Goal: Use online tool/utility: Utilize a website feature to perform a specific function

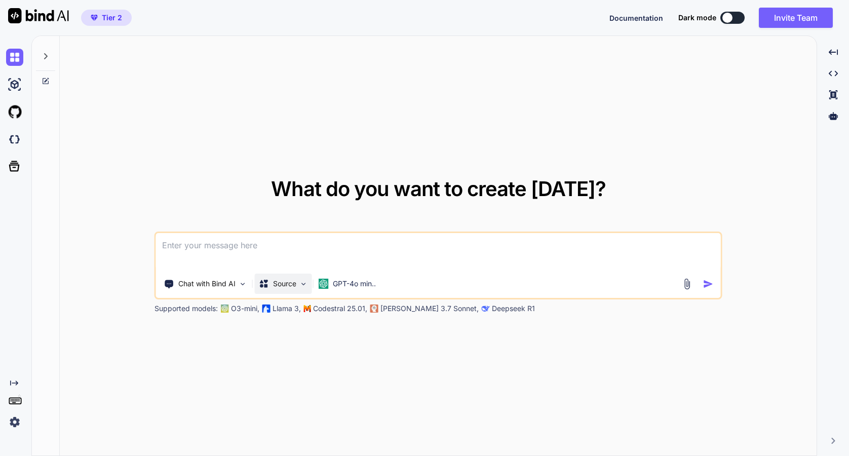
click at [300, 284] on img at bounding box center [303, 284] width 9 height 9
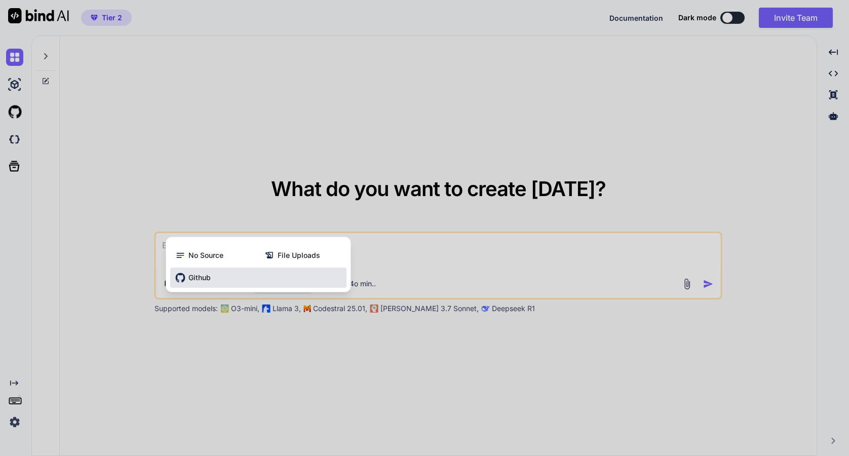
click at [197, 278] on span "Github" at bounding box center [200, 278] width 22 height 10
type textarea "x"
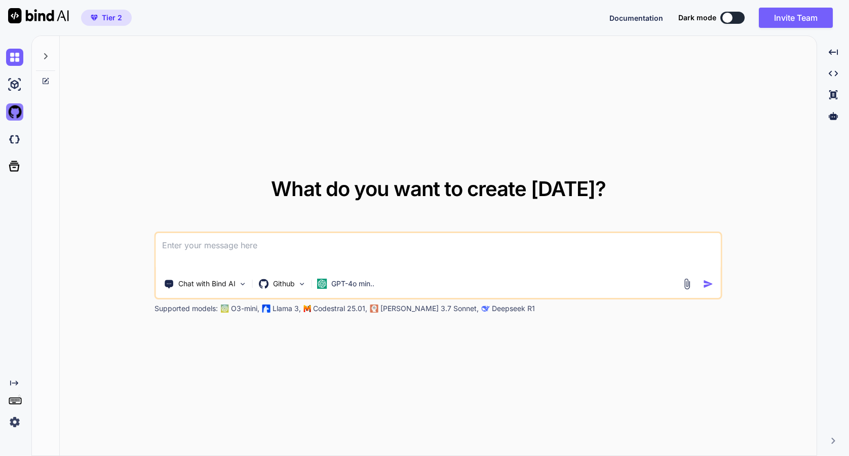
click at [16, 112] on img at bounding box center [14, 111] width 17 height 17
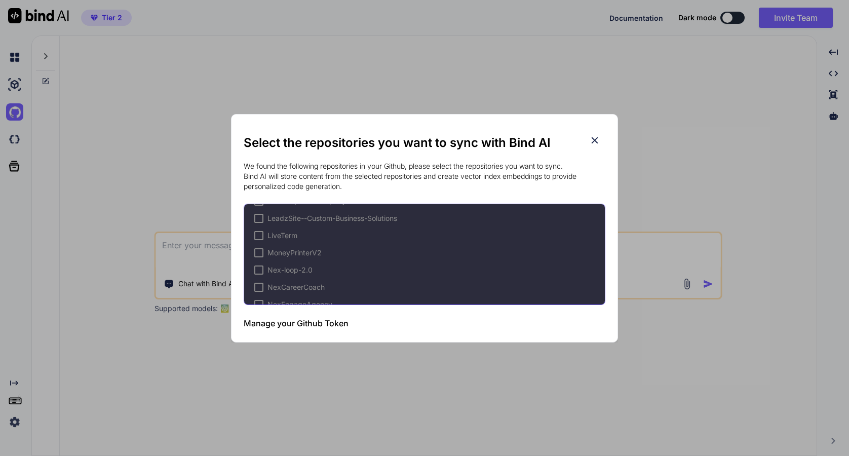
scroll to position [211, 0]
click at [318, 324] on h3 "Manage your Github Token" at bounding box center [296, 323] width 105 height 12
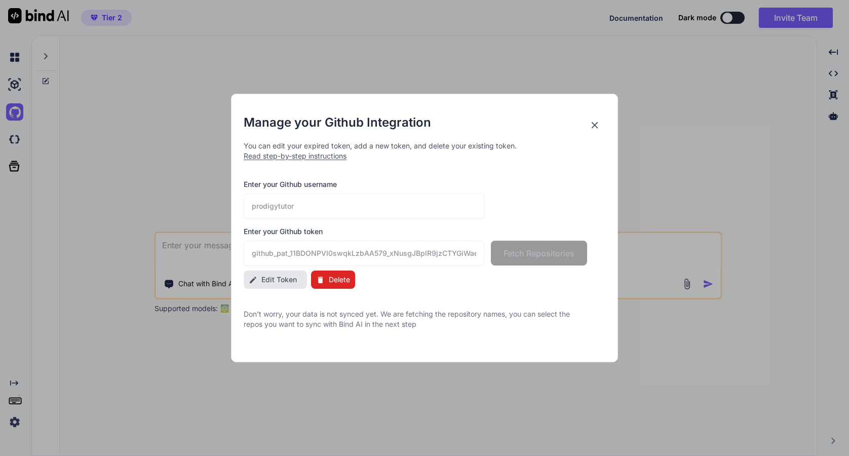
click at [330, 279] on span "Delete" at bounding box center [339, 280] width 21 height 10
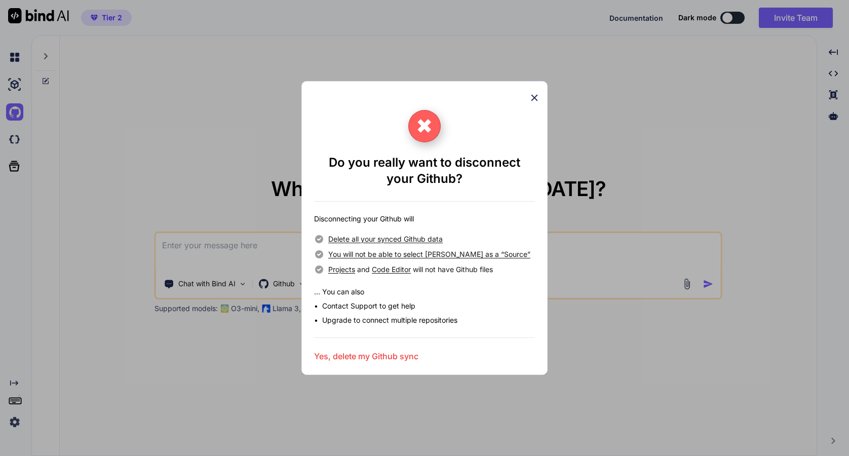
click at [353, 356] on h3 "Yes, delete my Github sync" at bounding box center [366, 356] width 104 height 12
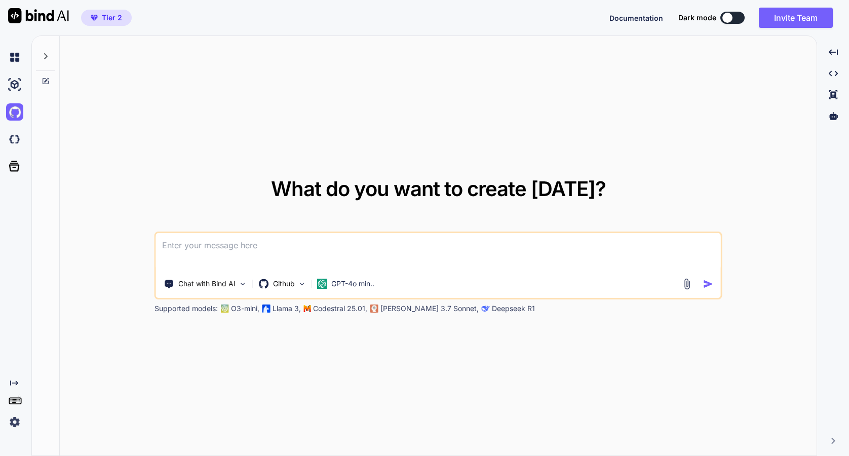
click at [30, 128] on div "Created with Pixso." at bounding box center [15, 245] width 31 height 421
click at [13, 111] on img at bounding box center [14, 111] width 17 height 17
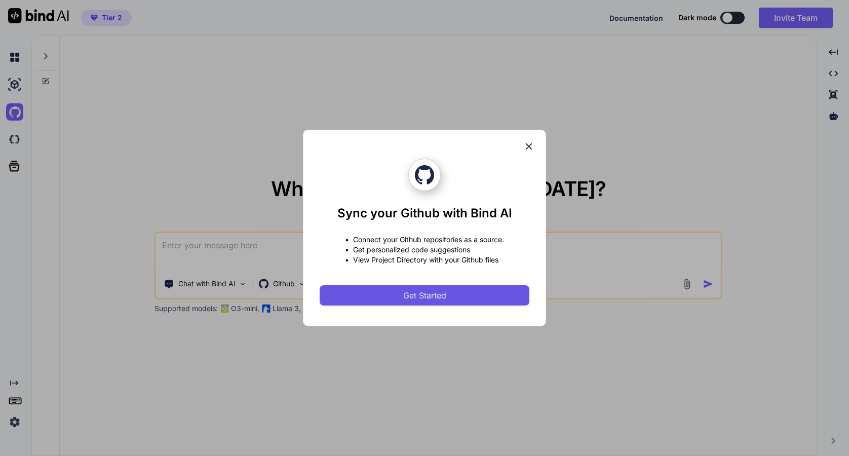
click at [393, 296] on button "Get Started" at bounding box center [425, 295] width 210 height 20
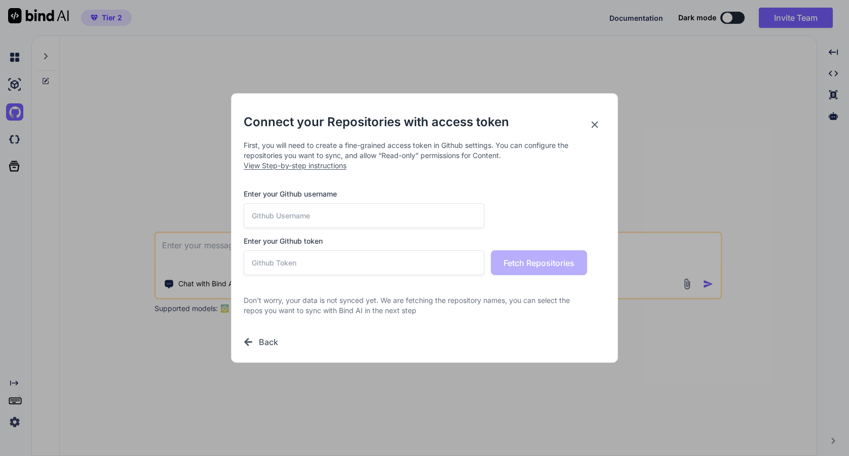
click at [311, 167] on span "View Step-by-step instructions" at bounding box center [295, 165] width 103 height 9
click at [334, 211] on input "text" at bounding box center [364, 215] width 241 height 25
type input "nexai2024"
click at [310, 269] on input "text" at bounding box center [364, 262] width 241 height 25
paste input "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"
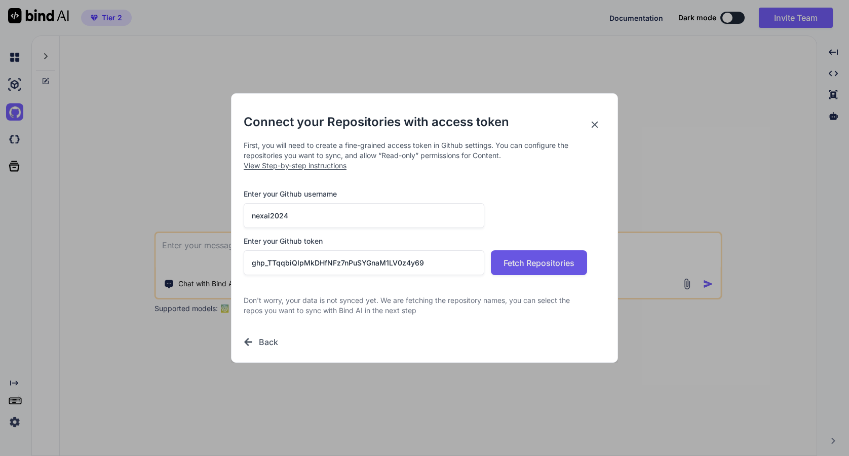
type input "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"
click at [539, 267] on span "Fetch Repositories" at bounding box center [539, 263] width 71 height 12
click at [437, 192] on h3 "Enter your Github username" at bounding box center [416, 194] width 344 height 10
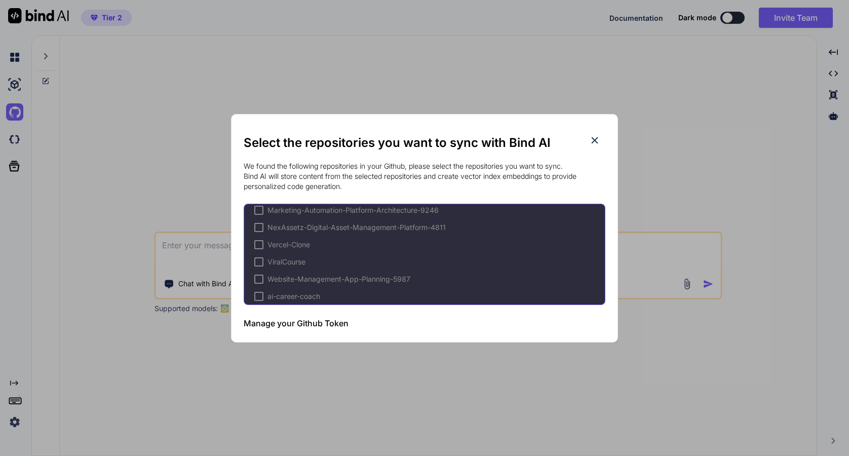
scroll to position [129, 0]
click at [259, 259] on div at bounding box center [258, 261] width 9 height 9
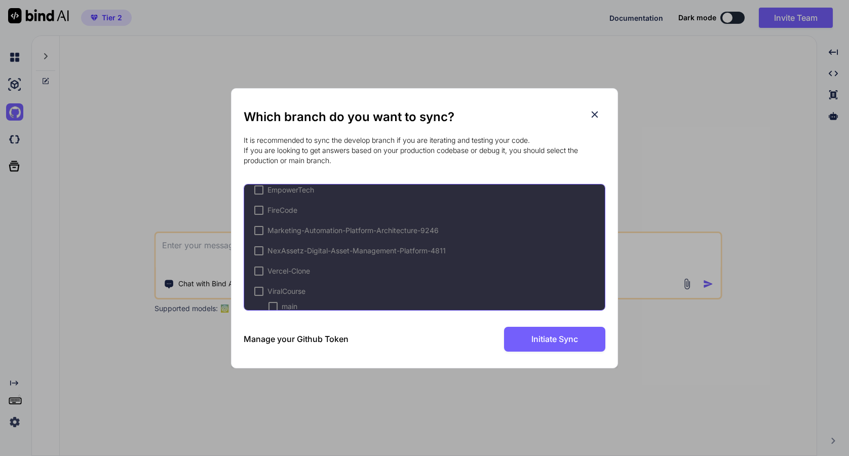
scroll to position [114, 0]
click at [392, 273] on div "AI-Powered-Marketing-Automation-SaaS-3084 AgenticAICoach Career-Development-App…" at bounding box center [425, 247] width 362 height 127
click at [258, 209] on div at bounding box center [258, 209] width 9 height 9
click at [257, 207] on span "✔" at bounding box center [259, 209] width 6 height 10
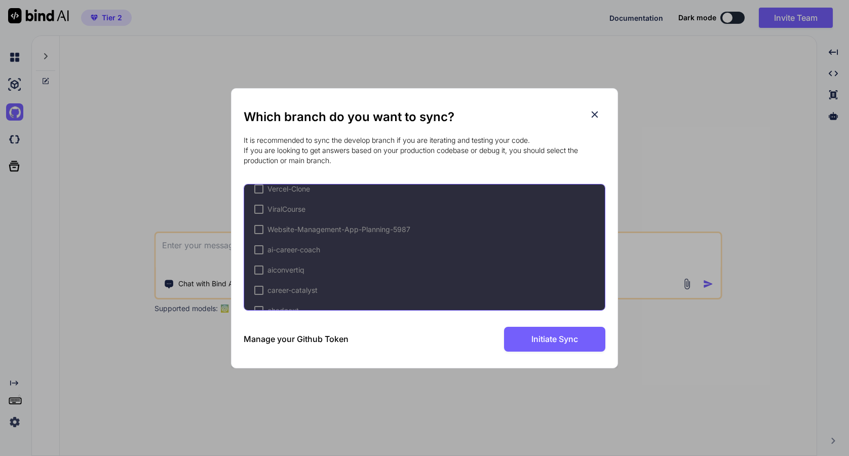
click at [257, 207] on div at bounding box center [258, 209] width 9 height 9
click at [274, 224] on div at bounding box center [273, 224] width 9 height 9
click at [260, 245] on div at bounding box center [258, 244] width 9 height 9
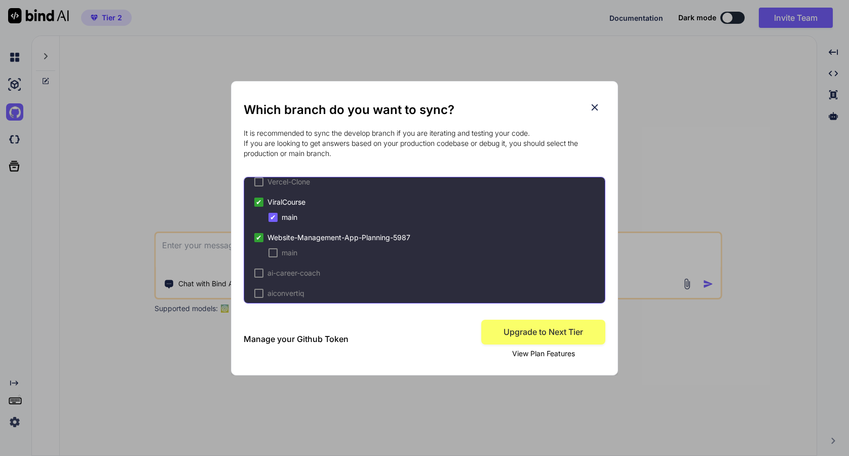
click at [272, 252] on div at bounding box center [273, 252] width 9 height 9
click at [274, 248] on span "✔" at bounding box center [273, 253] width 6 height 10
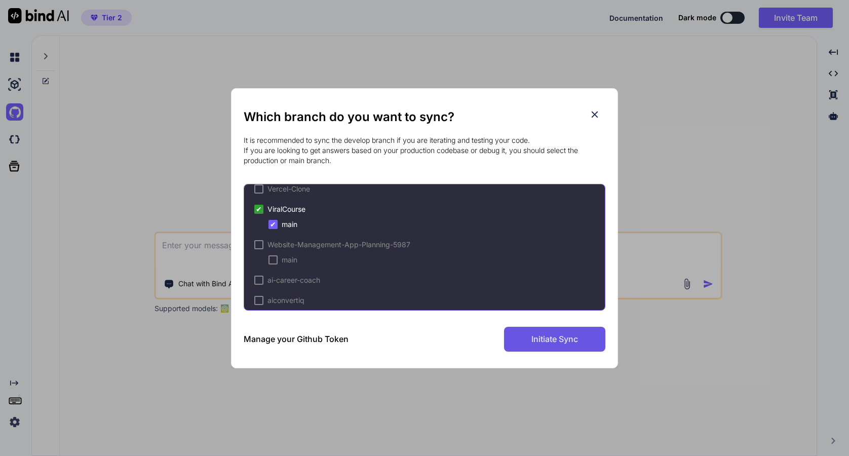
click at [562, 345] on span "Initiate Sync" at bounding box center [555, 339] width 47 height 12
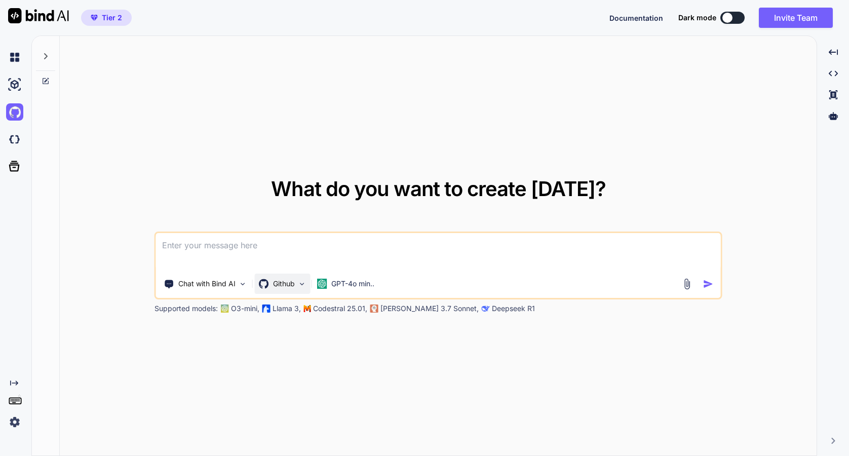
click at [298, 282] on img at bounding box center [302, 284] width 9 height 9
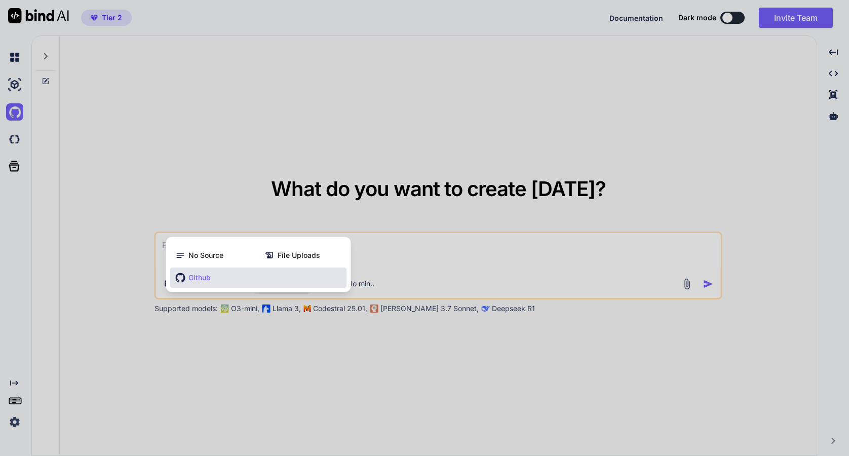
click at [197, 279] on span "Github" at bounding box center [200, 278] width 22 height 10
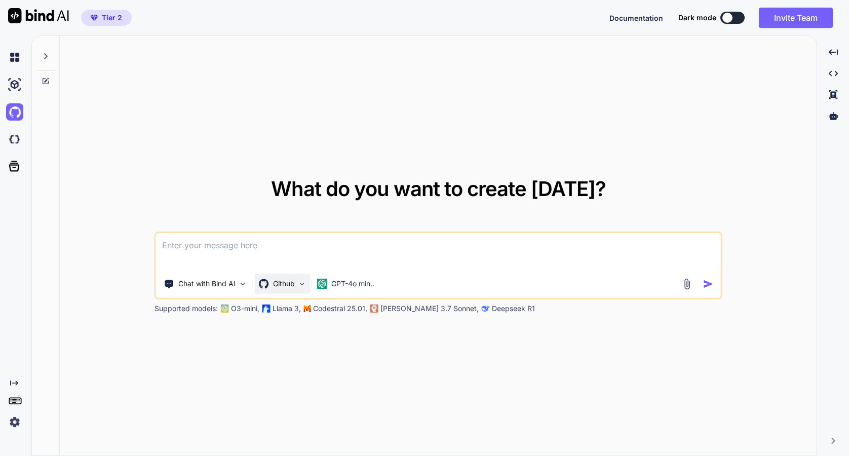
click at [297, 283] on div "Github" at bounding box center [283, 284] width 56 height 20
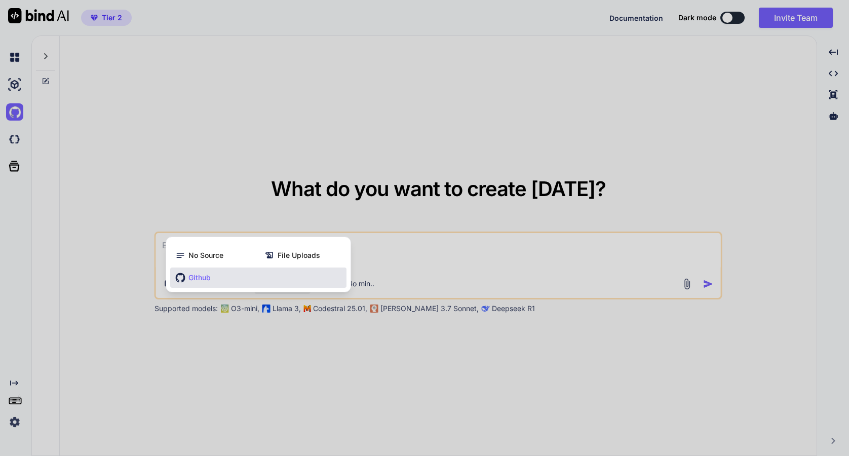
click at [287, 393] on div at bounding box center [424, 228] width 849 height 456
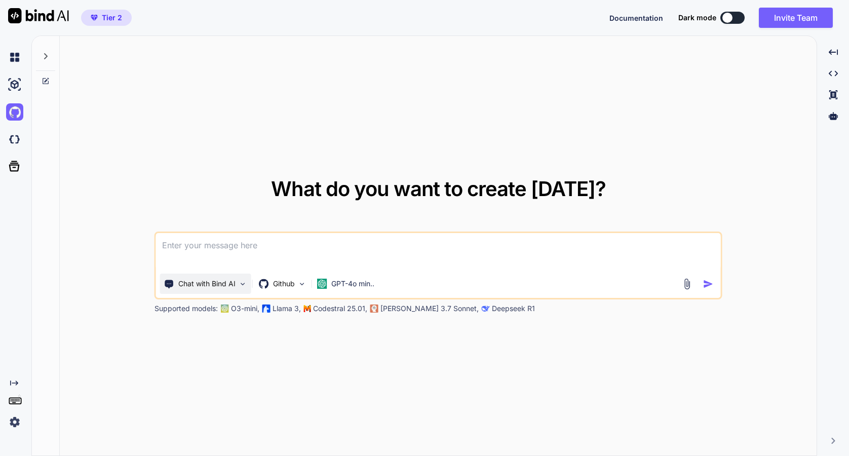
click at [240, 284] on img at bounding box center [243, 284] width 9 height 9
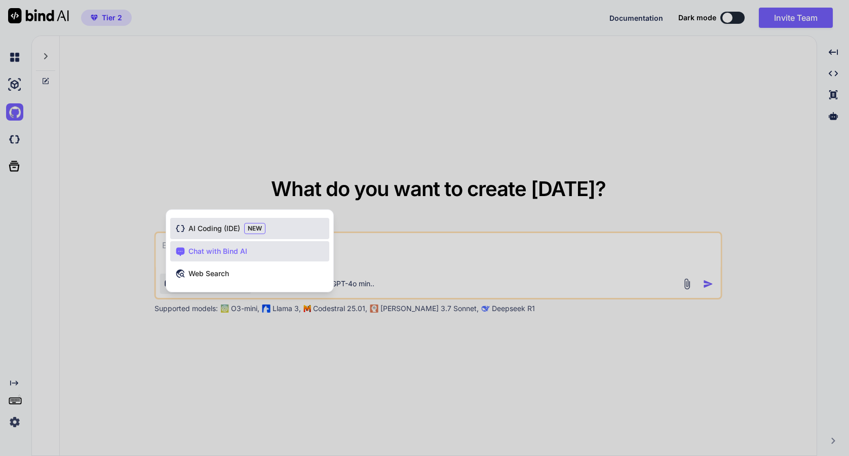
click at [210, 225] on span "AI Coding (IDE)" at bounding box center [215, 228] width 52 height 10
type textarea "x"
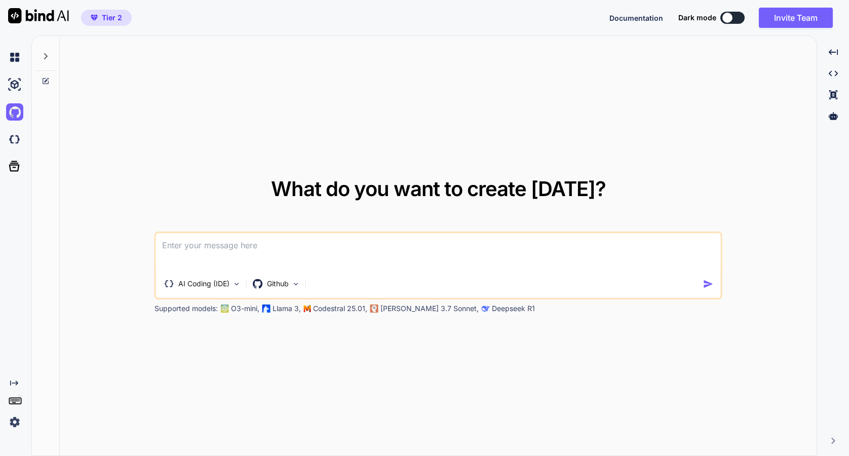
click at [226, 252] on textarea at bounding box center [438, 251] width 565 height 37
type textarea "8"
type textarea "x"
type textarea "8b"
type textarea "x"
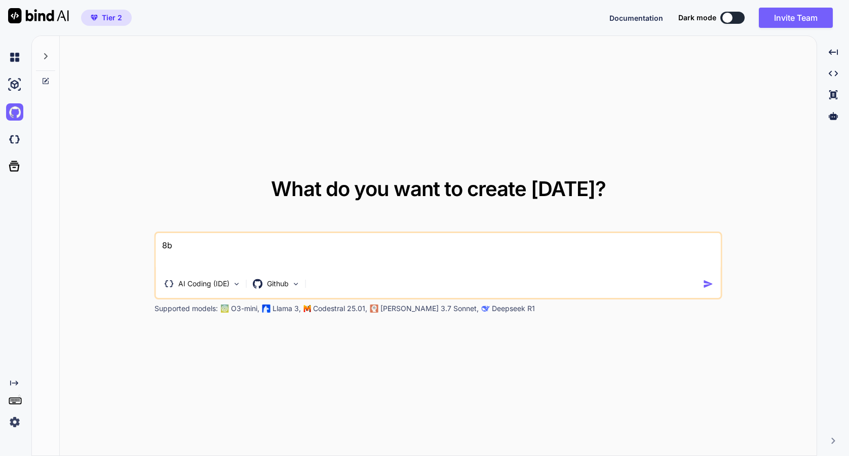
type textarea "8"
type textarea "x"
type textarea "i"
type textarea "x"
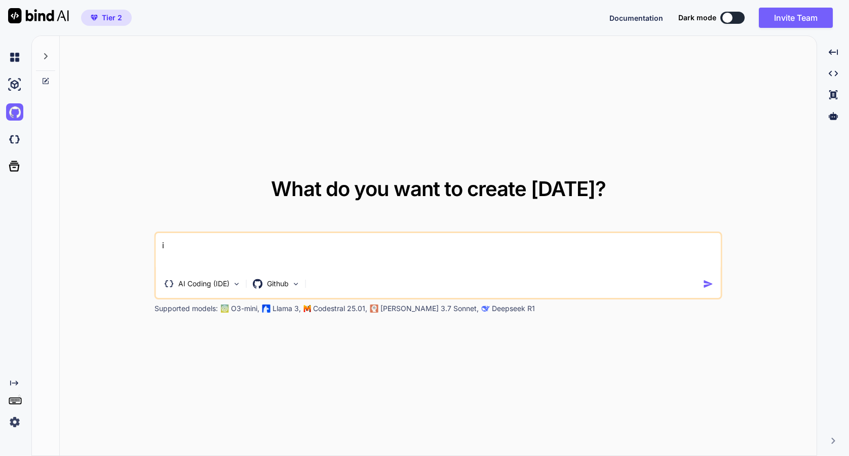
type textarea "i"
type textarea "x"
type textarea "i w"
type textarea "x"
type textarea "i wa"
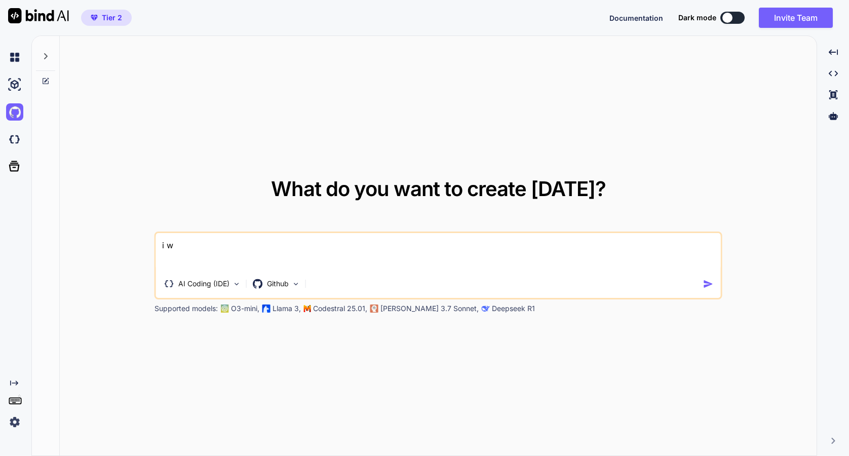
type textarea "x"
type textarea "i wan"
type textarea "x"
type textarea "i wan"
type textarea "x"
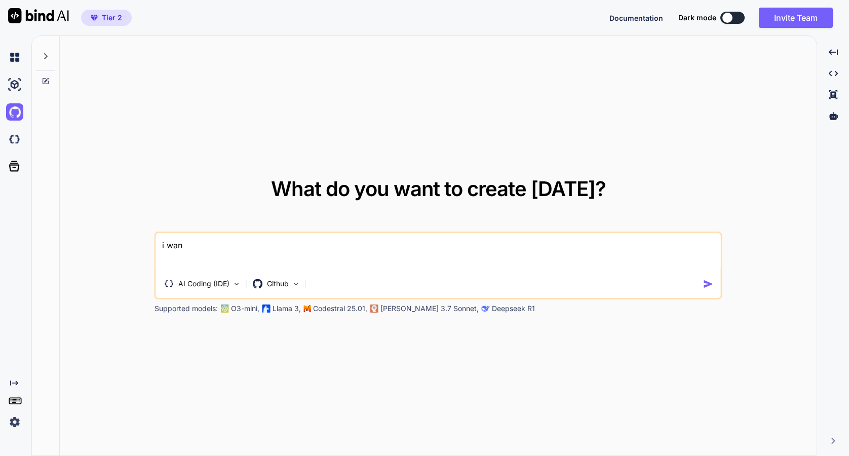
type textarea "i wan"
type textarea "x"
type textarea "i want"
type textarea "x"
type textarea "i want"
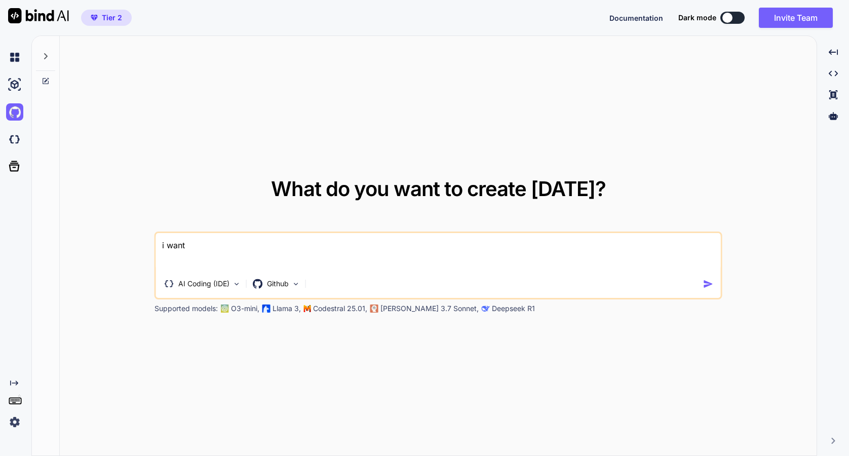
type textarea "x"
type textarea "i want t"
type textarea "x"
type textarea "i want to"
type textarea "x"
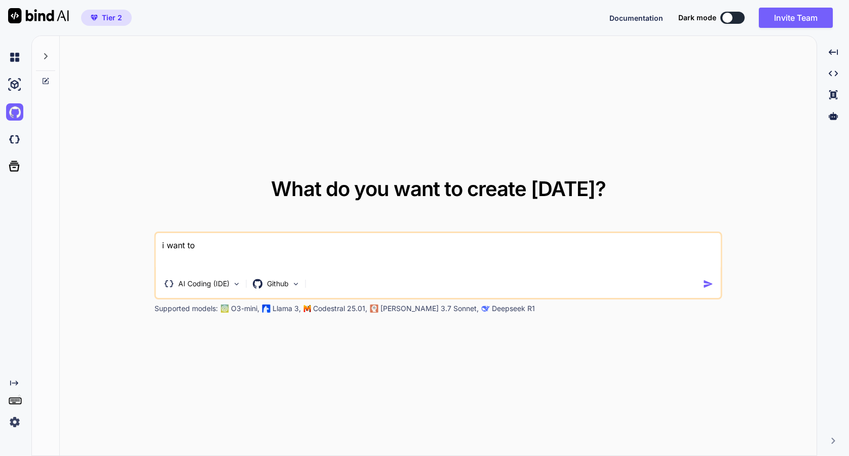
type textarea "i want to"
type textarea "x"
type textarea "i want to f"
type textarea "x"
type textarea "i want to fu"
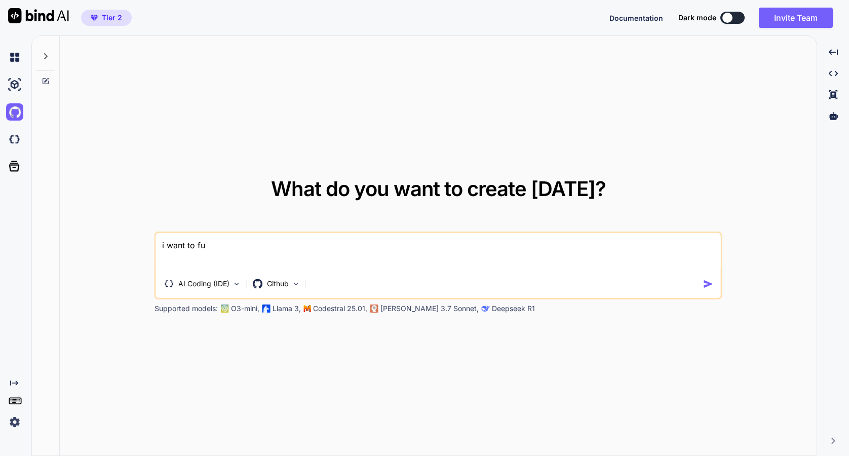
type textarea "x"
type textarea "i want to ful"
type textarea "x"
type textarea "i want to full"
type textarea "x"
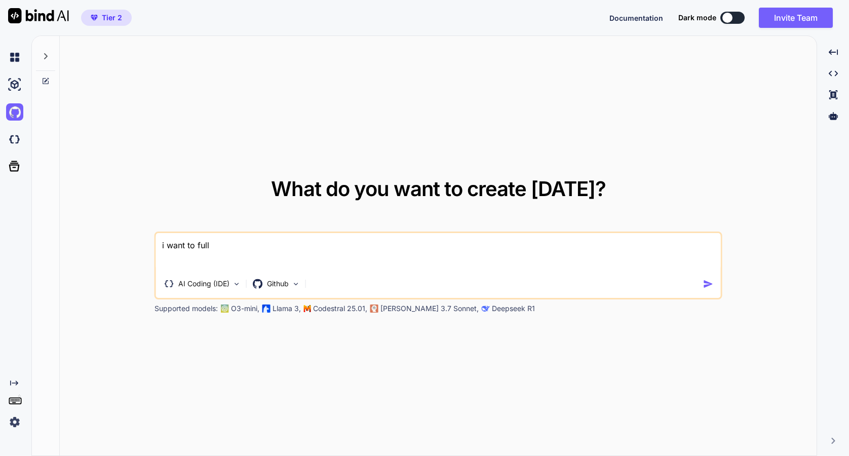
type textarea "i want to fully"
type textarea "x"
type textarea "i want to fully"
type textarea "x"
type textarea "i want to fully i"
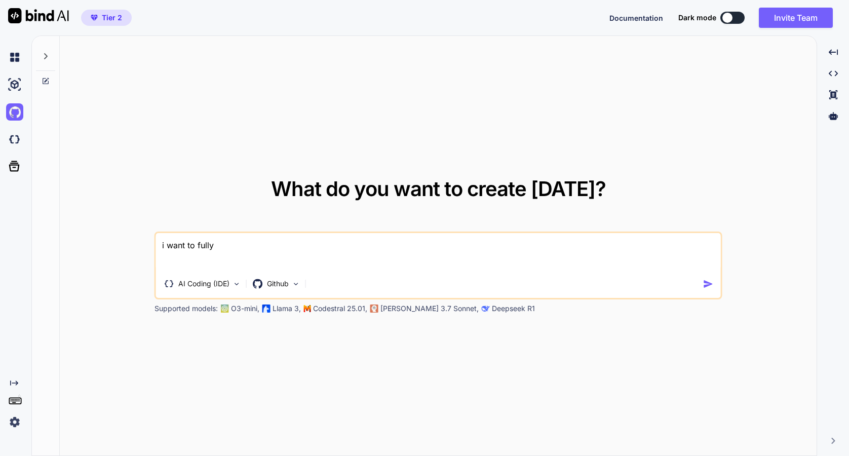
type textarea "x"
type textarea "i want to fully im"
type textarea "x"
type textarea "i want to fully imp"
type textarea "x"
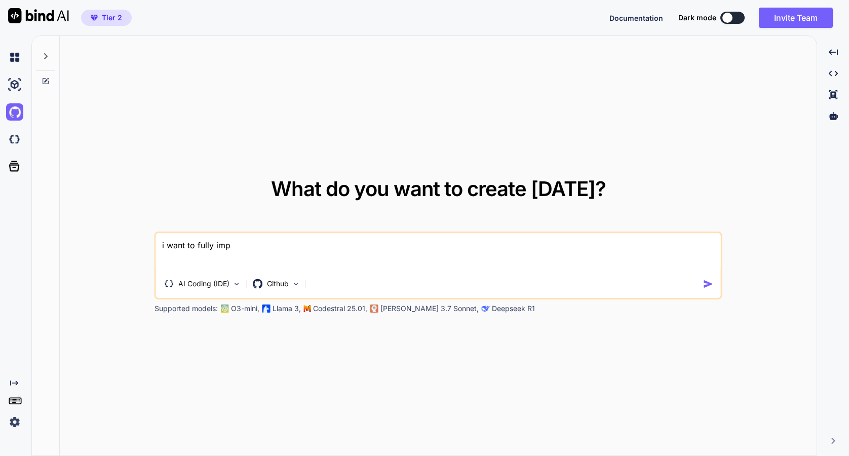
type textarea "i want to fully impl"
type textarea "x"
type textarea "i want to fully imple"
type textarea "x"
type textarea "i want to fully implem"
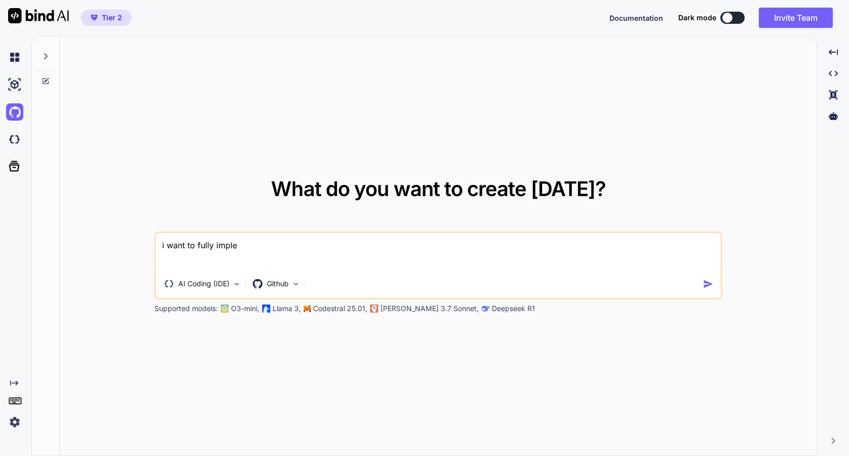
type textarea "x"
type textarea "i want to fully impleme"
type textarea "x"
type textarea "i want to fully implemen"
type textarea "x"
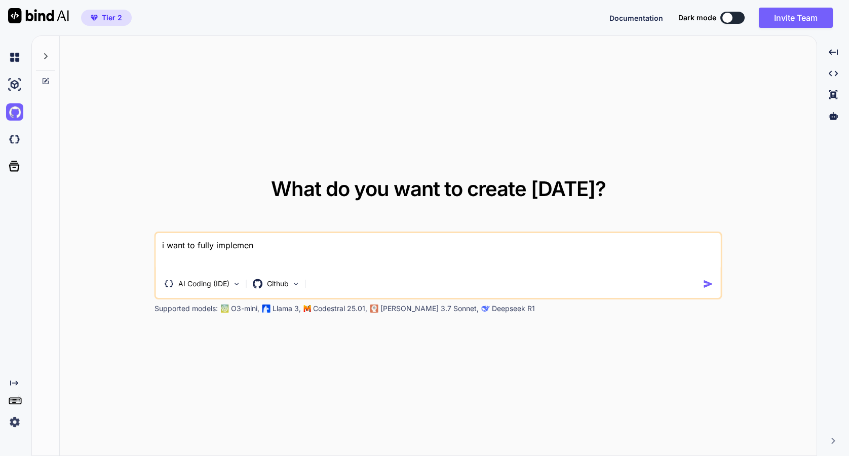
type textarea "i want to fully implement"
type textarea "x"
type textarea "i want to fully implement"
type textarea "x"
type textarea "i want to fully implement t"
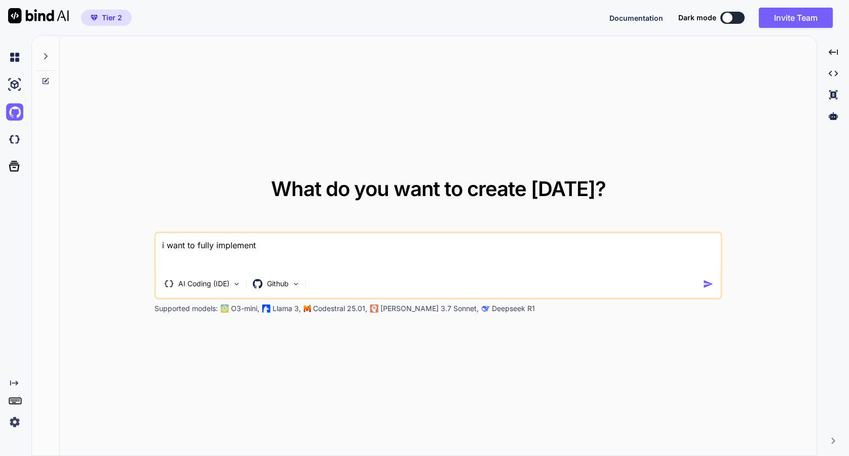
type textarea "x"
type textarea "i want to fully implement th"
type textarea "x"
type textarea "i want to fully implement the"
type textarea "x"
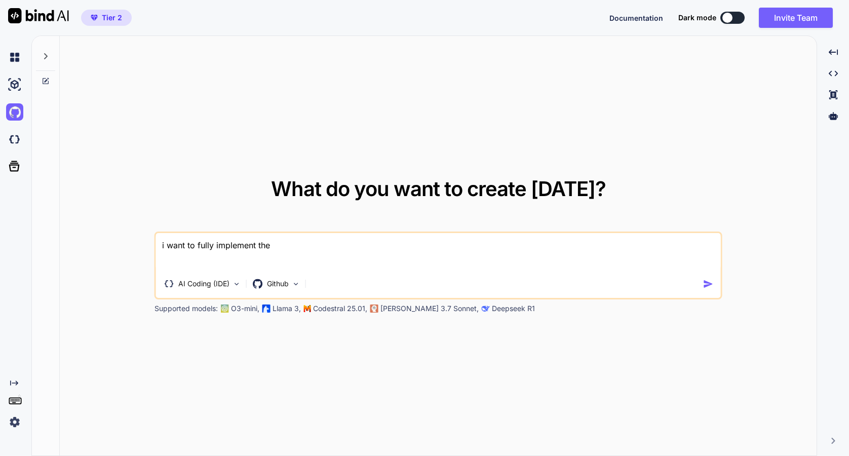
type textarea "i want to fully implement the"
type textarea "x"
type textarea "i want to fully implement the c"
type textarea "x"
type textarea "i want to fully implement the co"
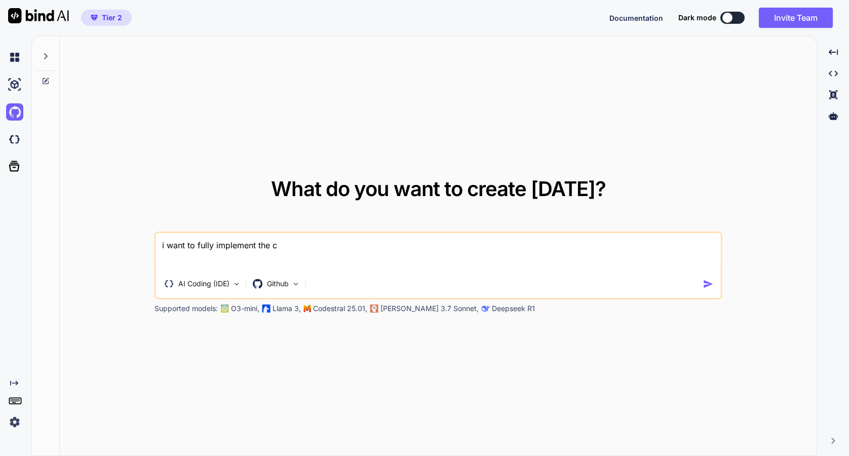
type textarea "x"
type textarea "i want to fully implement the con"
type textarea "x"
type textarea "i want to fully implement the cont"
type textarea "x"
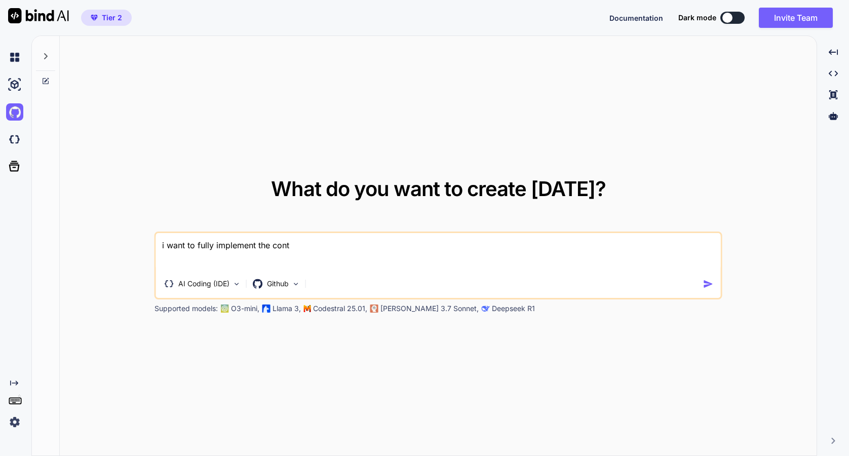
type textarea "i want to fully implement the conty"
type textarea "x"
type textarea "i want to fully implement the contye"
type textarea "x"
type textarea "i want to fully implement the contyen"
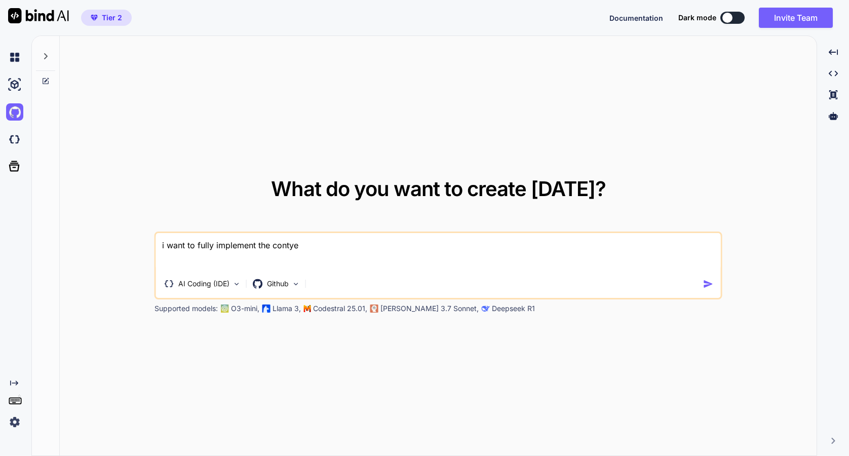
type textarea "x"
type textarea "i want to fully implement the contye"
type textarea "x"
type textarea "i want to fully implement the conty"
type textarea "x"
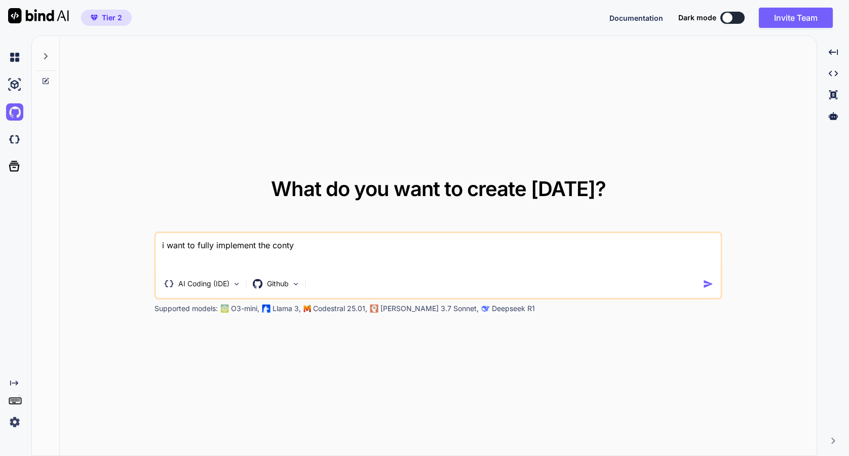
type textarea "i want to fully implement the cont"
type textarea "x"
type textarea "i want to fully implement the [PERSON_NAME]"
type textarea "x"
type textarea "i want to fully implement the conten"
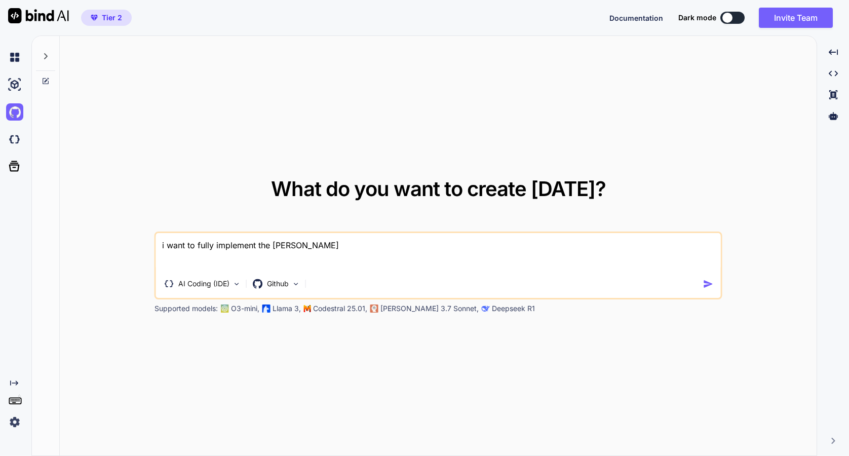
type textarea "x"
type textarea "i want to fully implement the content"
type textarea "x"
type textarea "i want to fully implement the content"
type textarea "x"
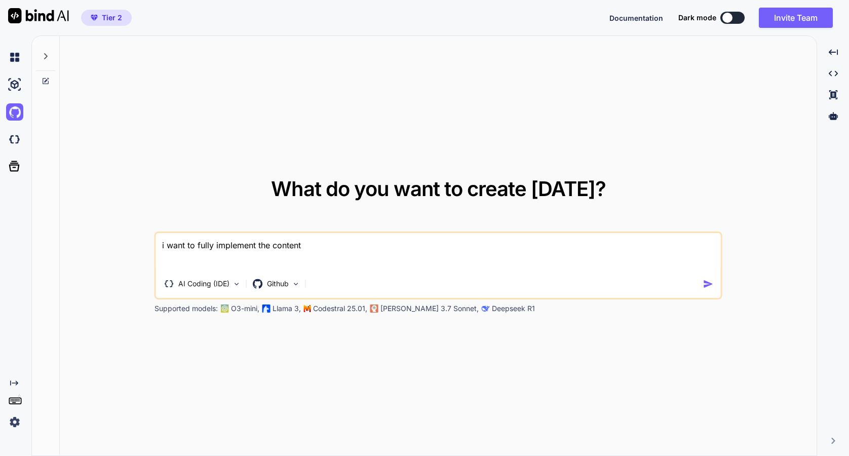
type textarea "i want to fully implement the content f"
type textarea "x"
type textarea "i want to fully implement the content fu"
type textarea "x"
type textarea "i want to fully implement the content fun"
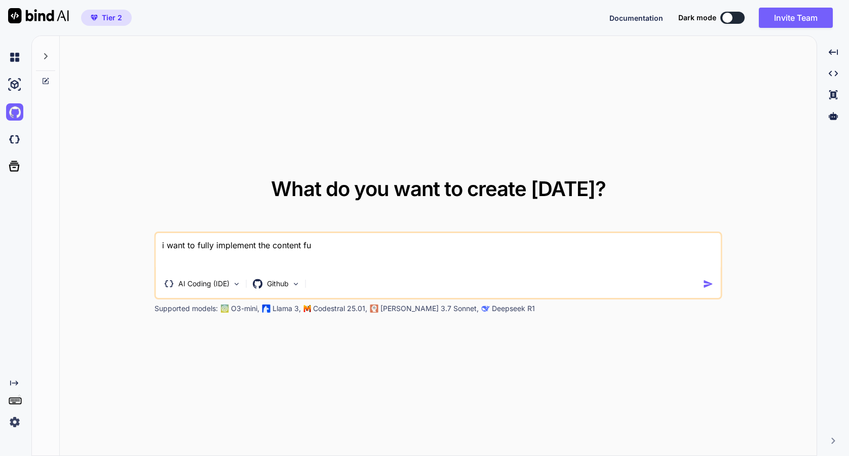
type textarea "x"
type textarea "i want to fully implement the content funn"
type textarea "x"
type textarea "i want to fully implement the content funne"
type textarea "x"
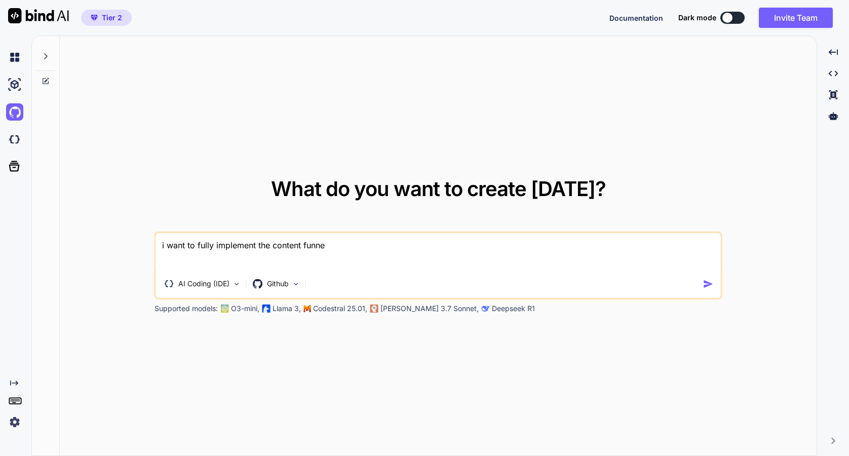
type textarea "i want to fully implement the content funnel"
type textarea "x"
type textarea "i want to fully implement the content funnel"
type textarea "x"
type textarea "i want to fully implement the content funnel f"
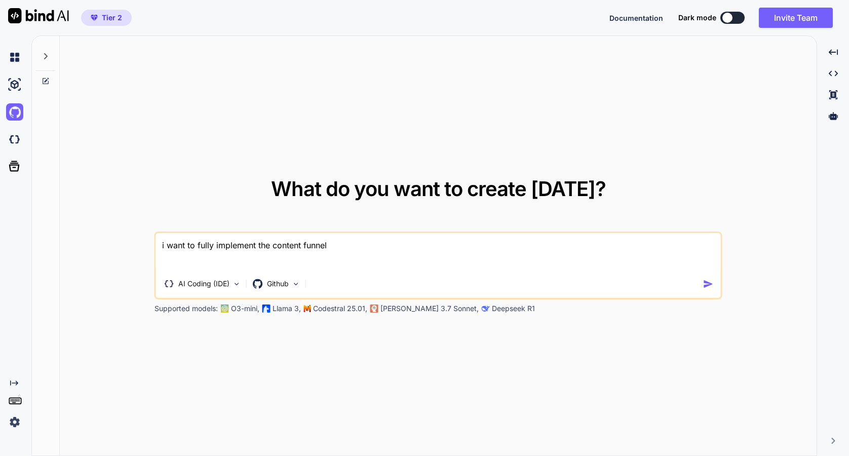
type textarea "x"
type textarea "i want to fully implement the content funnel fe"
type textarea "x"
type textarea "i want to fully implement the content funnel fea"
type textarea "x"
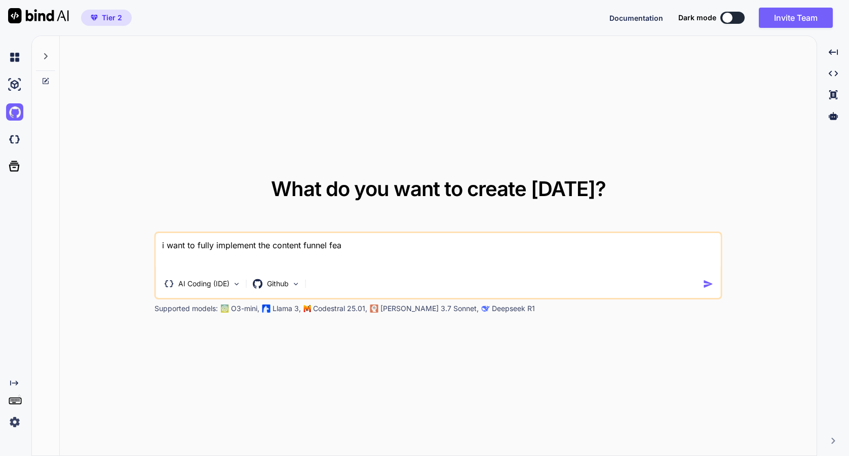
type textarea "i want to fully implement the content funnel feat"
type textarea "x"
type textarea "i want to fully implement the content funnel featu"
type textarea "x"
type textarea "i want to fully implement the content funnel featur"
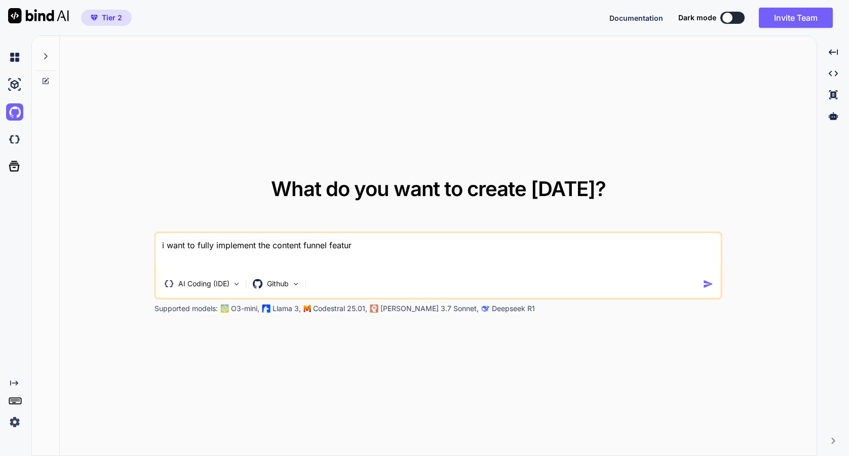
type textarea "x"
type textarea "i want to fully implement the content funnel feature"
type textarea "x"
type textarea "i want to fully implement the content funnel features"
type textarea "x"
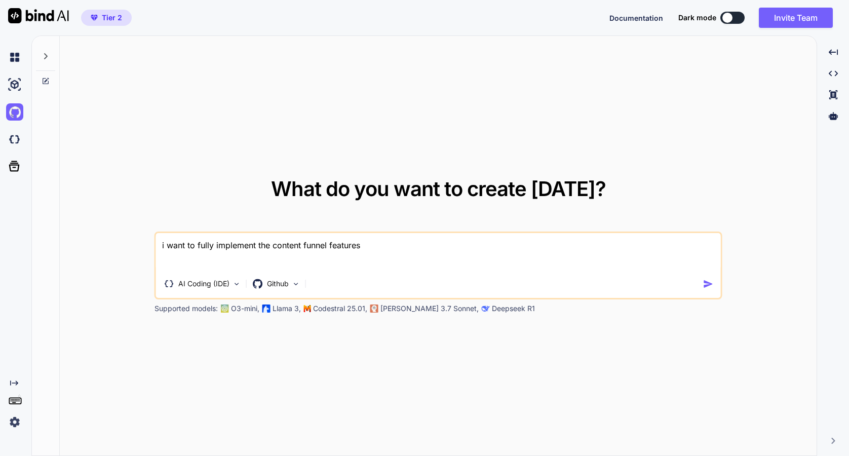
type textarea "i want to fully implement the content funnel features"
type textarea "x"
type textarea "i want to fully implement the content funnel features f"
type textarea "x"
type textarea "i want to fully implement the content funnel features fo"
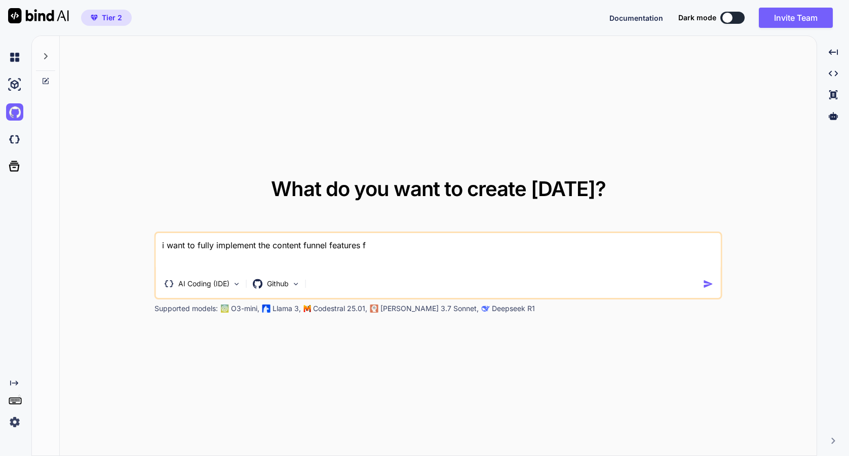
type textarea "x"
type textarea "i want to fully implement the content funnel features fort"
type textarea "x"
type textarea "i want to fully implement the content funnel features fort"
type textarea "x"
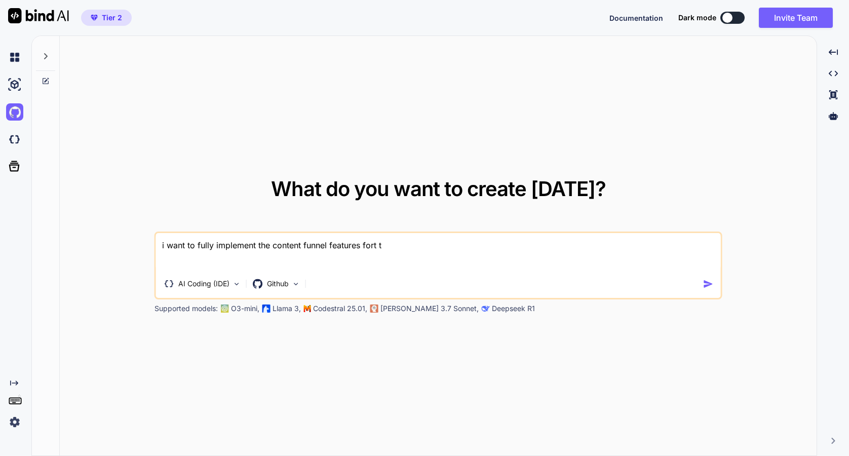
type textarea "i want to fully implement the content funnel features fort ty"
type textarea "x"
type textarea "i want to fully implement the content funnel features fort tyh"
type textarea "x"
type textarea "i want to fully implement the content funnel features fort tyher"
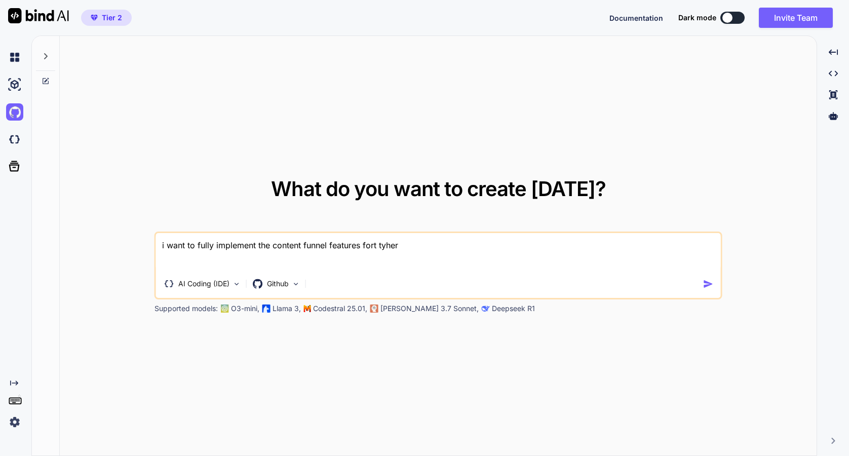
type textarea "x"
type textarea "i want to fully implement the content funnel features fort tyher"
type textarea "x"
type textarea "i want to fully implement the content funnel features fort tyher"
type textarea "x"
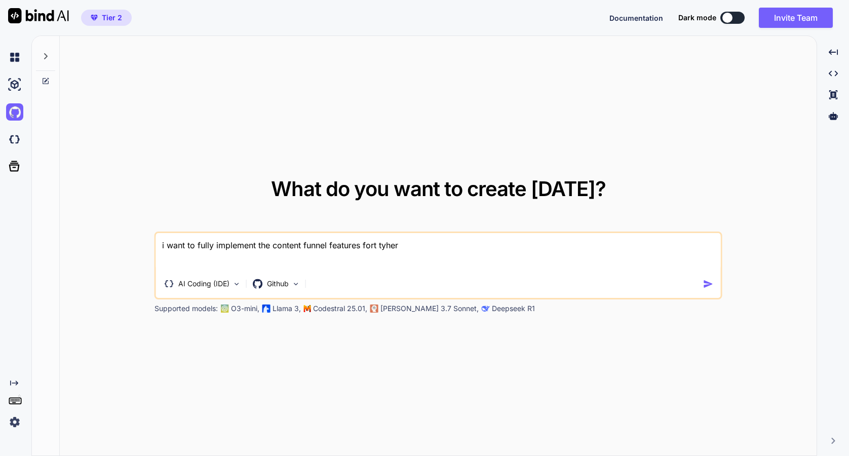
type textarea "i want to fully implement the content funnel features fort tyhe"
type textarea "x"
type textarea "i want to fully implement the content funnel features fort tyh"
type textarea "x"
type textarea "i want to fully implement the content funnel features fort ty"
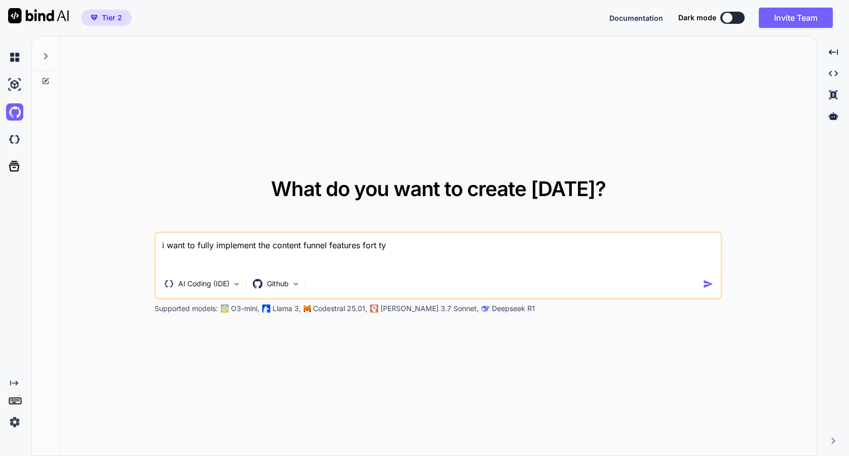
type textarea "x"
type textarea "i want to fully implement the content funnel features fort t"
type textarea "x"
type textarea "i want to fully implement the content funnel features fort"
type textarea "x"
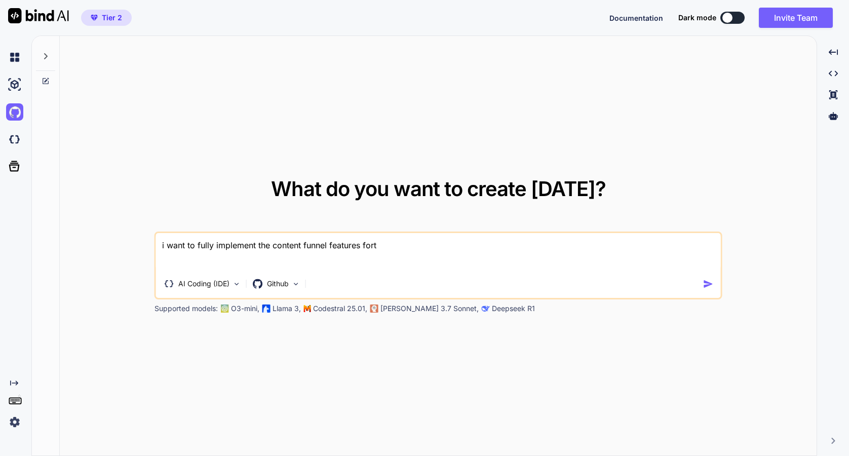
type textarea "i want to fully implement the content funnel features fort"
type textarea "x"
type textarea "i want to fully implement the content funnel features for"
type textarea "x"
type textarea "i want to fully implement the content funnel features for"
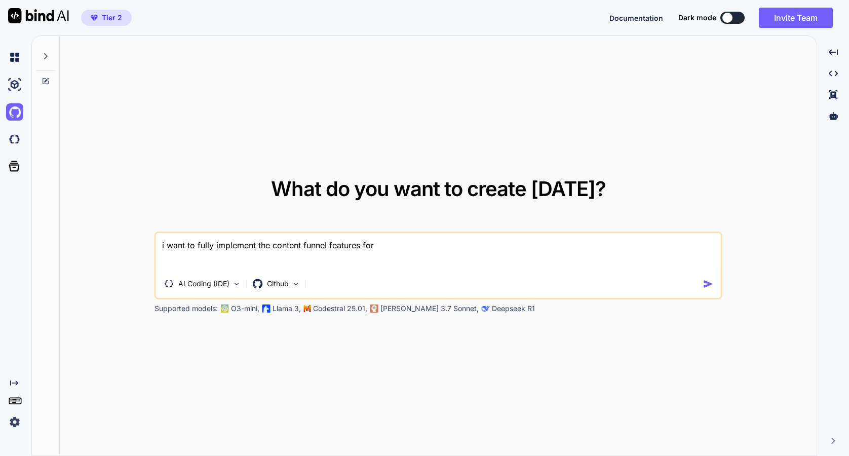
type textarea "x"
type textarea "i want to fully implement the content funnel features for t"
type textarea "x"
type textarea "i want to fully implement the content funnel features for th"
type textarea "x"
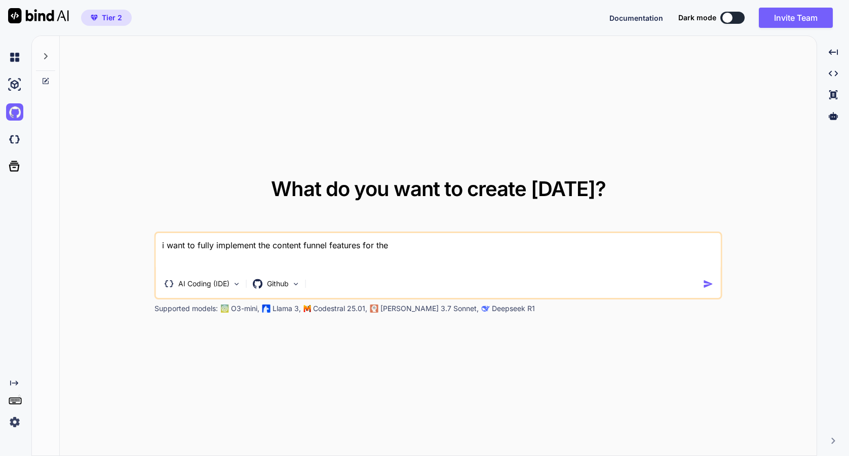
type textarea "i want to fully implement the content funnel features for ther"
type textarea "x"
type textarea "i want to fully implement the content funnel features for ther"
type textarea "x"
type textarea "i want to fully implement the content funnel features for ther"
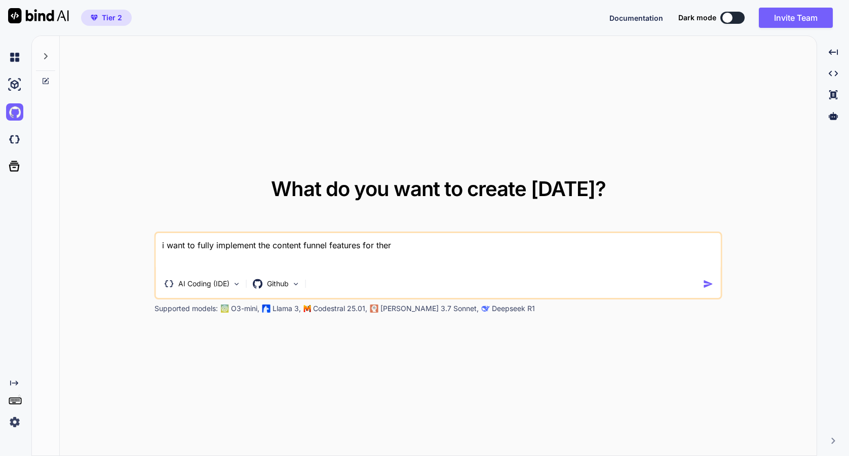
type textarea "x"
type textarea "i want to fully implement the content funnel features for the"
type textarea "x"
type textarea "i want to fully implement the content funnel features for the"
type textarea "x"
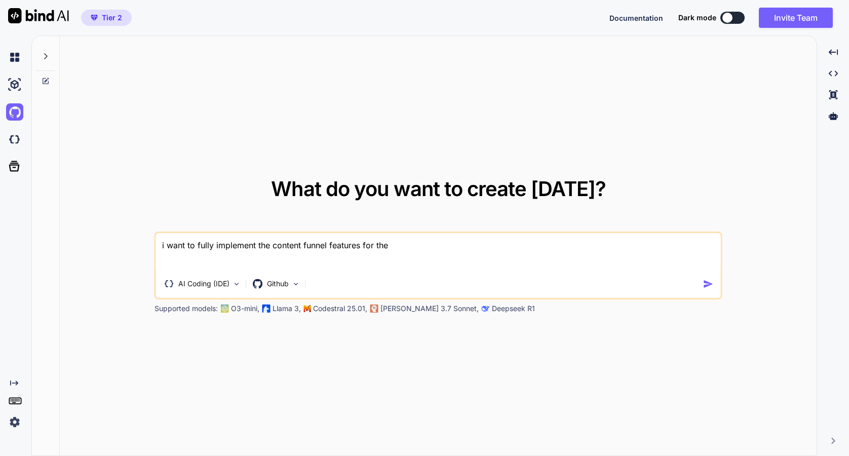
type textarea "i want to fully implement the content funnel features for the a"
type textarea "x"
type textarea "i want to fully implement the content funnel features for the ap"
type textarea "x"
type textarea "i want to fully implement the content funnel features for the app"
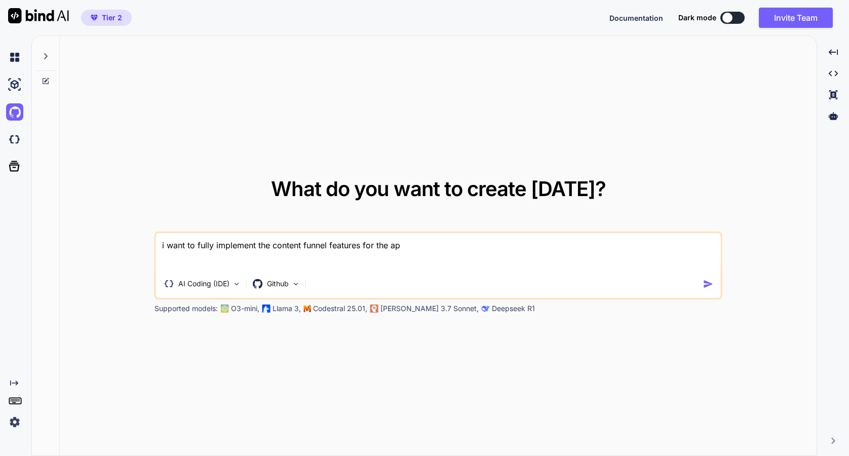
type textarea "x"
type textarea "i want to fully implement the content funnel features for the app."
type textarea "x"
type textarea "i want to fully implement the content funnel features for the app.."
type textarea "x"
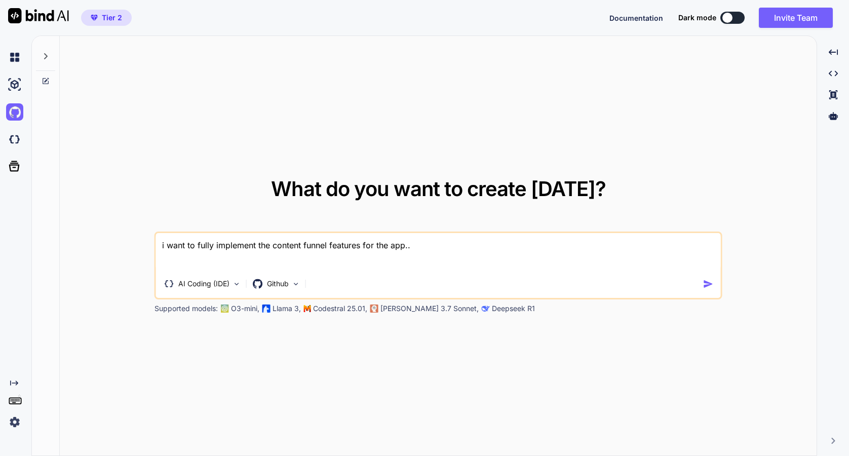
type textarea "i want to fully implement the content funnel features for the app..."
type textarea "x"
type textarea "i want to fully implement the content funnel features for the app...ew"
type textarea "x"
type textarea "i want to fully implement the content funnel features for the app...ewe"
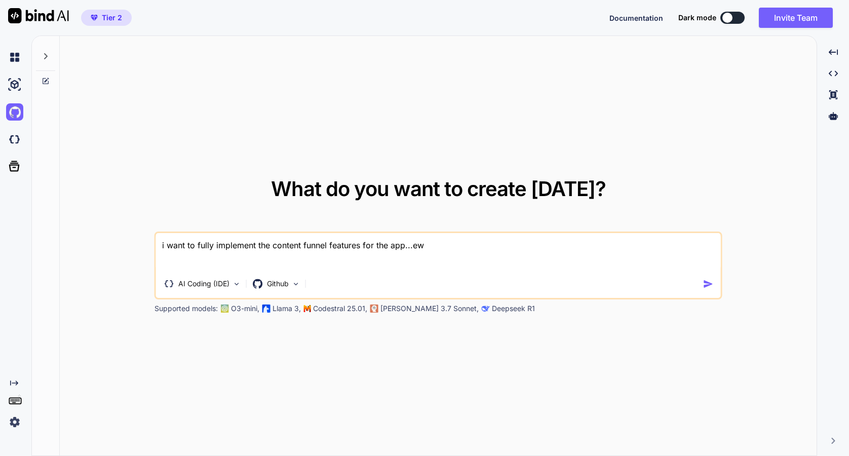
type textarea "x"
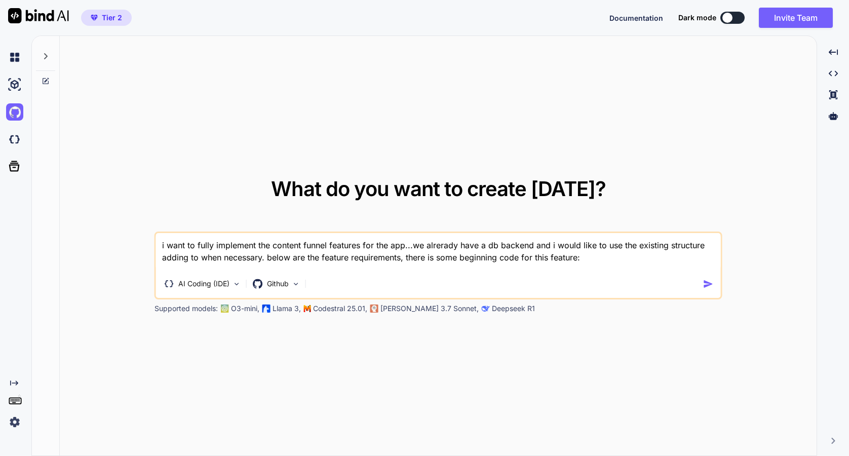
click at [621, 259] on textarea "i want to fully implement the content funnel features for the app...we alrerady…" at bounding box center [438, 251] width 565 height 37
paste textarea "1. Feature Overview: The "Funnel Builder" Module The goal is to create a user-f…"
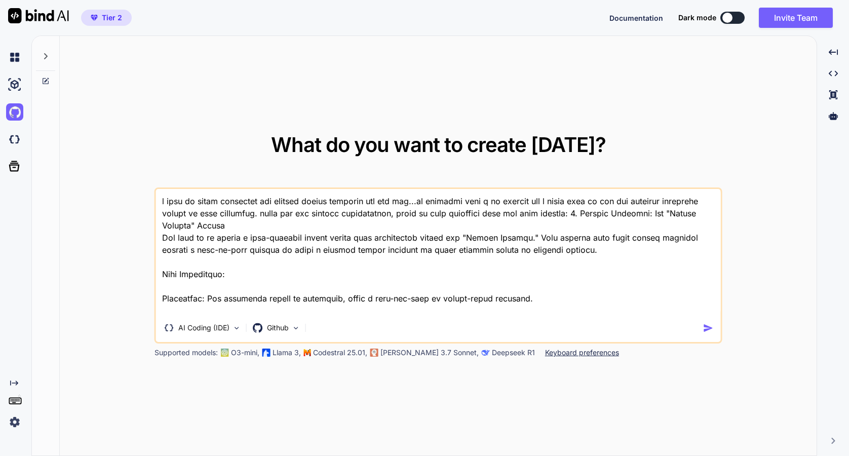
scroll to position [2263, 0]
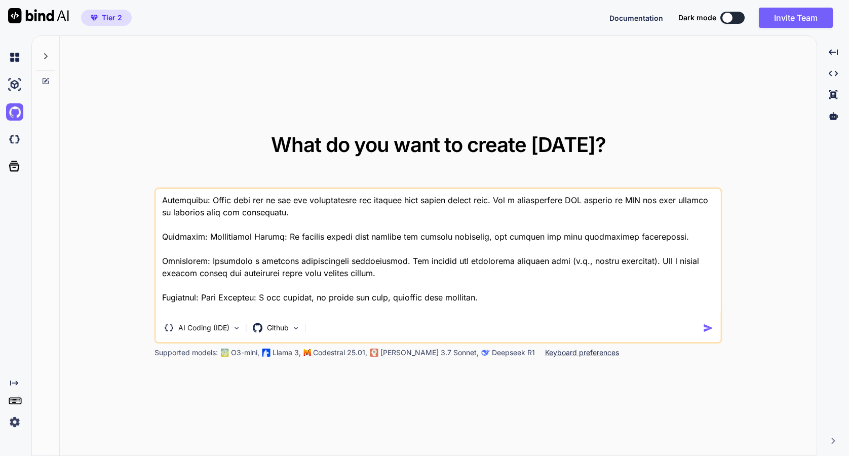
click at [705, 330] on img "button" at bounding box center [708, 328] width 11 height 11
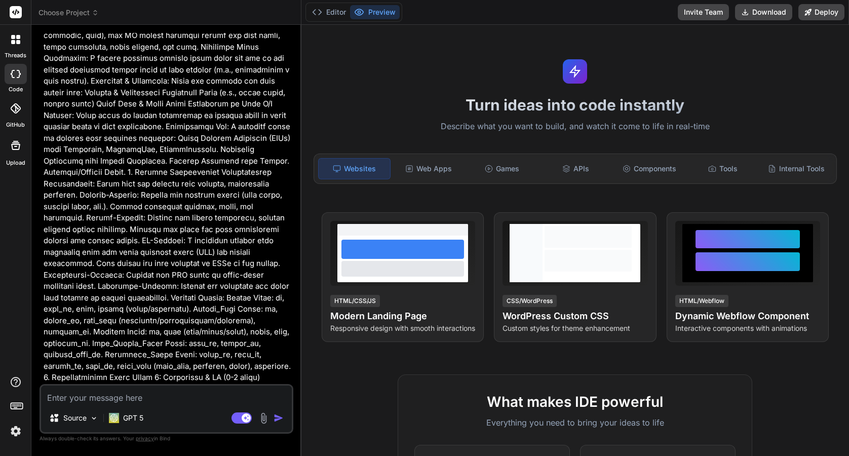
scroll to position [1145, 0]
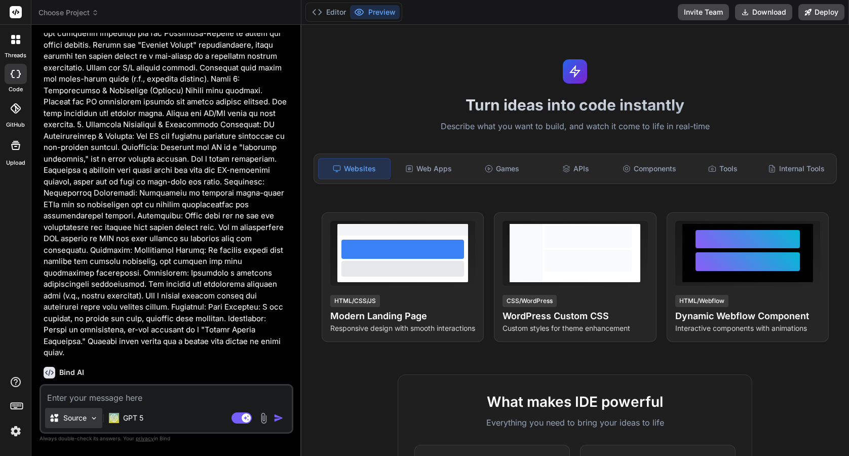
click at [91, 417] on img at bounding box center [94, 418] width 9 height 9
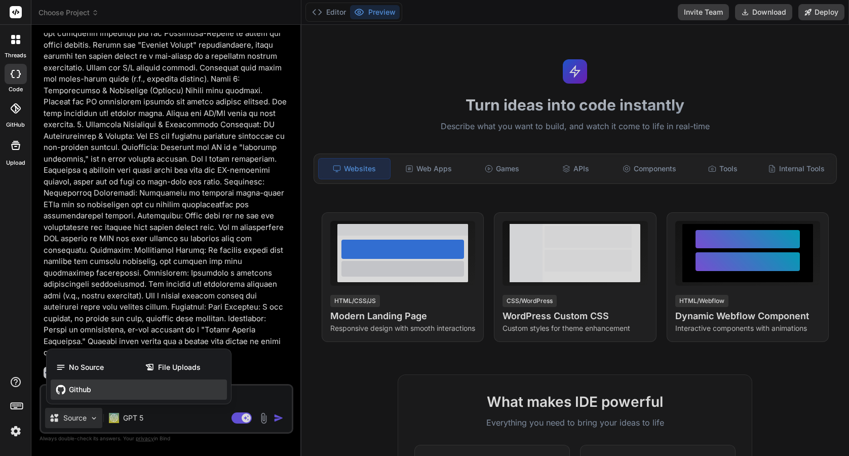
click at [85, 389] on span "Github" at bounding box center [80, 390] width 22 height 10
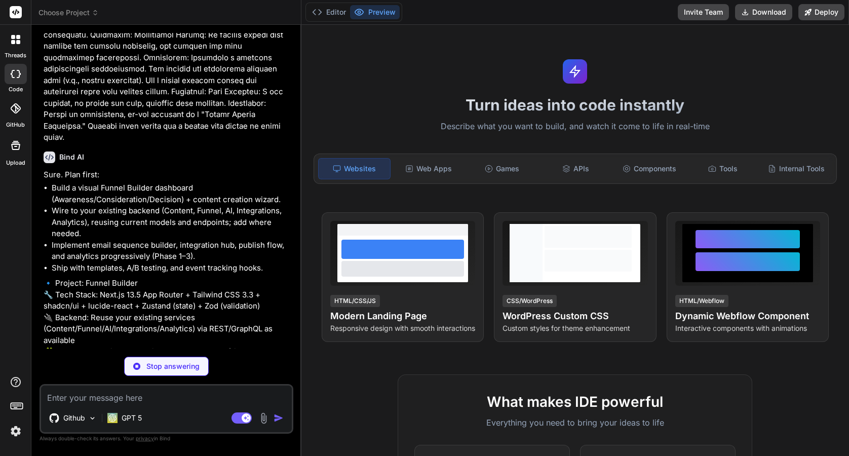
scroll to position [1364, 0]
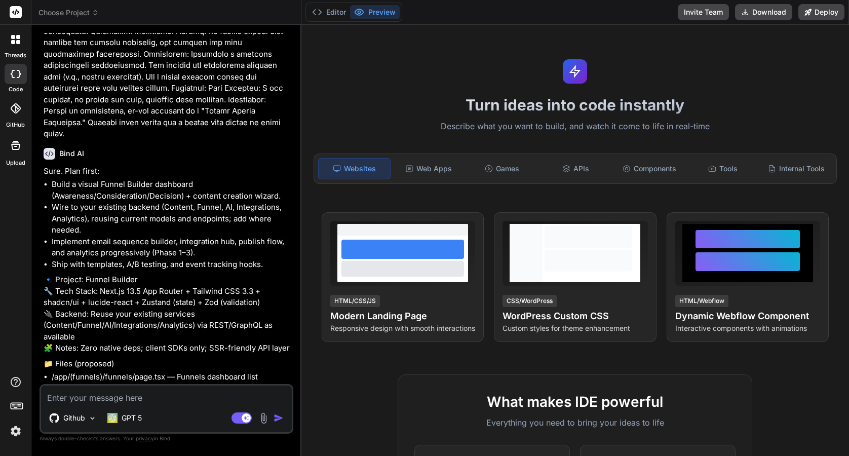
type textarea "x"
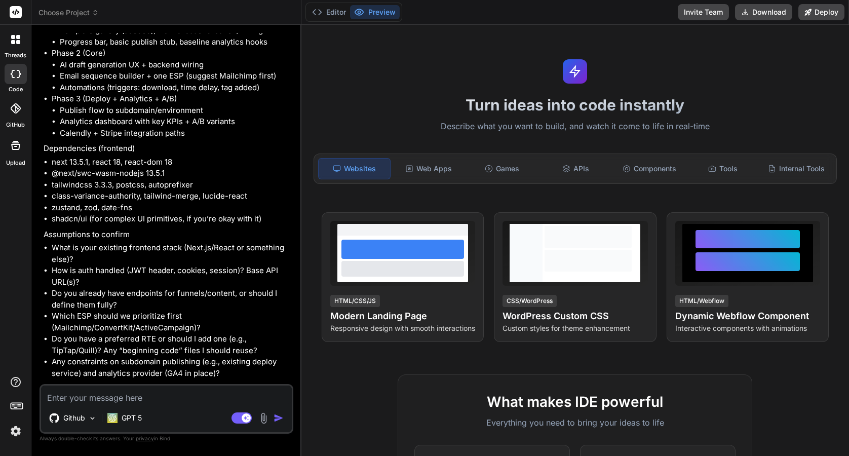
scroll to position [2870, 0]
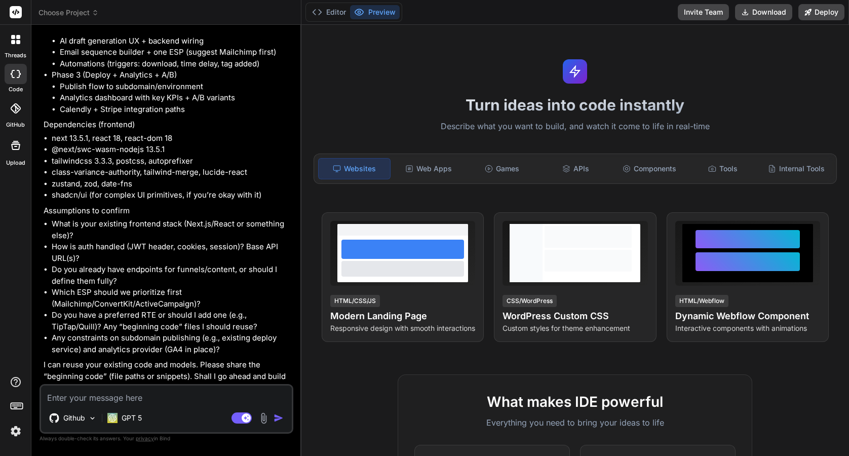
click at [125, 396] on textarea at bounding box center [166, 395] width 251 height 18
type textarea "n"
type textarea "x"
type textarea "no"
type textarea "x"
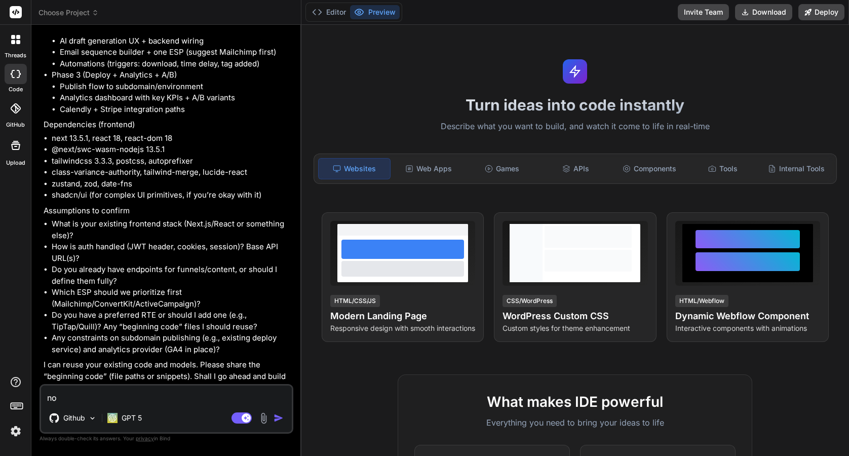
type textarea "no"
type textarea "x"
type textarea "no t"
type textarea "x"
type textarea "no th"
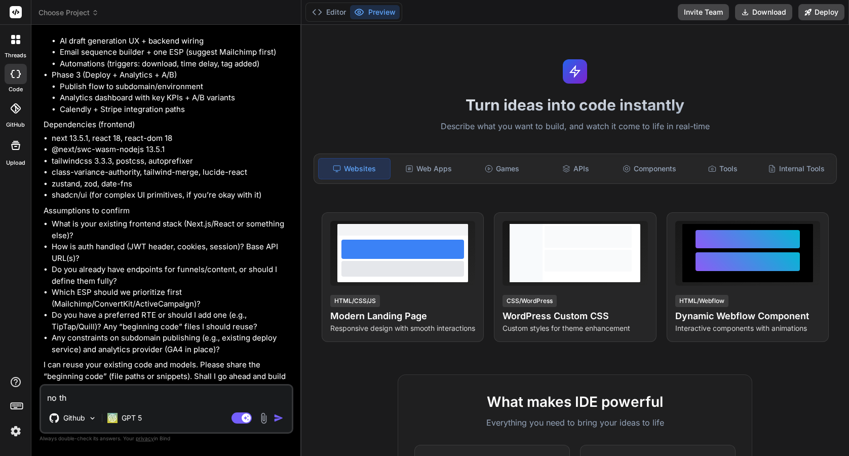
type textarea "x"
type textarea "no thi"
type textarea "x"
type textarea "no this"
type textarea "x"
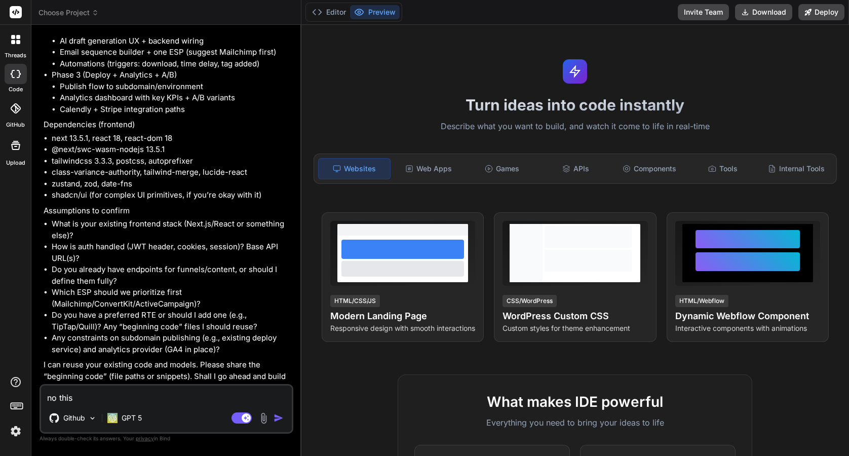
type textarea "no this"
type textarea "x"
type textarea "no this f"
type textarea "x"
type textarea "no this fe"
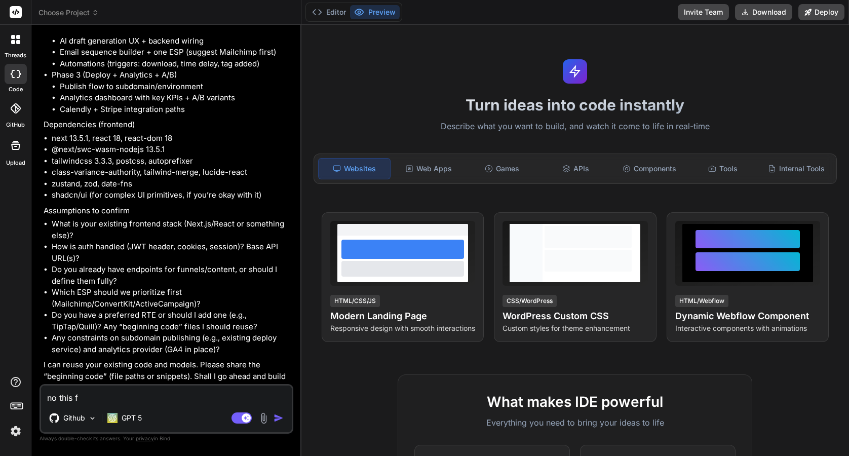
type textarea "x"
type textarea "no this fea"
type textarea "x"
type textarea "no this feat"
type textarea "x"
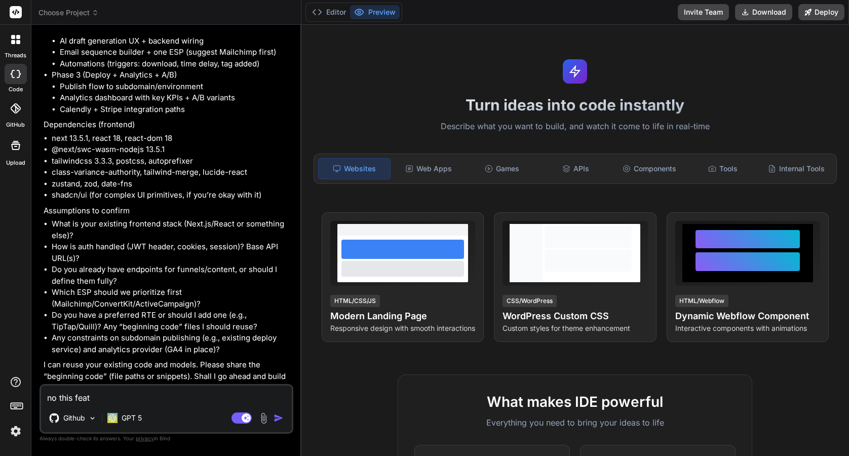
type textarea "no this featu"
type textarea "x"
type textarea "no this featur"
type textarea "x"
type textarea "no this feature"
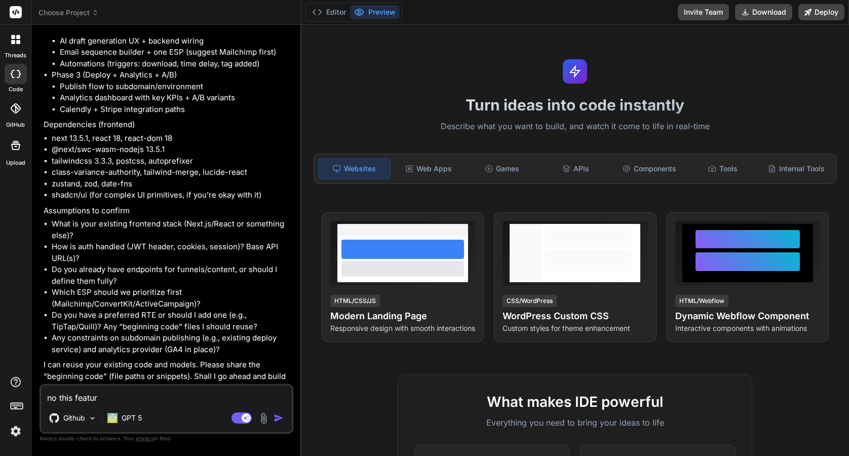
type textarea "x"
type textarea "no this feature"
type textarea "x"
type textarea "no this feature n"
type textarea "x"
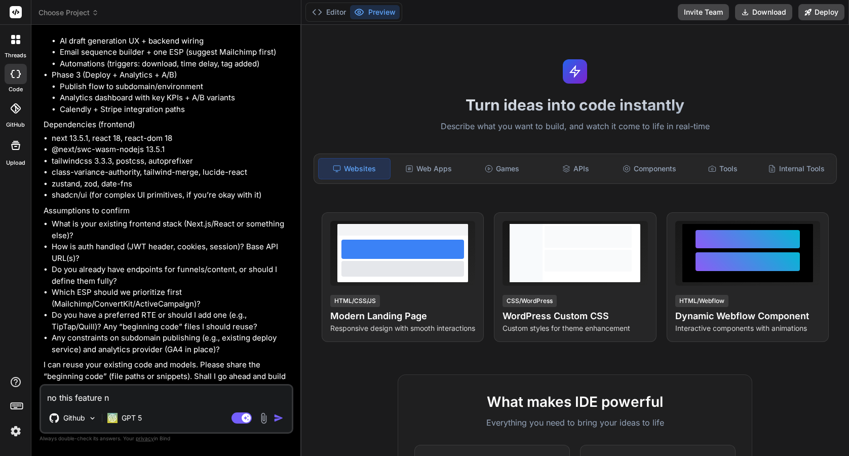
type textarea "no this feature ne"
type textarea "x"
type textarea "no this feature nee"
type textarea "x"
type textarea "no this feature need"
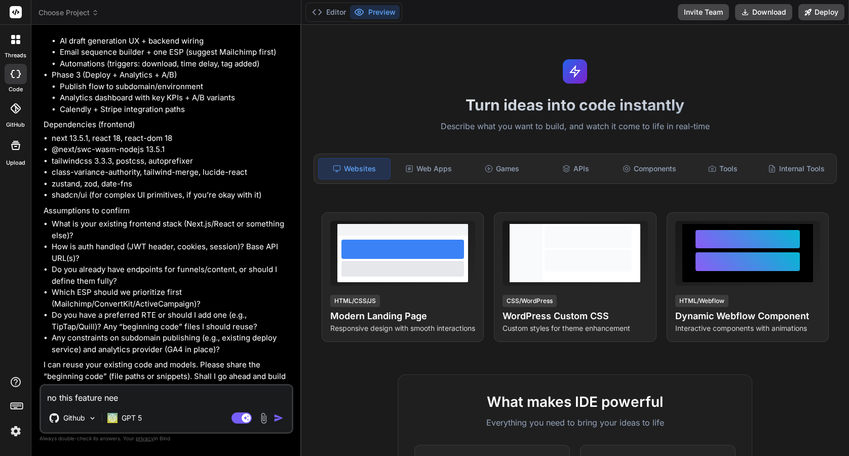
type textarea "x"
type textarea "no this feature needs"
type textarea "x"
type textarea "no this feature needs"
type textarea "x"
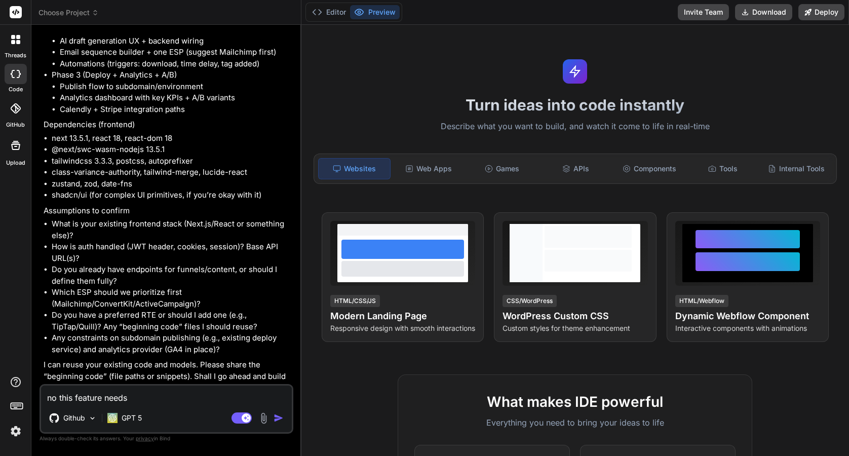
type textarea "no this feature needs t"
type textarea "x"
type textarea "no this feature needs to"
type textarea "x"
type textarea "no this feature needs to"
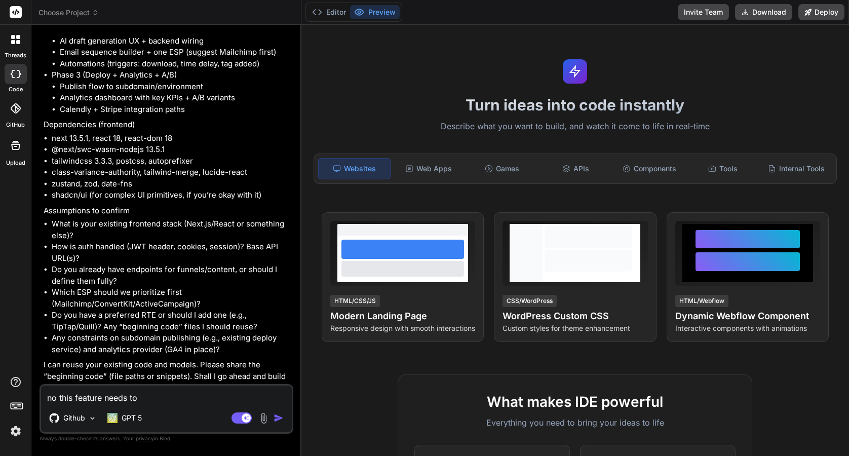
type textarea "x"
type textarea "no this feature needs to b"
type textarea "x"
type textarea "no this feature needs to be"
type textarea "x"
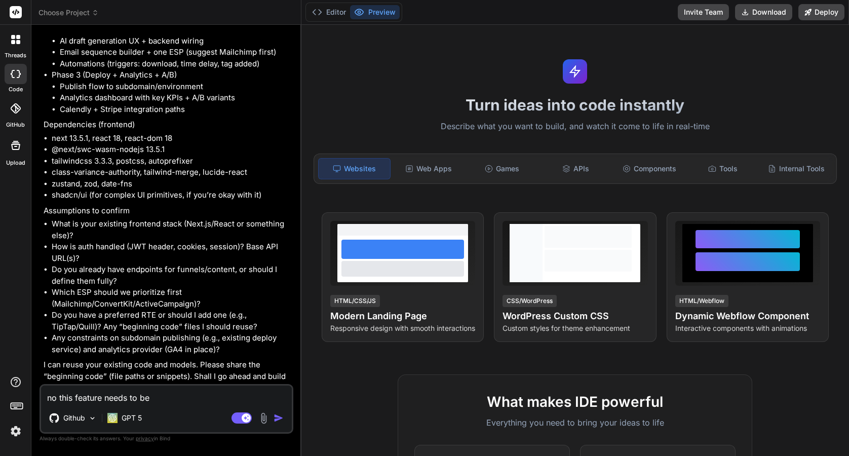
type textarea "no this feature needs to be"
type textarea "x"
type textarea "no this feature needs to be i"
type textarea "x"
type textarea "no this feature needs to be in"
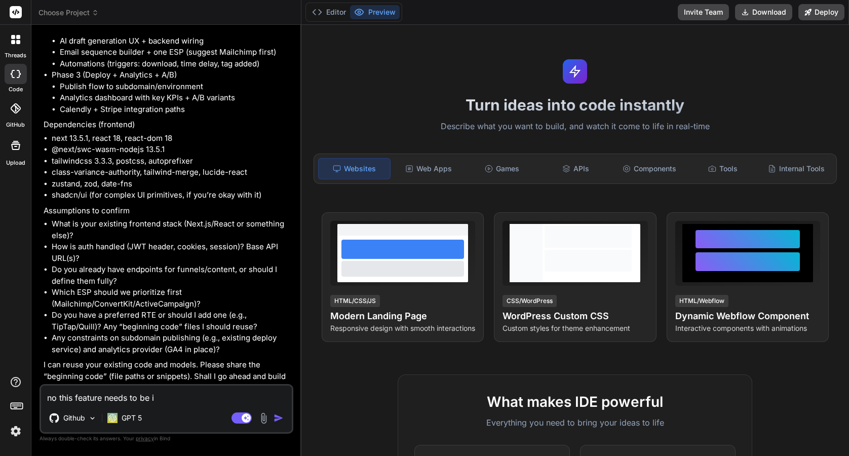
type textarea "x"
type textarea "no this feature needs to be int"
type textarea "x"
type textarea "no this feature needs to be inte"
type textarea "x"
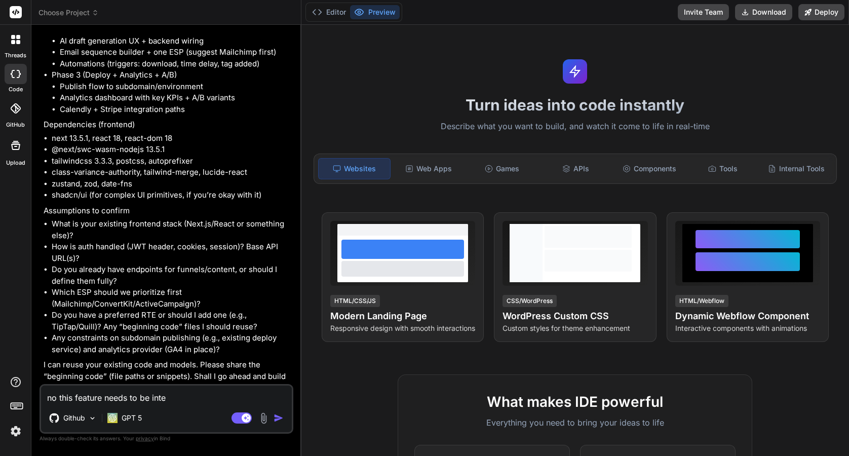
type textarea "no this feature needs to be integ"
type textarea "x"
type textarea "no this feature needs to be integr"
type textarea "x"
type textarea "no this feature needs to be integra"
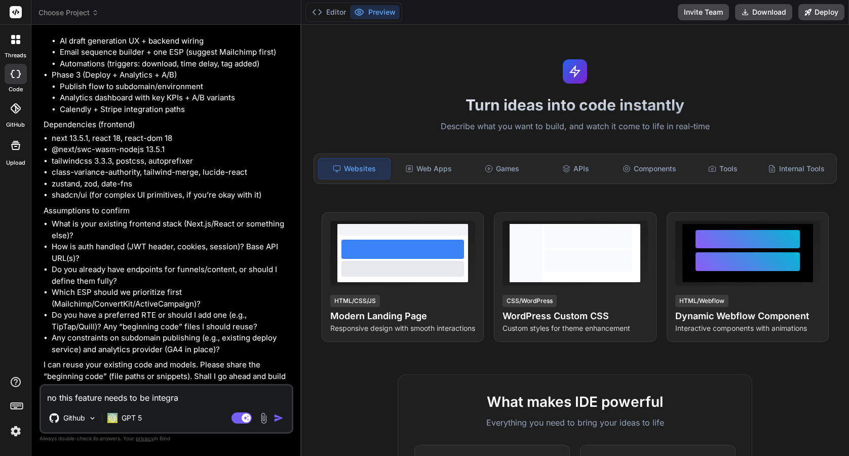
type textarea "x"
type textarea "no this feature needs to be integrat"
type textarea "x"
type textarea "no this feature needs to be integrate"
type textarea "x"
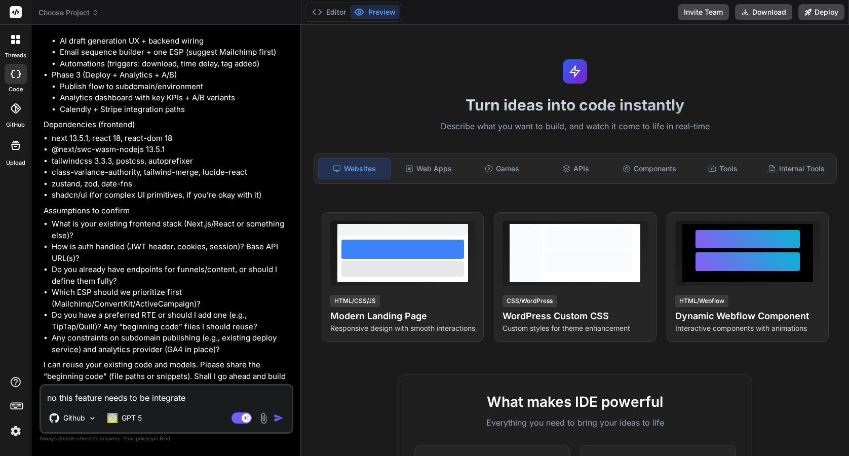
type textarea "no this feature needs to be integrated"
type textarea "x"
type textarea "no this feature needs to be integrated"
type textarea "x"
type textarea "no this feature needs to be integrated i"
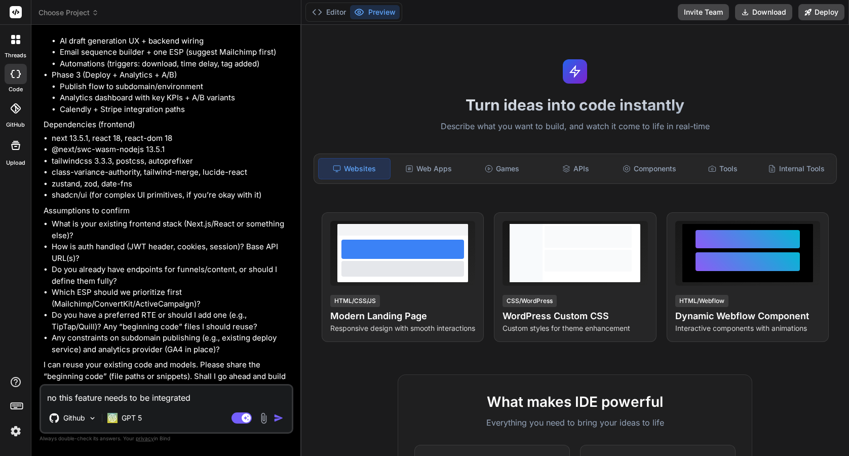
type textarea "x"
type textarea "no this feature needs to be integrated in"
type textarea "x"
type textarea "no this feature needs to be integrated int"
type textarea "x"
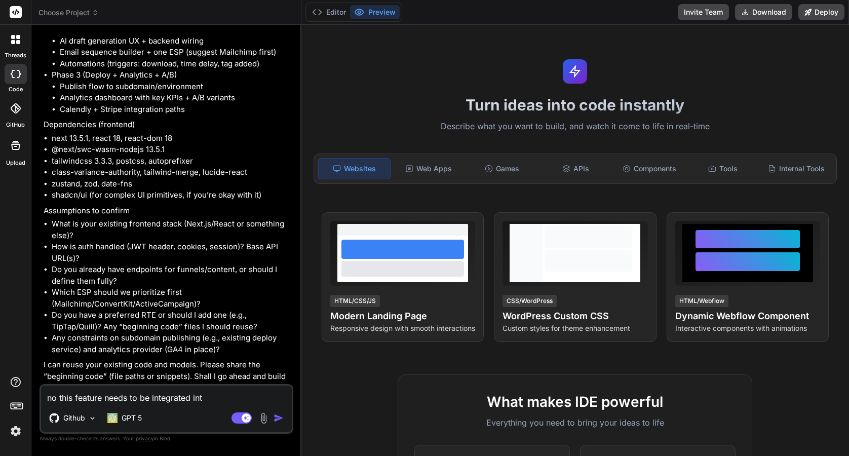
type textarea "no this feature needs to be integrated into"
type textarea "x"
type textarea "no this feature needs to be integrated into"
type textarea "x"
type textarea "no this feature needs to be integrated into a"
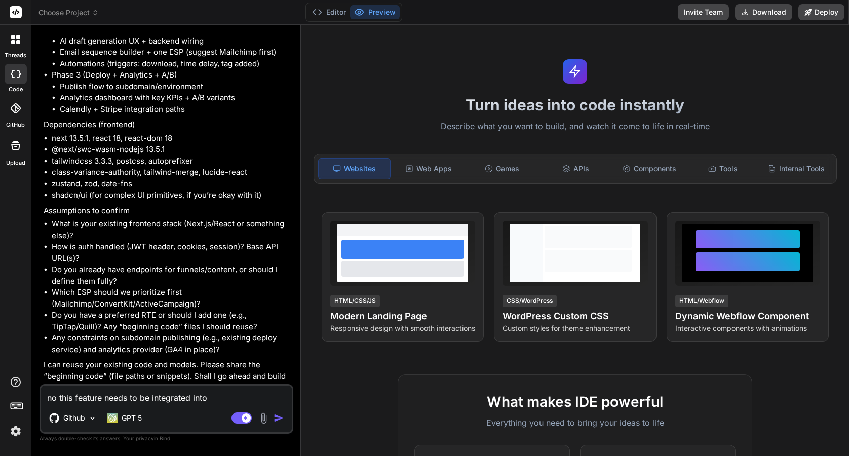
type textarea "x"
type textarea "no this feature needs to be integrated into an"
type textarea "x"
type textarea "no this feature needs to be integrated into an"
type textarea "x"
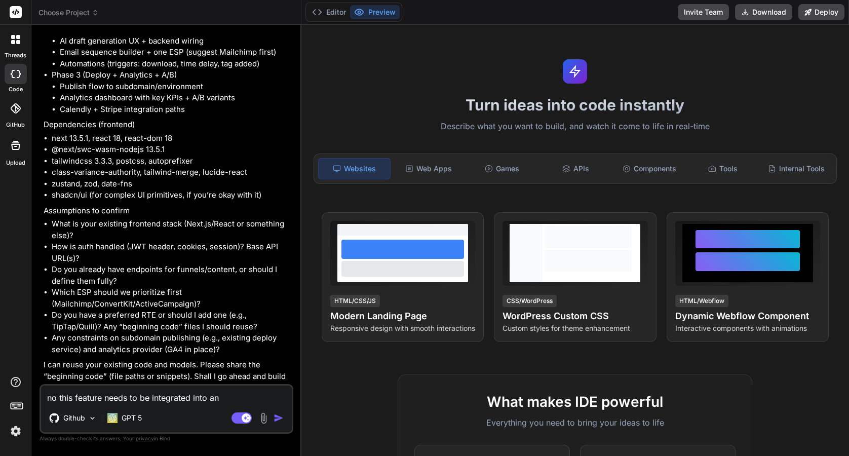
type textarea "no this feature needs to be integrated into an e"
type textarea "x"
type textarea "no this feature needs to be integrated into an ex"
type textarea "x"
type textarea "no this feature needs to be integrated into an exi"
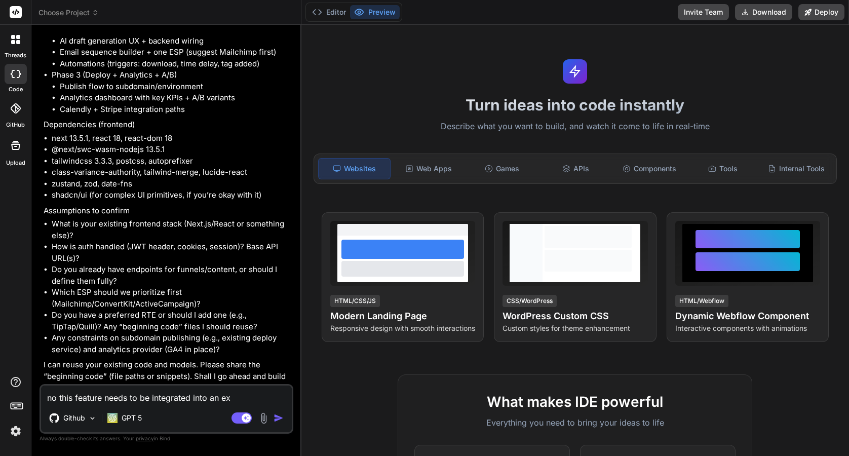
type textarea "x"
type textarea "no this feature needs to be integrated into an exis"
type textarea "x"
type textarea "no this feature needs to be integrated into an exist"
type textarea "x"
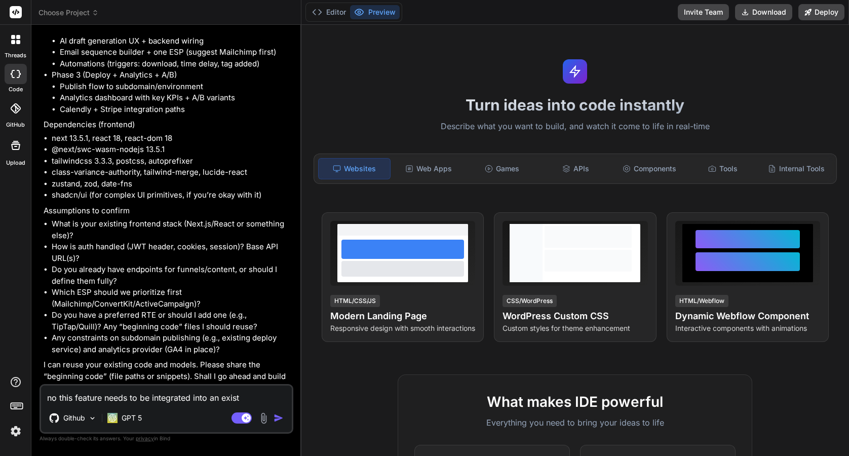
type textarea "no this feature needs to be integrated into an existi"
type textarea "x"
type textarea "no this feature needs to be integrated into an existin"
type textarea "x"
type textarea "no this feature needs to be integrated into an existing"
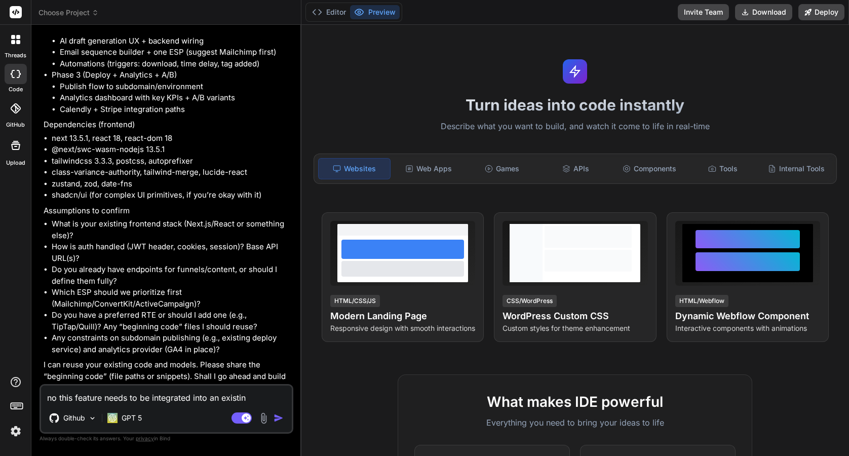
type textarea "x"
type textarea "no this feature needs to be integrated into an existing"
type textarea "x"
type textarea "no this feature needs to be integrated into an existing a"
type textarea "x"
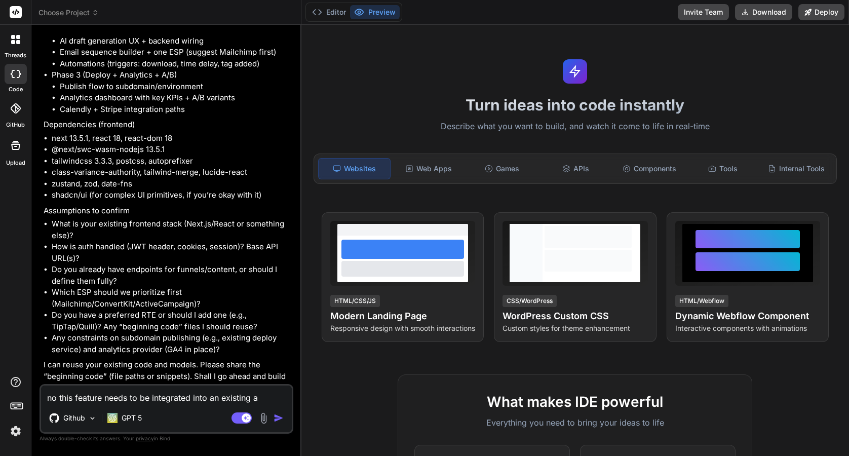
type textarea "no this feature needs to be integrated into an existing ap"
type textarea "x"
type textarea "no this feature needs to be integrated into an existing app"
type textarea "x"
type textarea "no this feature needs to be integrated into an existing app;l"
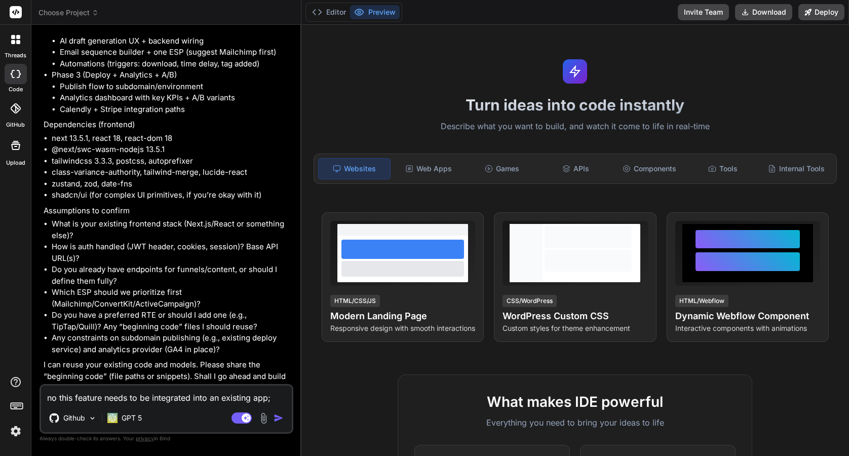
type textarea "x"
type textarea "no this feature needs to be integrated into an existing app;li"
type textarea "x"
type textarea "no this feature needs to be integrated into an existing app;lic"
type textarea "x"
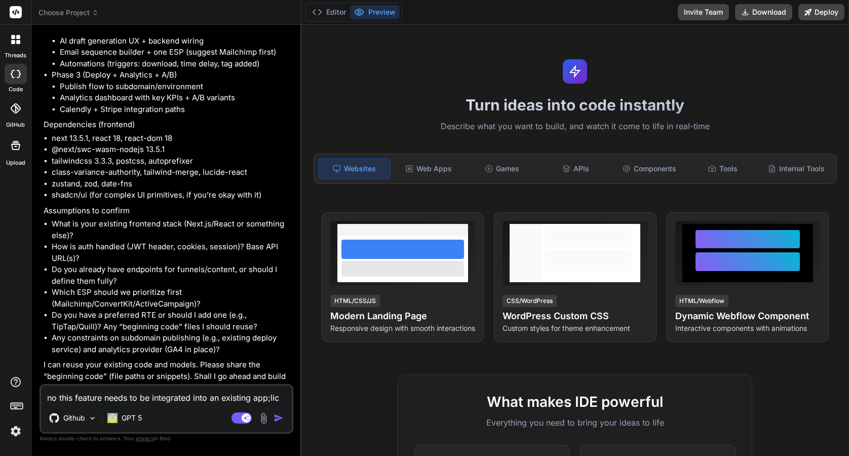
type textarea "no this feature needs to be integrated into an existing app;li"
type textarea "x"
type textarea "no this feature needs to be integrated into an existing app;l"
type textarea "x"
type textarea "no this feature needs to be integrated into an existing app;"
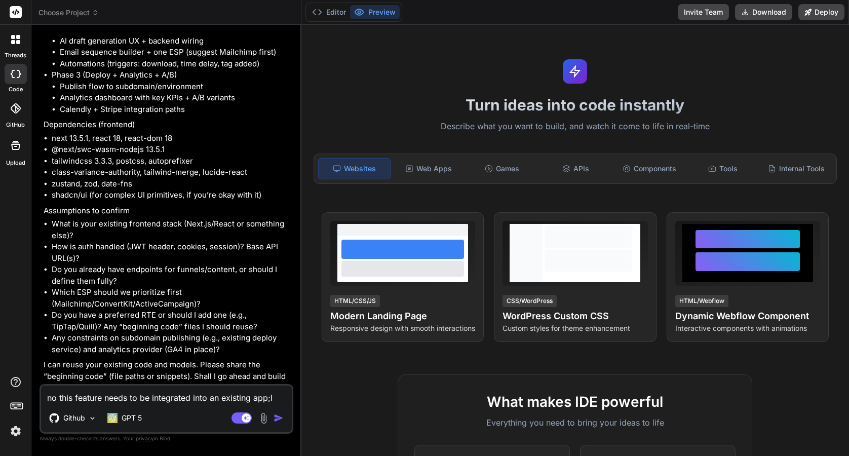
type textarea "x"
type textarea "no this feature needs to be integrated into an existing app"
type textarea "x"
type textarea "no this feature needs to be integrated into an existing appl"
type textarea "x"
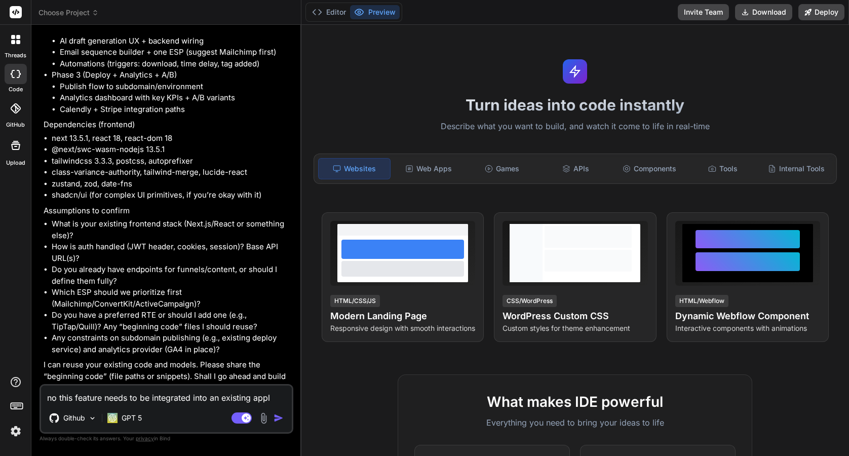
type textarea "no this feature needs to be integrated into an existing appli"
type textarea "x"
type textarea "no this feature needs to be integrated into an existing applic"
type textarea "x"
type textarea "no this feature needs to be integrated into an existing applica"
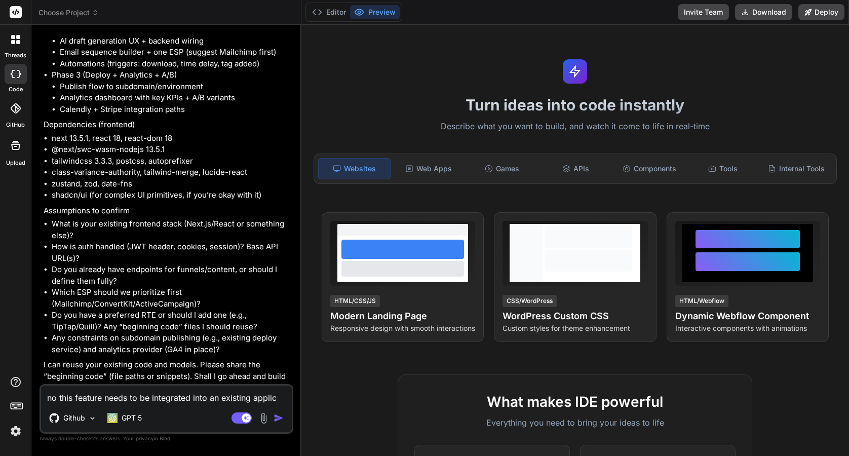
type textarea "x"
type textarea "no this feature needs to be integrated into an existing applicat"
type textarea "x"
type textarea "no this feature needs to be integrated into an existing applicati"
type textarea "x"
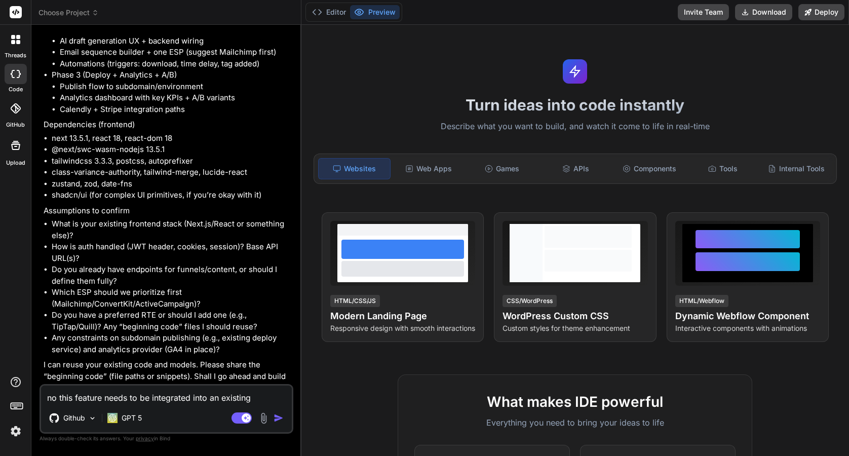
type textarea "no this feature needs to be integrated into an existing applicatio"
type textarea "x"
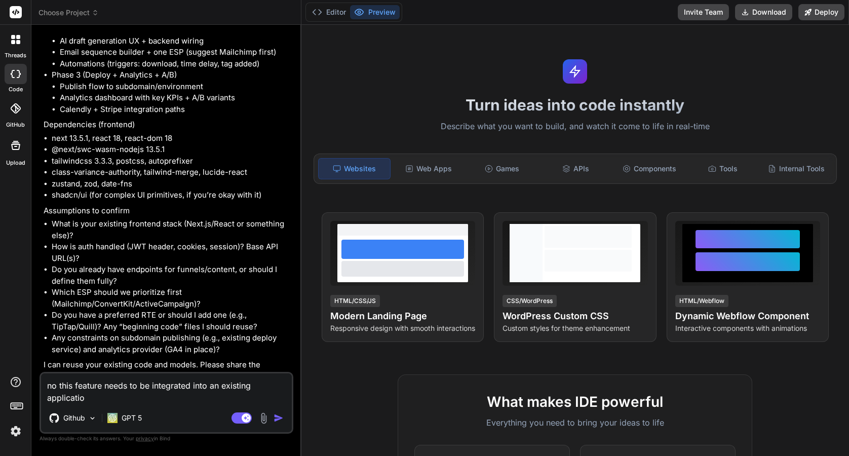
type textarea "no this feature needs to be integrated into an existing application"
type textarea "x"
type textarea "no this feature needs to be integrated into an existing application"
type textarea "x"
type textarea "no this feature needs to be integrated into an existing application w"
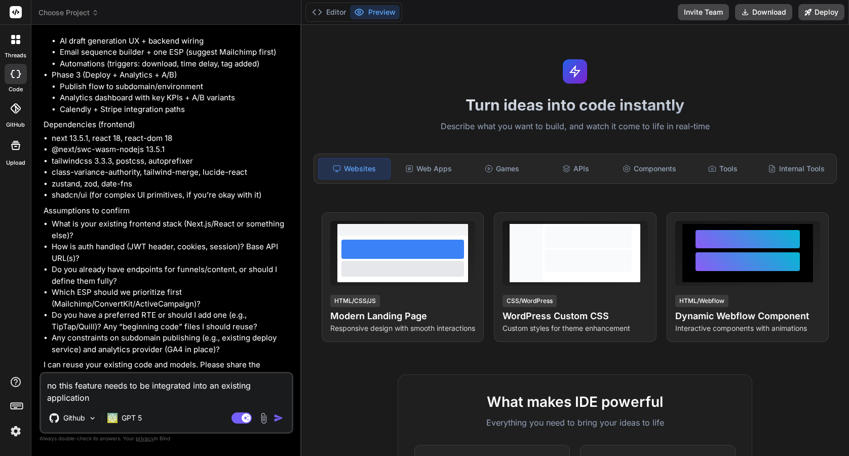
type textarea "x"
type textarea "no this feature needs to be integrated into an existing application wh"
type textarea "x"
type textarea "no this feature needs to be integrated into an existing application whi"
type textarea "x"
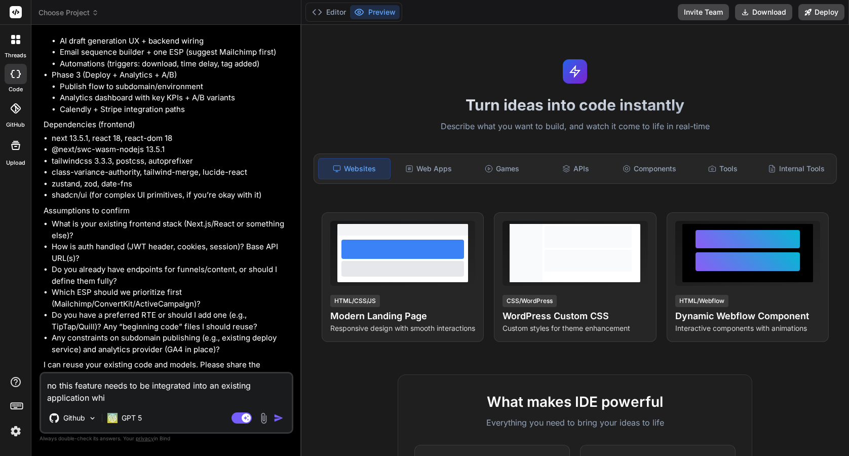
type textarea "no this feature needs to be integrated into an existing application whic"
type textarea "x"
type textarea "no this feature needs to be integrated into an existing application which"
type textarea "x"
type textarea "no this feature needs to be integrated into an existing application which"
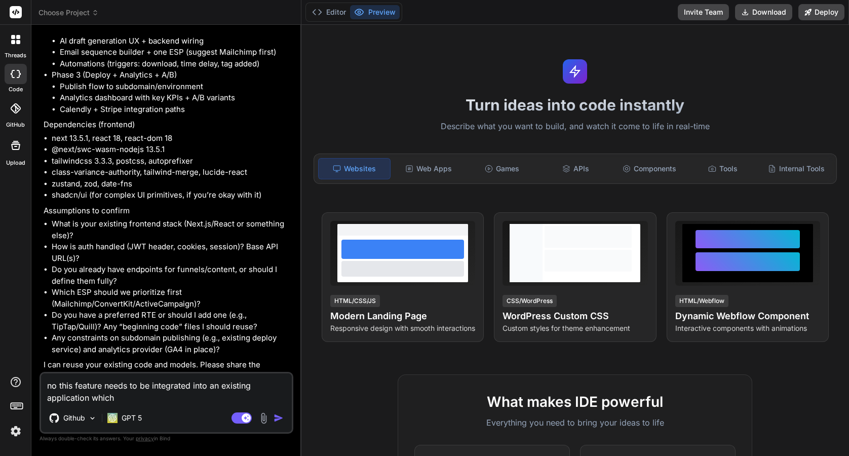
type textarea "x"
type textarea "no this feature needs to be integrated into an existing application which i"
type textarea "x"
type textarea "no this feature needs to be integrated into an existing application which is"
type textarea "x"
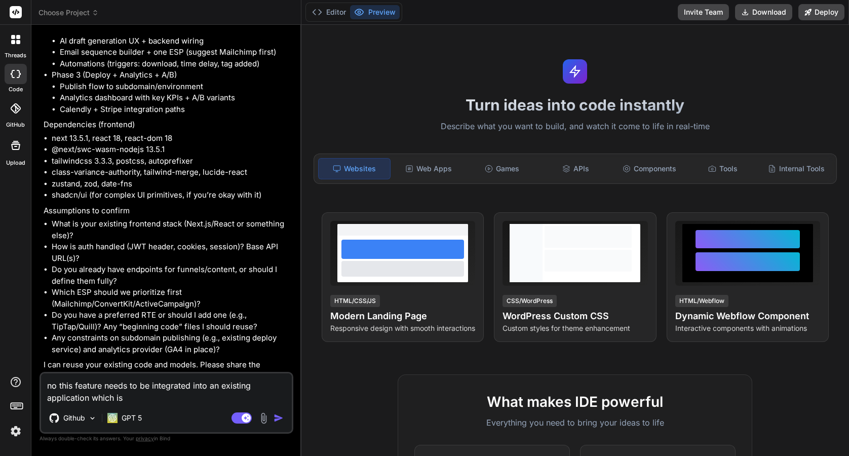
type textarea "no this feature needs to be integrated into an existing application which is"
type textarea "x"
type textarea "no this feature needs to be integrated into an existing application which is a"
type textarea "x"
type textarea "no this feature needs to be integrated into an existing application which is a"
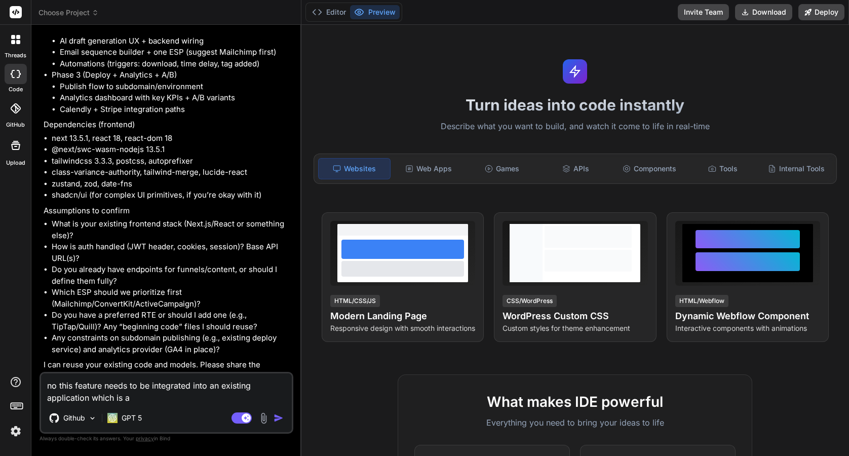
type textarea "x"
type textarea "no this feature needs to be integrated into an existing application which is a r"
type textarea "x"
type textarea "no this feature needs to be integrated into an existing application which is a …"
type textarea "x"
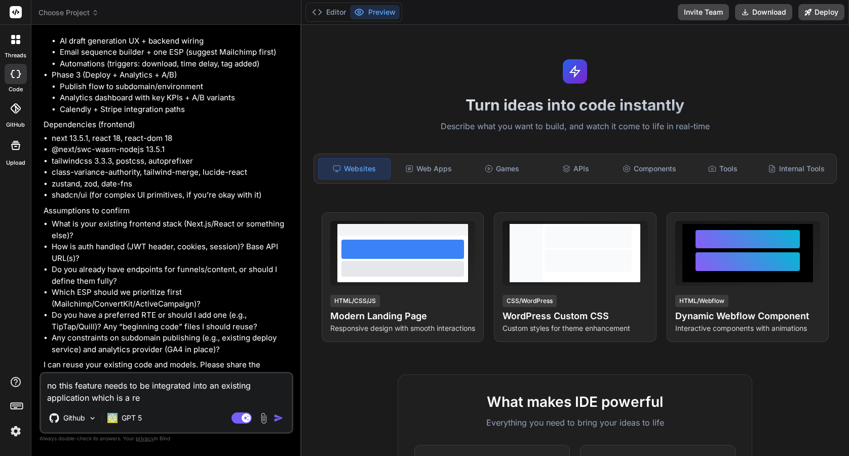
type textarea "no this feature needs to be integrated into an existing application which is a …"
type textarea "x"
type textarea "no this feature needs to be integrated into an existing application which is a …"
type textarea "x"
type textarea "no this feature needs to be integrated into an existing application which is a …"
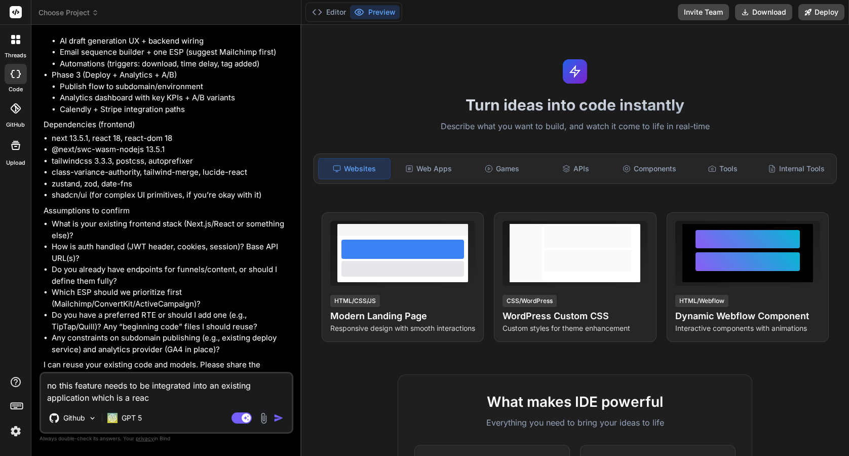
type textarea "x"
type textarea "no this feature needs to be integrated into an existing application which is a …"
type textarea "x"
type textarea "no this feature needs to be integrated into an existing application which is a …"
type textarea "x"
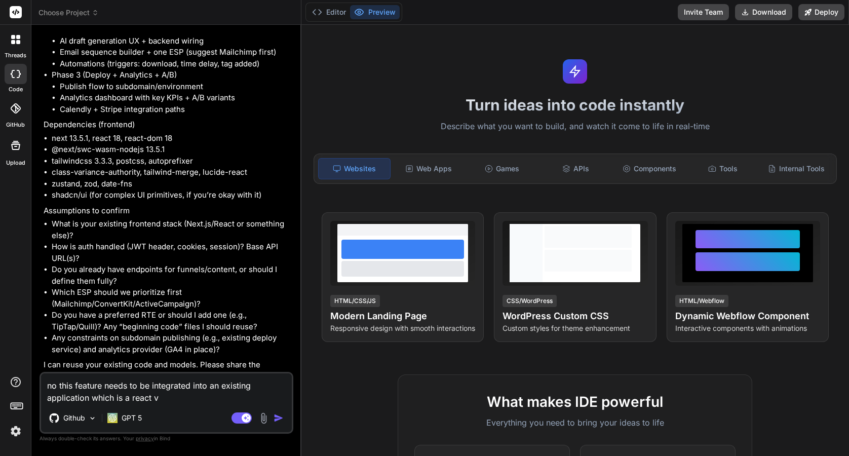
type textarea "no this feature needs to be integrated into an existing application which is a …"
type textarea "x"
type textarea "no this feature needs to be integrated into an existing application which is a …"
type textarea "x"
type textarea "no this feature needs to be integrated into an existing application which is a …"
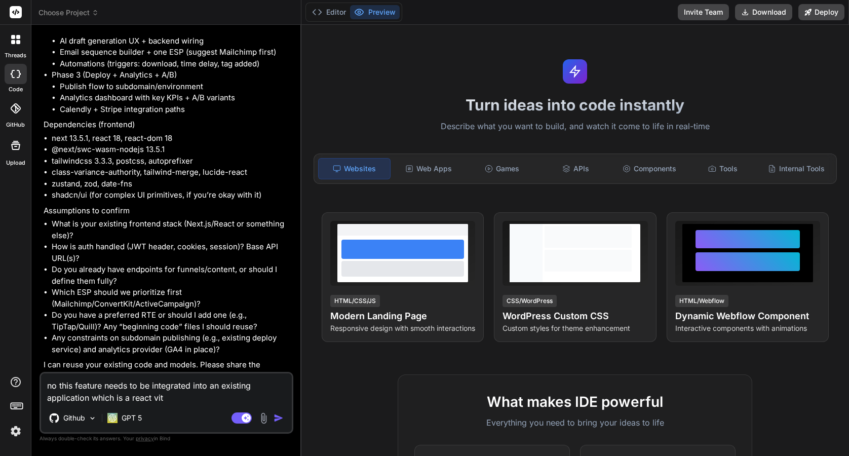
type textarea "x"
type textarea "no this feature needs to be integrated into an existing application which is a …"
type textarea "x"
type textarea "no this feature needs to be integrated into an existing application which is a …"
type textarea "x"
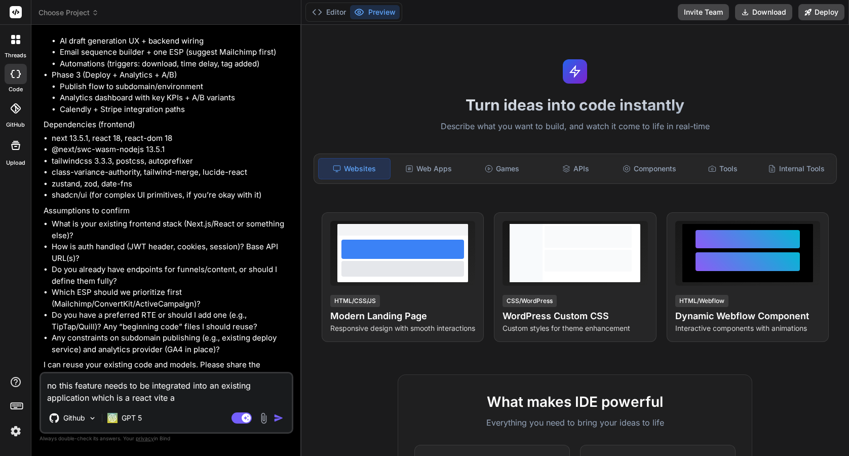
type textarea "no this feature needs to be integrated into an existing application which is a …"
type textarea "x"
type textarea "no this feature needs to be integrated into an existing application which is a …"
click at [135, 420] on p "GPT 5" at bounding box center [132, 418] width 20 height 10
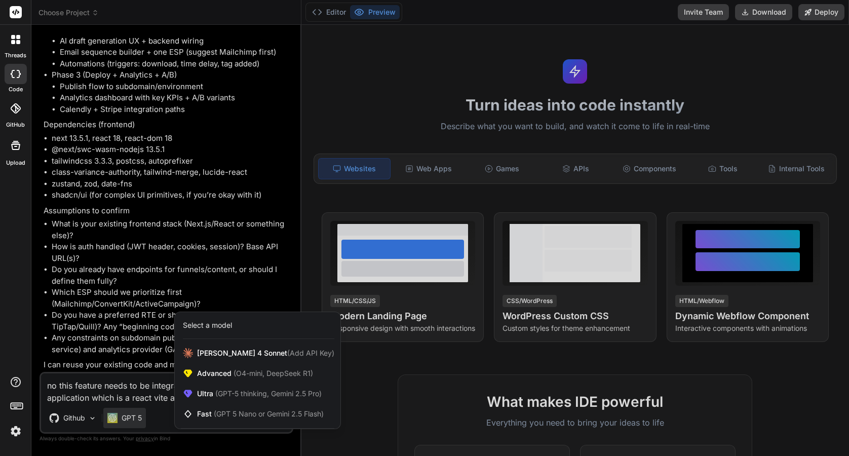
click at [152, 417] on div at bounding box center [424, 228] width 849 height 456
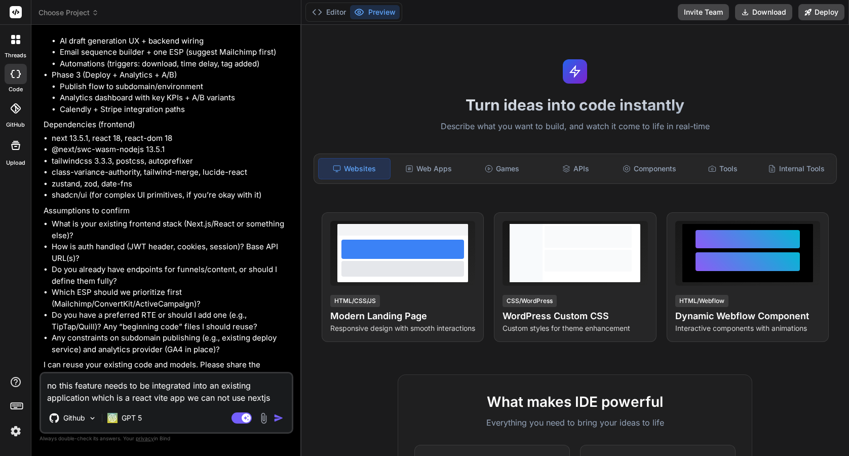
click at [278, 418] on img "button" at bounding box center [279, 418] width 10 height 10
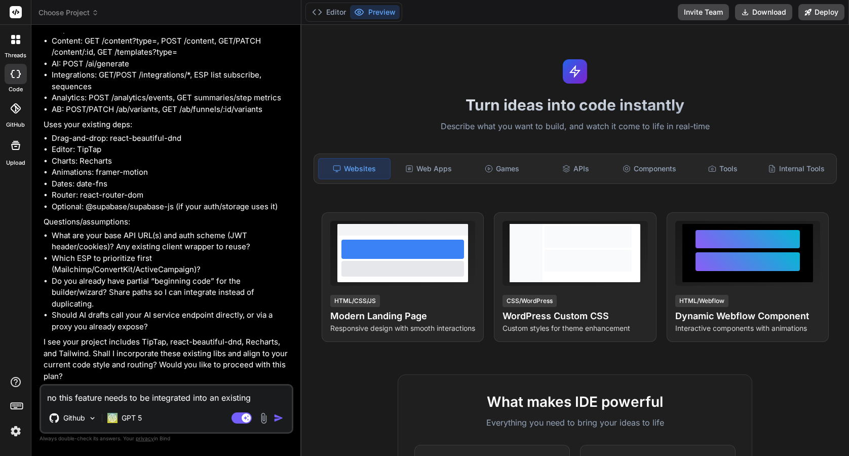
scroll to position [4321, 0]
click at [168, 397] on textarea "no this feature needs to be integrated into an existing application which is a …" at bounding box center [166, 395] width 251 height 18
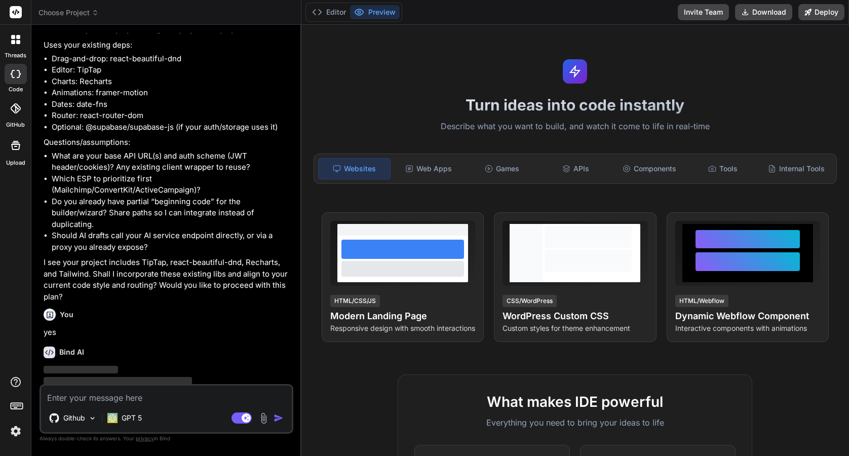
scroll to position [4426, 0]
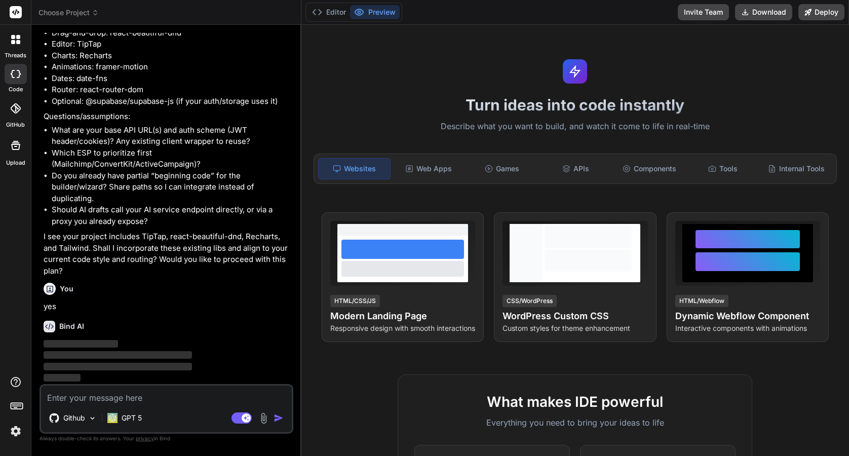
drag, startPoint x: 168, startPoint y: 397, endPoint x: 107, endPoint y: 370, distance: 66.7
click at [108, 370] on div "You Bind AI Sure. Plan first: Build a visual Funnel Builder dashboard (Awarenes…" at bounding box center [167, 244] width 254 height 423
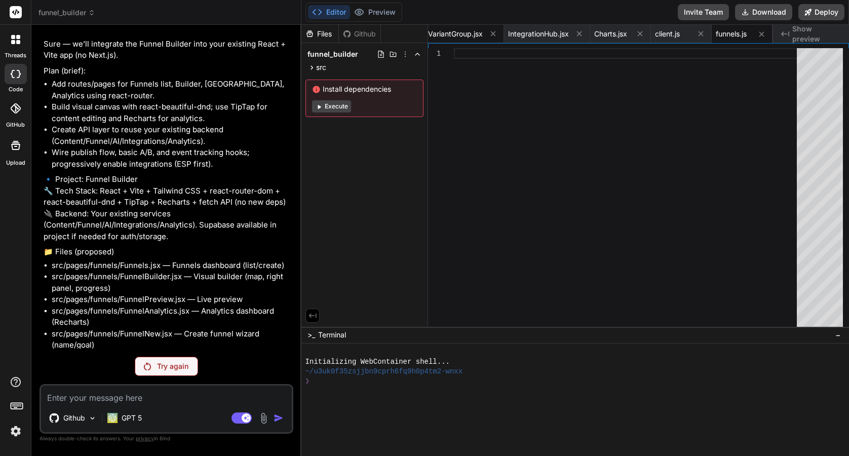
scroll to position [3266, 0]
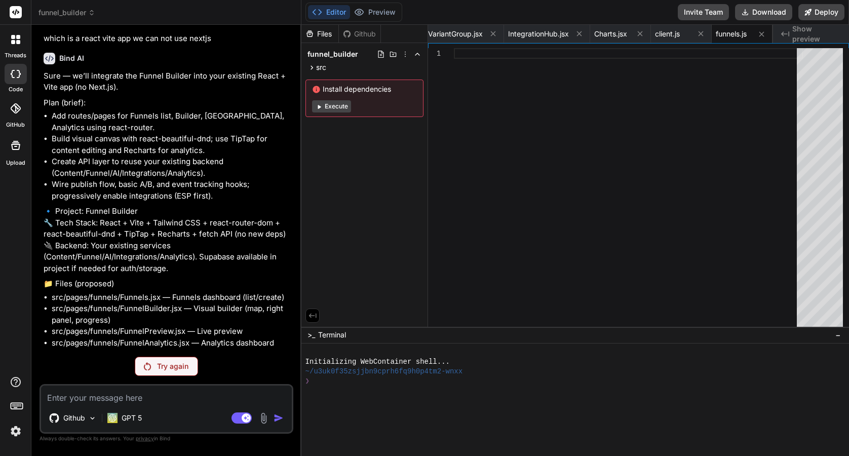
click at [328, 107] on button "Execute" at bounding box center [331, 106] width 39 height 12
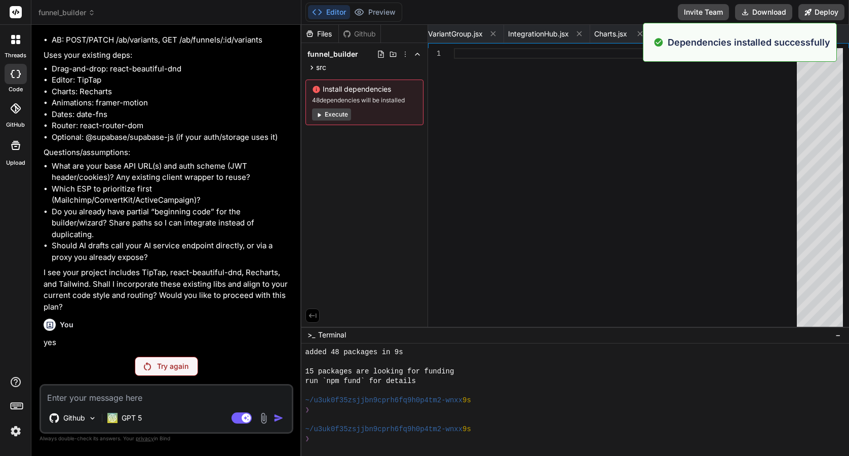
scroll to position [86, 0]
click at [163, 364] on p "Try again" at bounding box center [172, 366] width 31 height 10
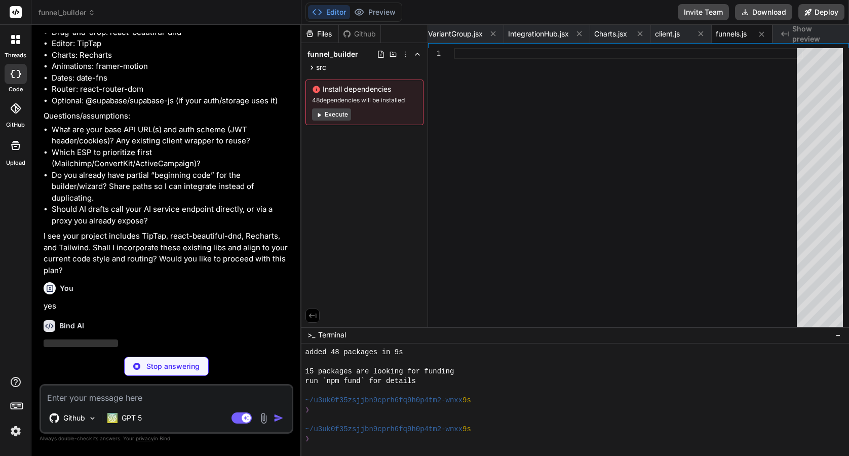
scroll to position [4462, 0]
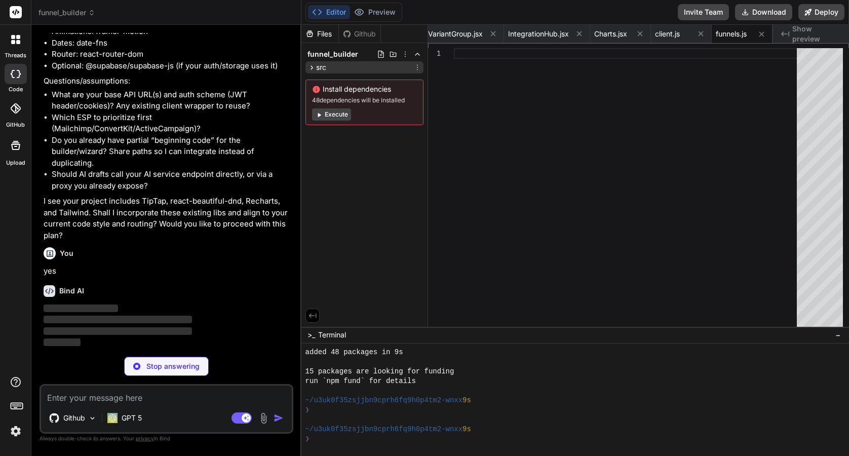
click at [314, 67] on icon at bounding box center [312, 67] width 9 height 9
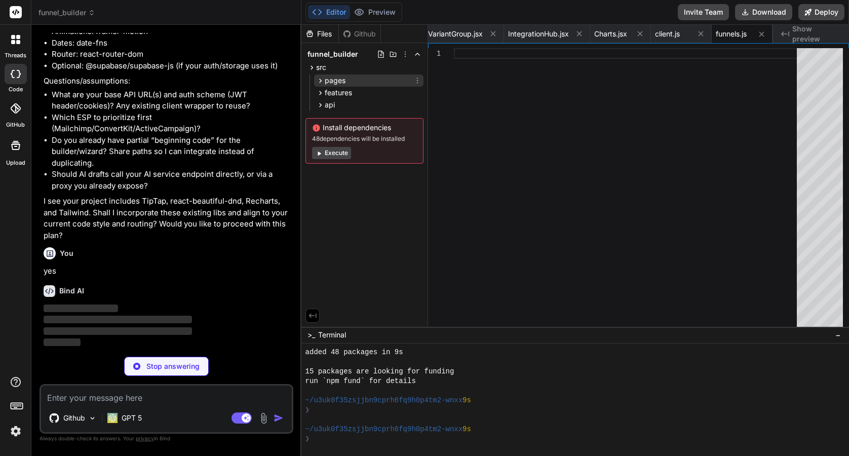
click at [321, 79] on icon at bounding box center [320, 81] width 9 height 9
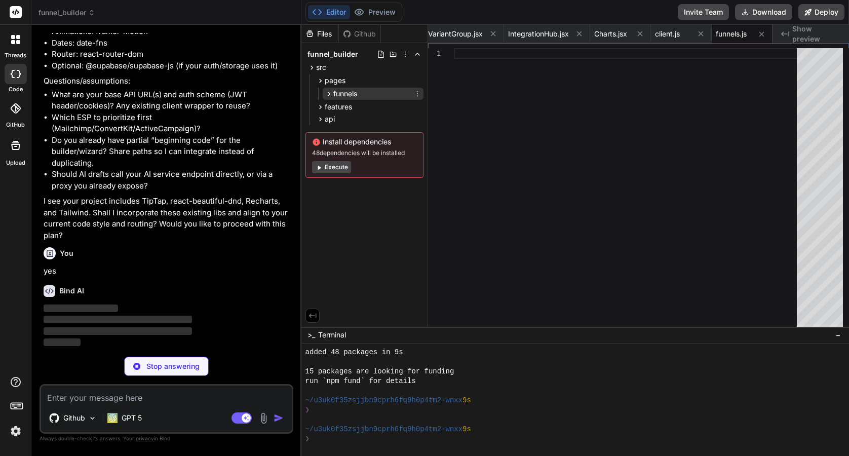
click at [327, 92] on icon at bounding box center [329, 94] width 9 height 9
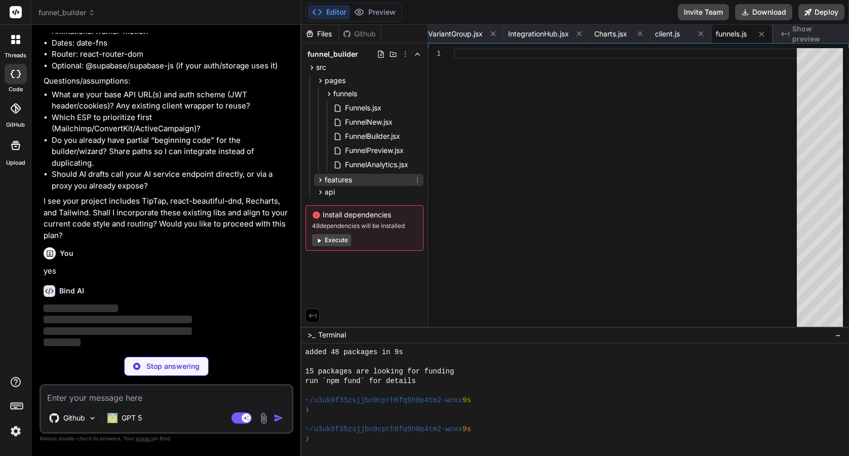
click at [319, 178] on icon at bounding box center [320, 180] width 3 height 4
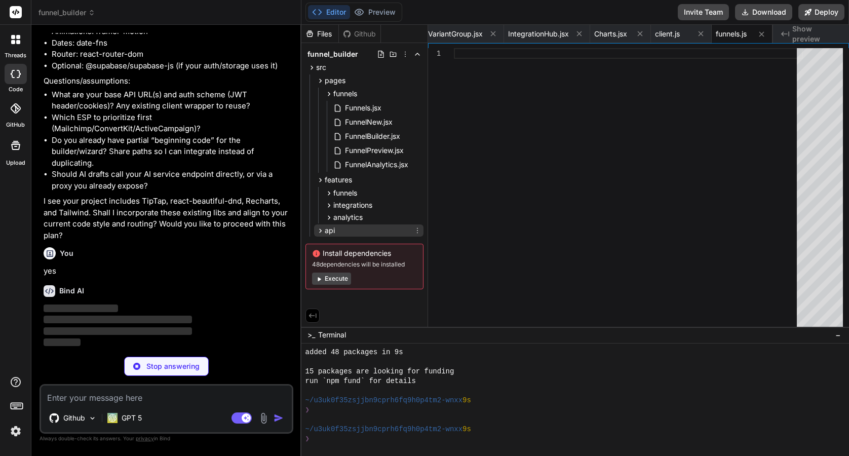
click at [316, 230] on icon at bounding box center [320, 231] width 9 height 9
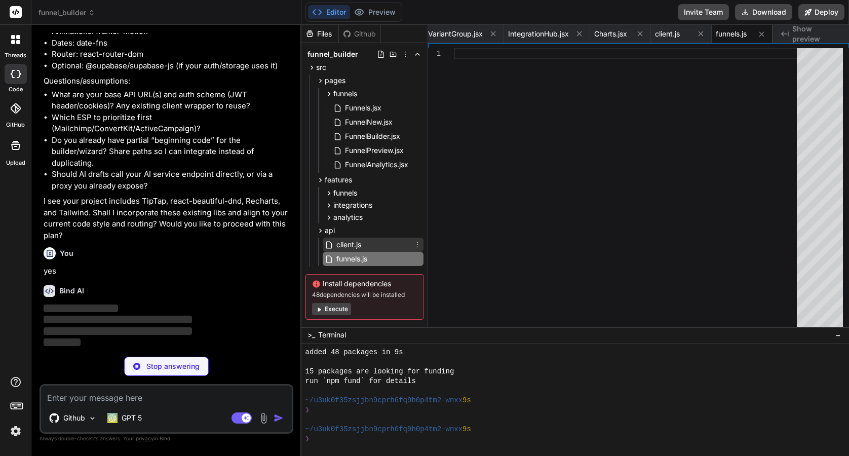
click at [359, 242] on span "client.js" at bounding box center [348, 245] width 27 height 12
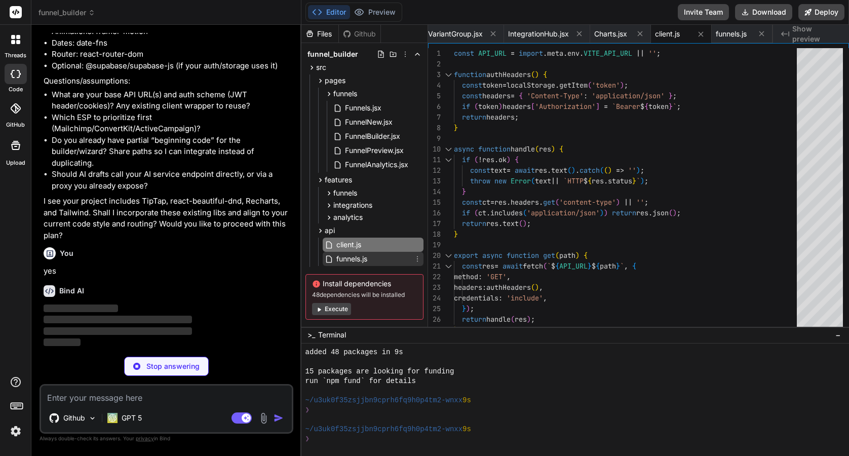
click at [362, 259] on span "funnels.js" at bounding box center [351, 259] width 33 height 12
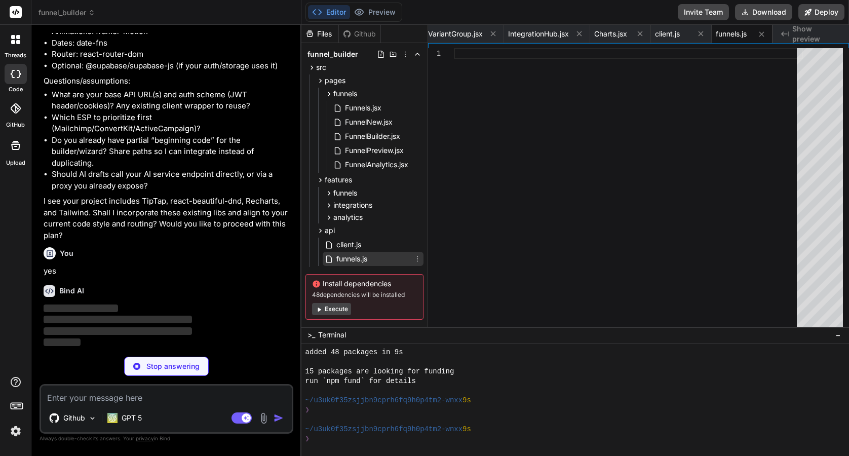
click at [368, 259] on span "funnels.js" at bounding box center [351, 259] width 33 height 12
click at [348, 245] on span "client.js" at bounding box center [348, 245] width 27 height 12
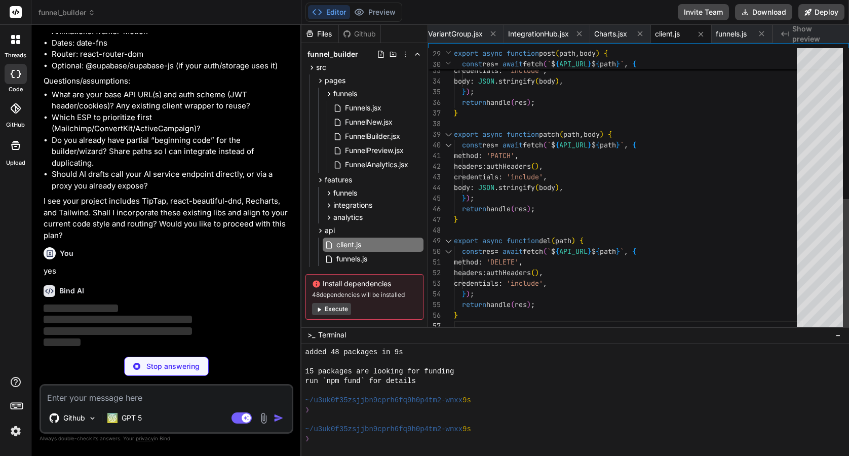
scroll to position [64, 0]
click at [325, 213] on icon at bounding box center [329, 217] width 9 height 9
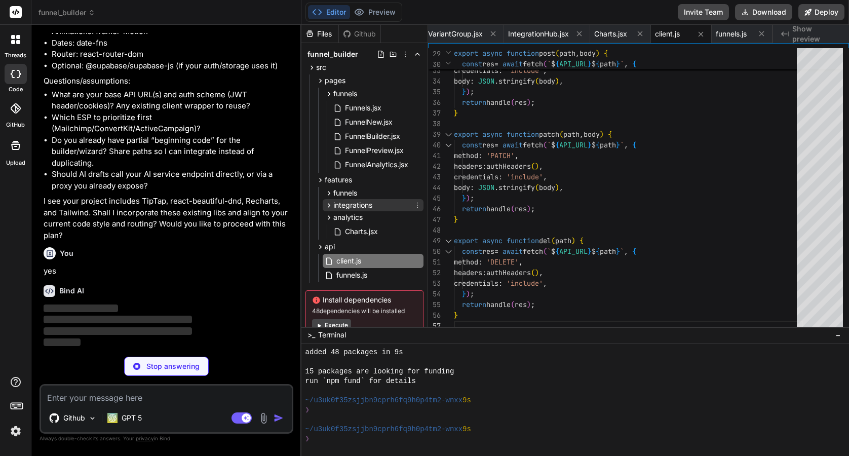
click at [327, 204] on icon at bounding box center [329, 205] width 9 height 9
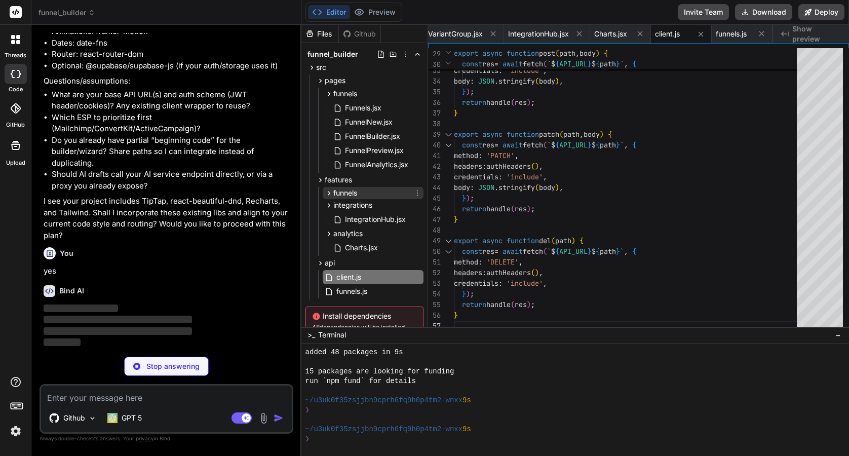
click at [328, 193] on icon at bounding box center [329, 193] width 9 height 9
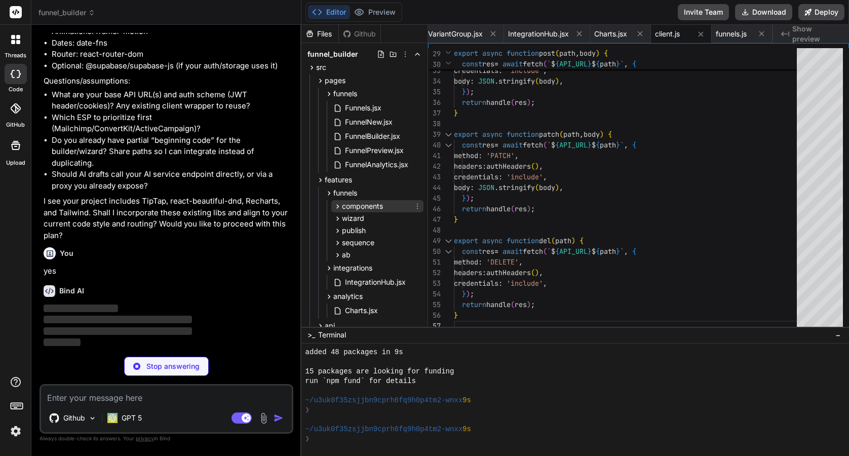
click at [333, 203] on icon at bounding box center [337, 206] width 9 height 9
click at [336, 206] on icon at bounding box center [337, 206] width 9 height 9
click at [334, 216] on icon at bounding box center [337, 218] width 9 height 9
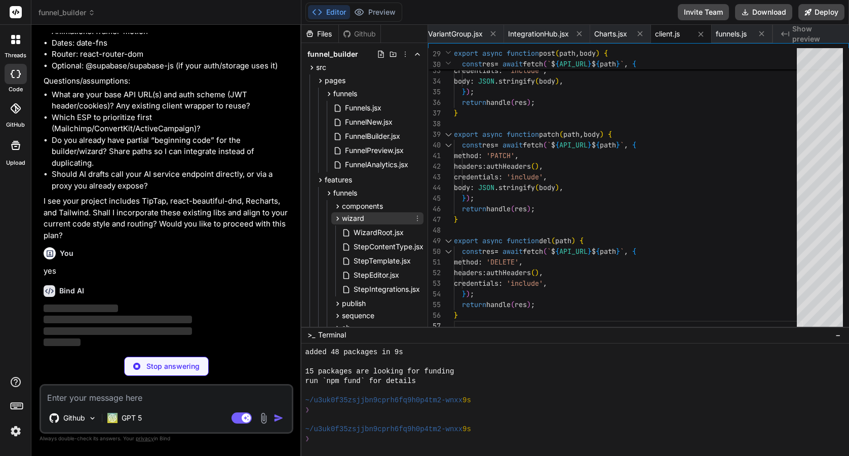
click at [334, 216] on icon at bounding box center [337, 218] width 9 height 9
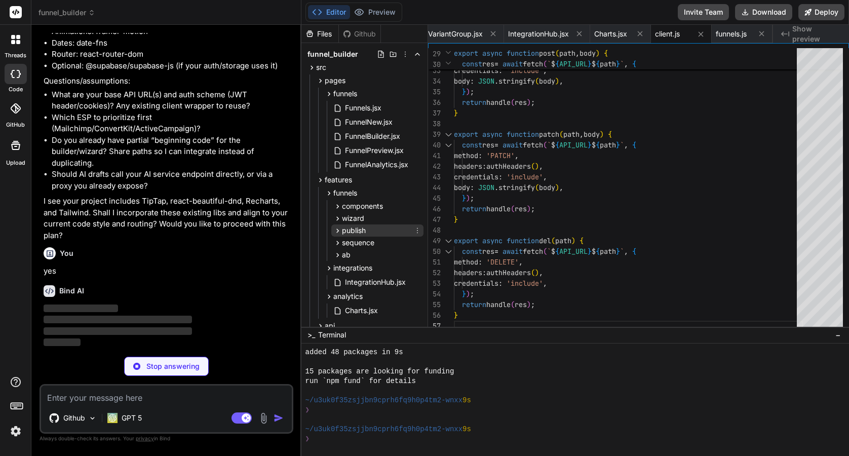
click at [335, 231] on icon at bounding box center [337, 231] width 9 height 9
click at [334, 241] on icon at bounding box center [337, 243] width 9 height 9
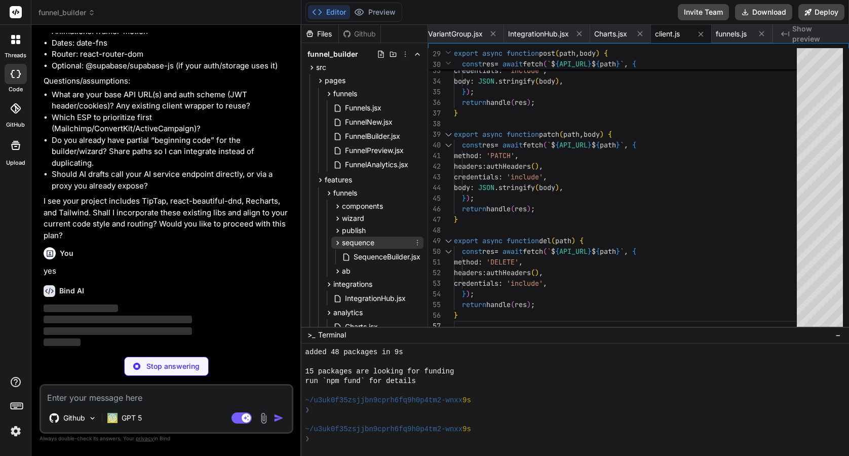
click at [334, 241] on icon at bounding box center [337, 243] width 9 height 9
click at [334, 251] on icon at bounding box center [337, 255] width 9 height 9
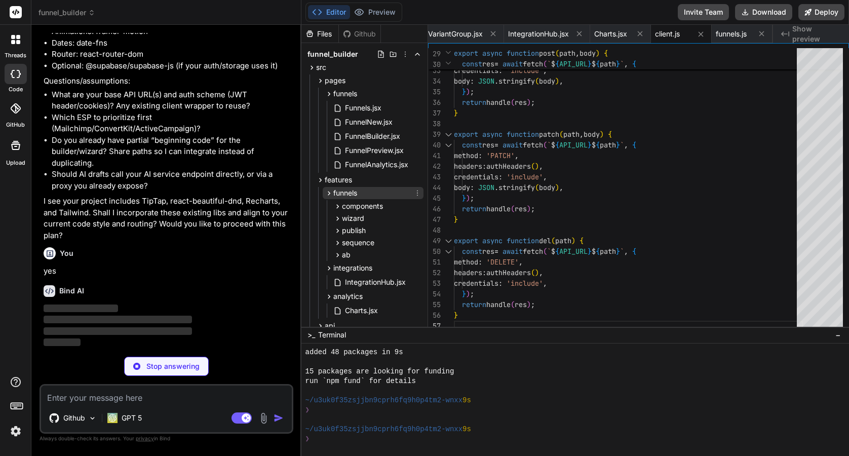
click at [329, 191] on icon at bounding box center [329, 193] width 9 height 9
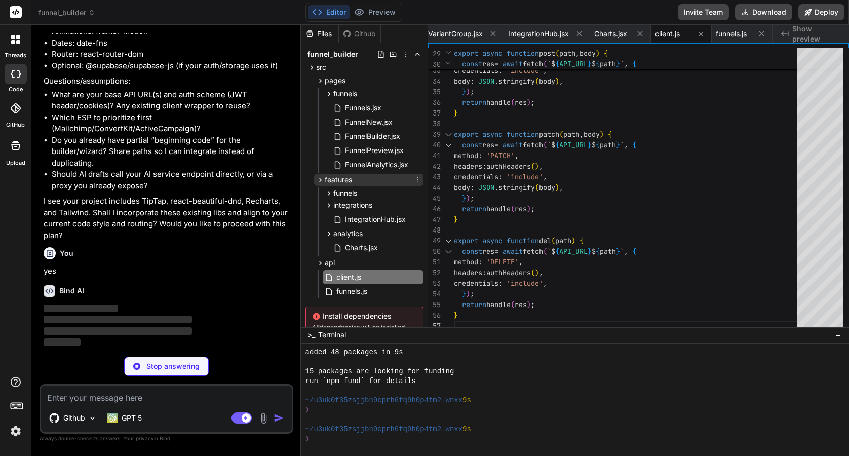
click at [318, 178] on icon at bounding box center [320, 180] width 9 height 9
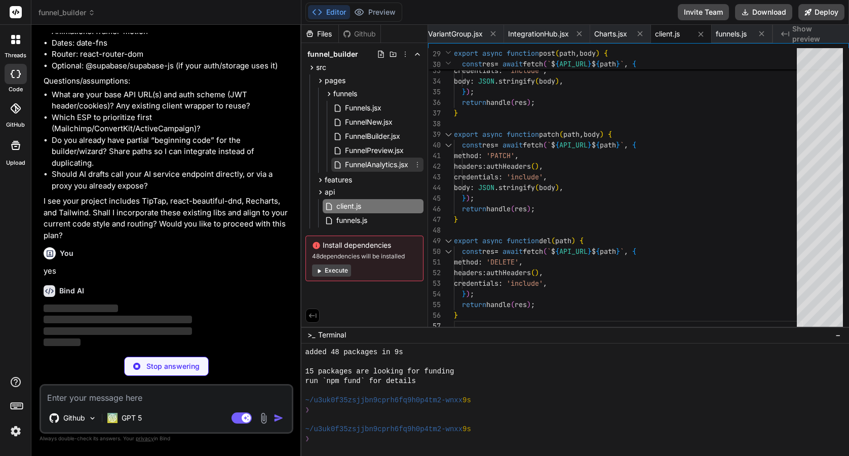
click at [360, 164] on span "FunnelAnalytics.jsx" at bounding box center [376, 165] width 65 height 12
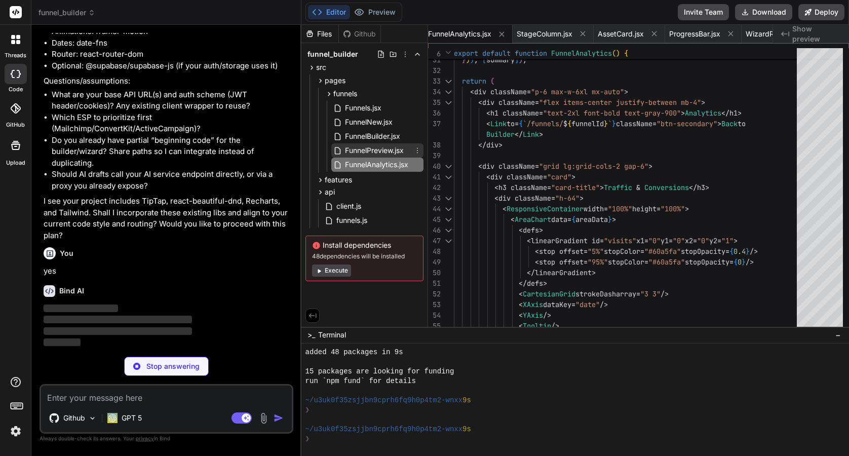
click at [361, 153] on span "FunnelPreview.jsx" at bounding box center [374, 150] width 61 height 12
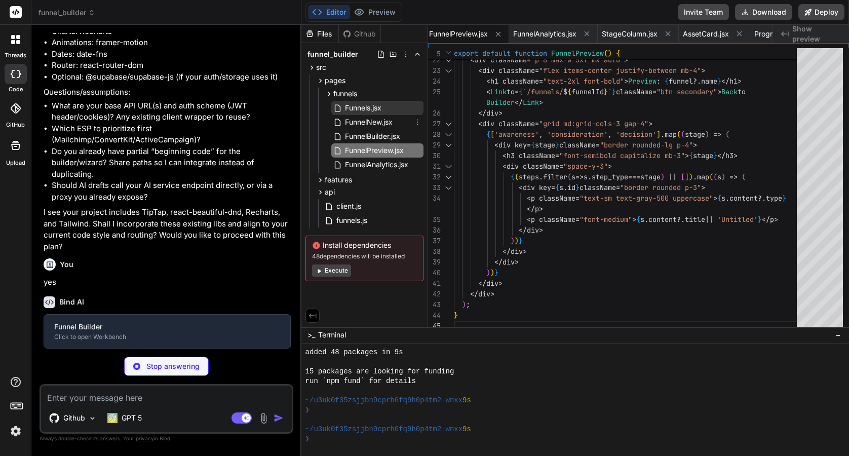
scroll to position [4462, 0]
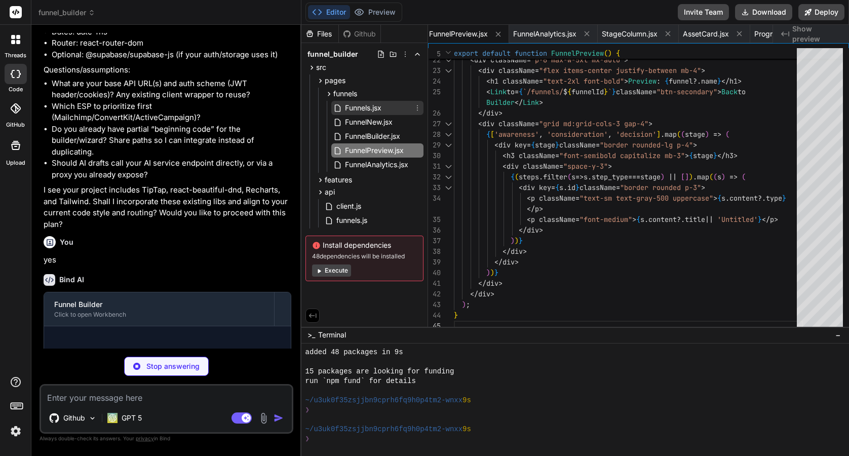
click at [353, 112] on span "Funnels.jsx" at bounding box center [363, 108] width 39 height 12
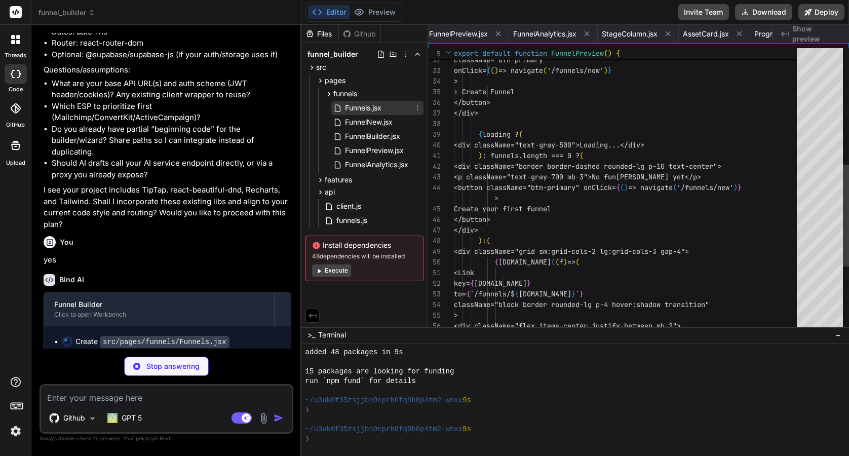
scroll to position [32, 0]
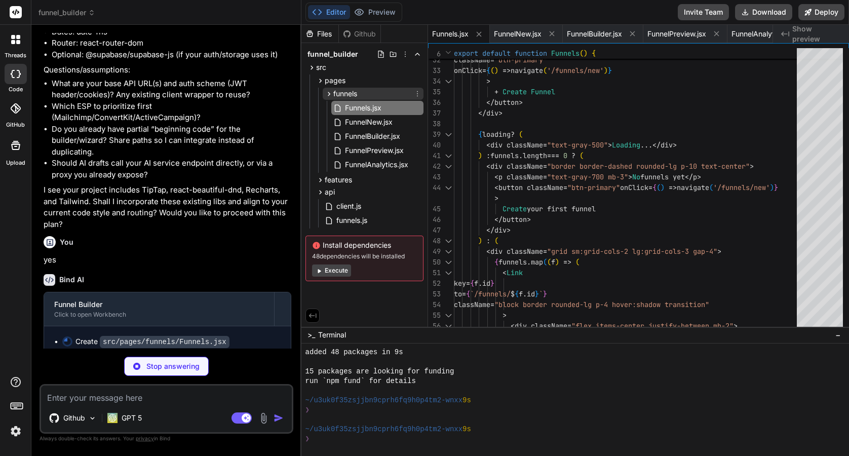
click at [329, 93] on icon at bounding box center [329, 94] width 3 height 4
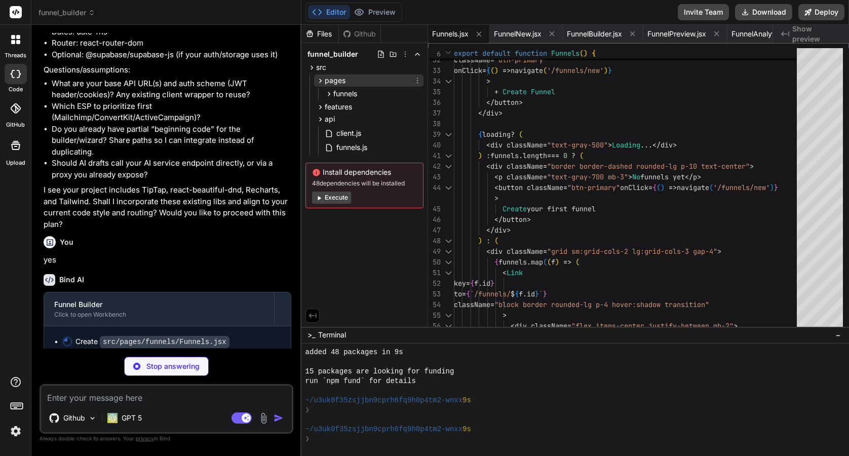
click at [319, 81] on icon at bounding box center [320, 81] width 9 height 9
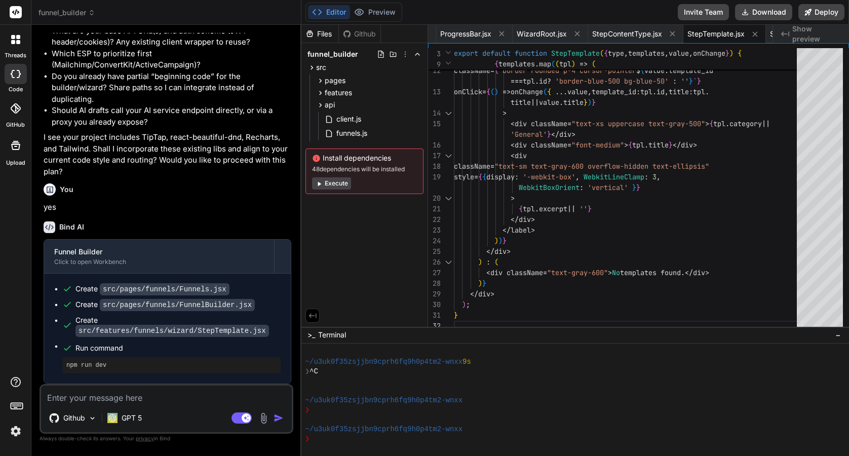
scroll to position [4525, 0]
click at [332, 185] on button "Execute" at bounding box center [331, 183] width 39 height 12
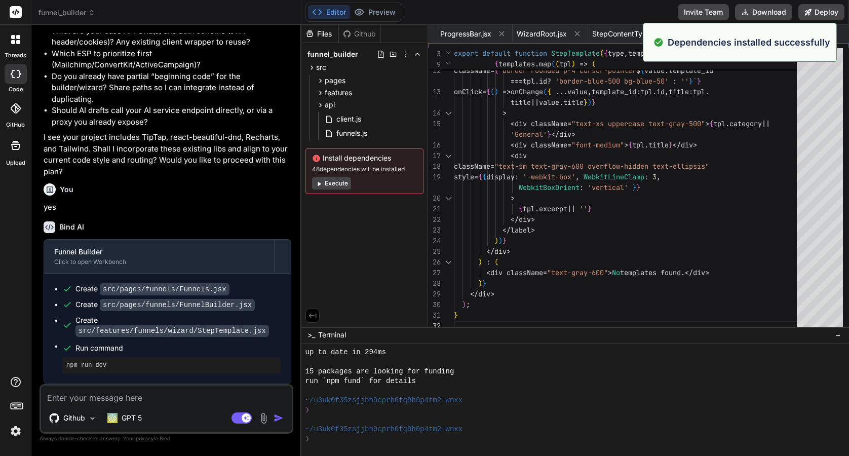
scroll to position [298, 0]
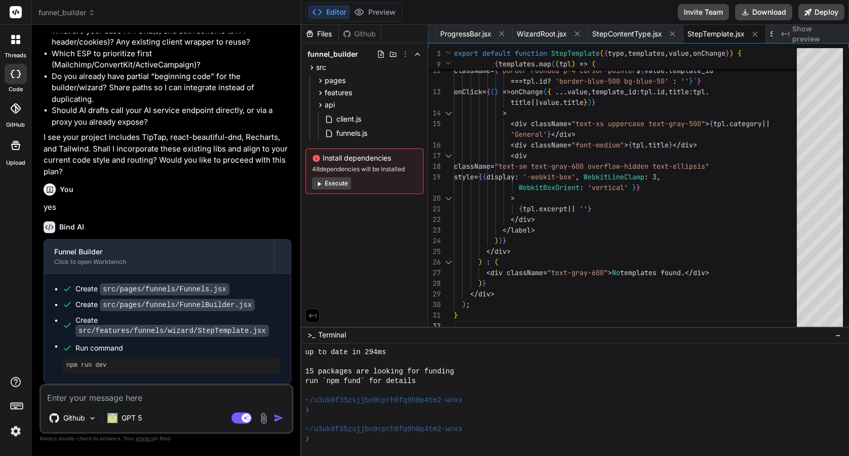
click at [84, 357] on div "npm run dev" at bounding box center [171, 365] width 218 height 16
click at [93, 364] on pre "npm run dev" at bounding box center [171, 365] width 210 height 8
click at [341, 406] on div "❯" at bounding box center [571, 410] width 530 height 10
click at [388, 443] on div at bounding box center [576, 400] width 548 height 112
click at [402, 423] on div at bounding box center [571, 420] width 530 height 10
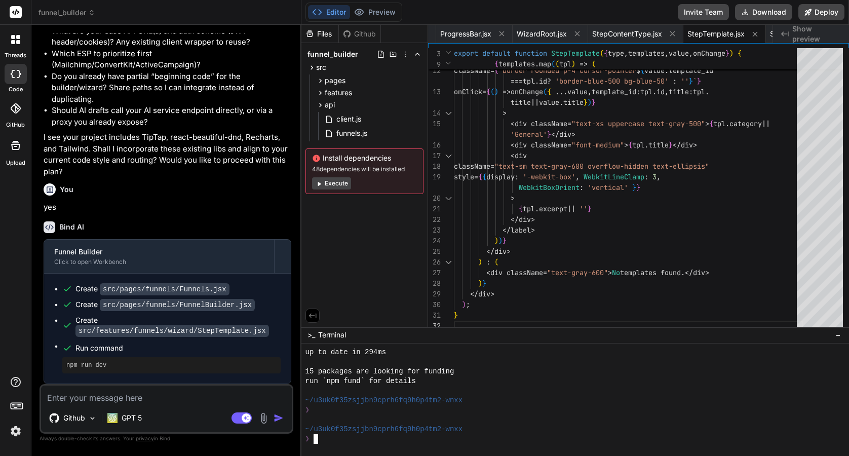
click at [396, 417] on div at bounding box center [571, 420] width 530 height 10
click at [357, 31] on div "Github" at bounding box center [360, 34] width 42 height 10
click at [320, 32] on div "Files" at bounding box center [320, 34] width 37 height 10
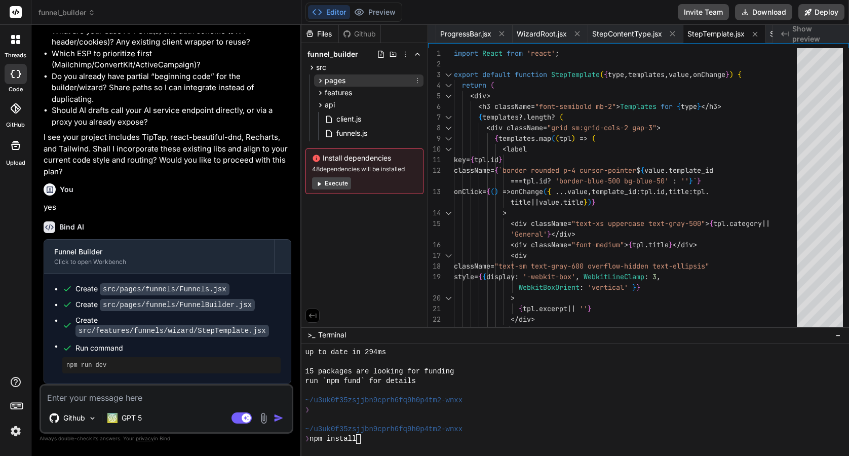
click at [319, 78] on icon at bounding box center [320, 81] width 9 height 9
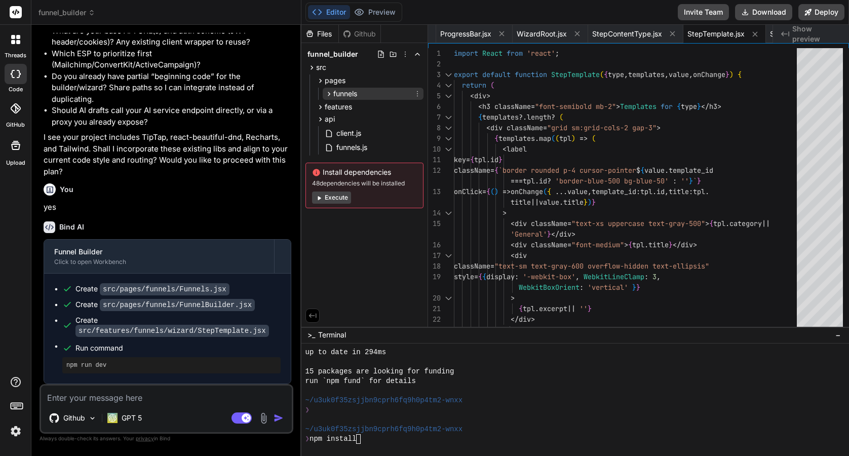
click at [328, 91] on icon at bounding box center [329, 94] width 9 height 9
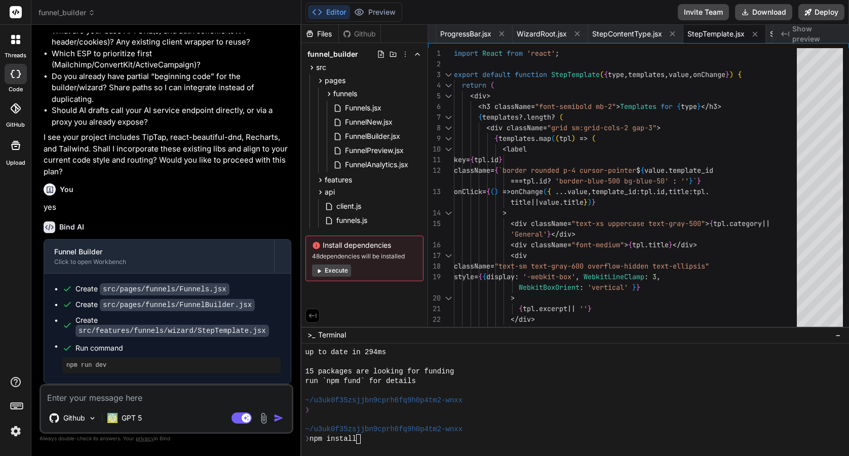
click at [16, 76] on icon at bounding box center [16, 74] width 10 height 8
click at [16, 77] on icon at bounding box center [16, 74] width 10 height 8
click at [16, 42] on icon at bounding box center [18, 42] width 4 height 4
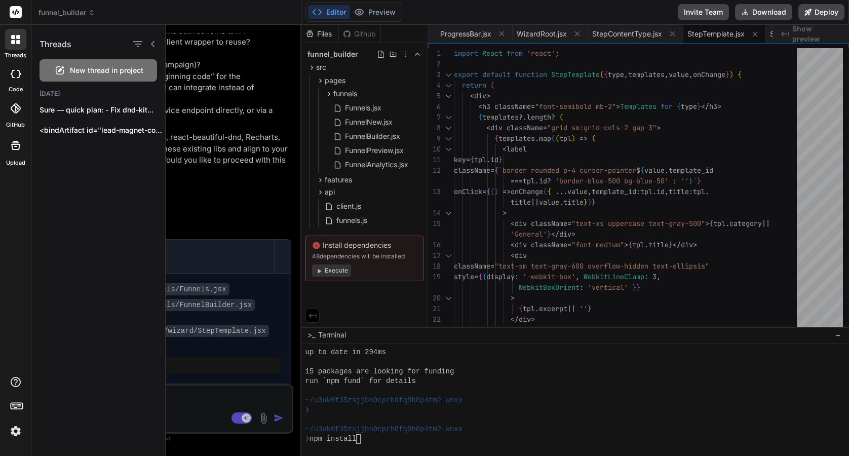
click at [13, 103] on div at bounding box center [16, 108] width 22 height 22
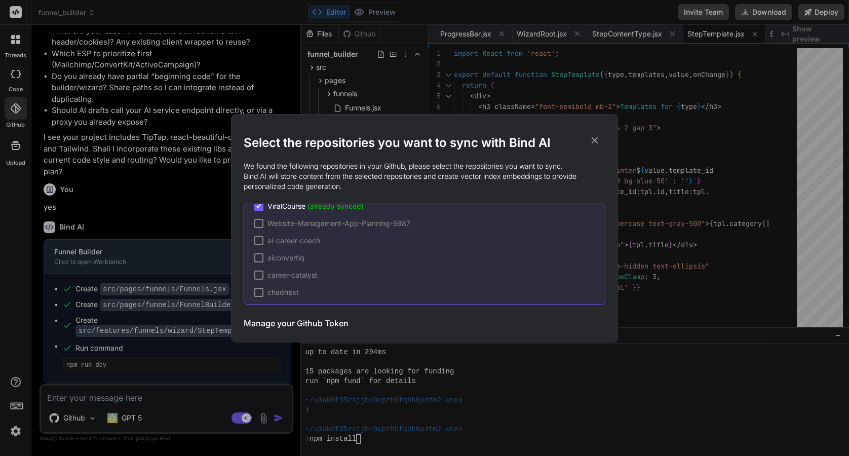
scroll to position [162, 0]
click at [596, 140] on icon at bounding box center [594, 140] width 11 height 11
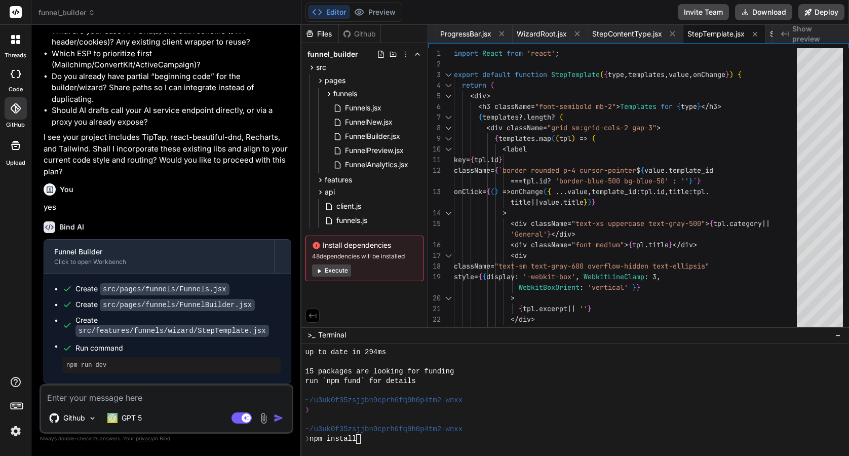
click at [15, 149] on icon at bounding box center [15, 145] width 9 height 9
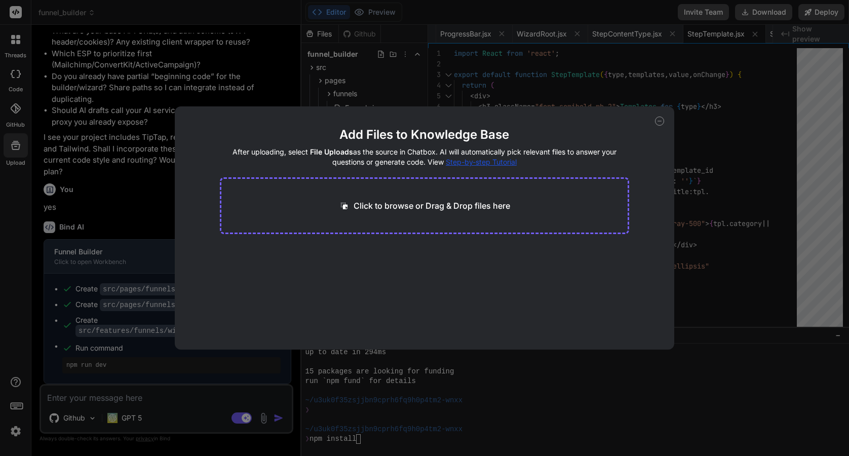
click at [131, 173] on div "Add Files to Knowledge Base After uploading, select File Uploads as the source …" at bounding box center [424, 228] width 849 height 456
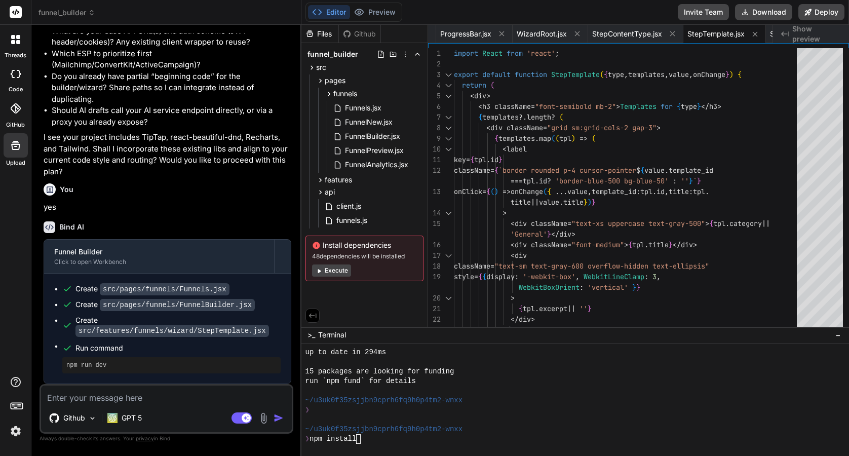
click at [15, 403] on rect at bounding box center [17, 406] width 12 height 6
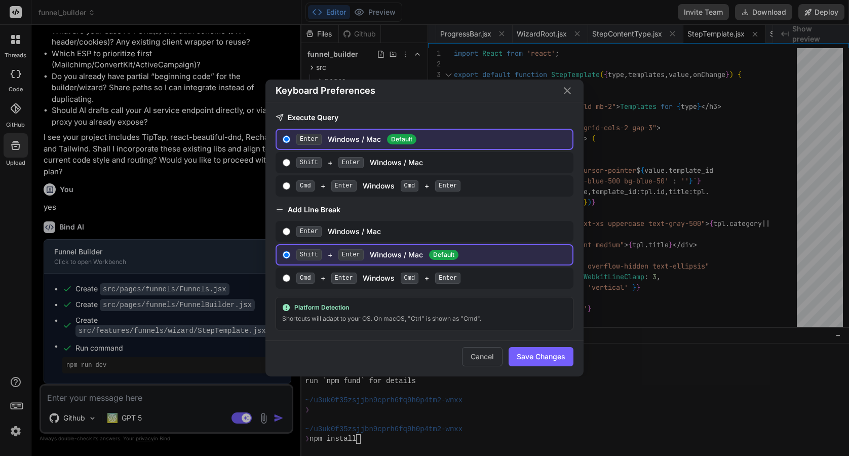
click at [223, 333] on div "Keyboard Preferences Execute Query Enter Windows / Mac Default Shift + Enter Wi…" at bounding box center [424, 228] width 425 height 297
click at [484, 359] on button "Cancel" at bounding box center [482, 356] width 41 height 19
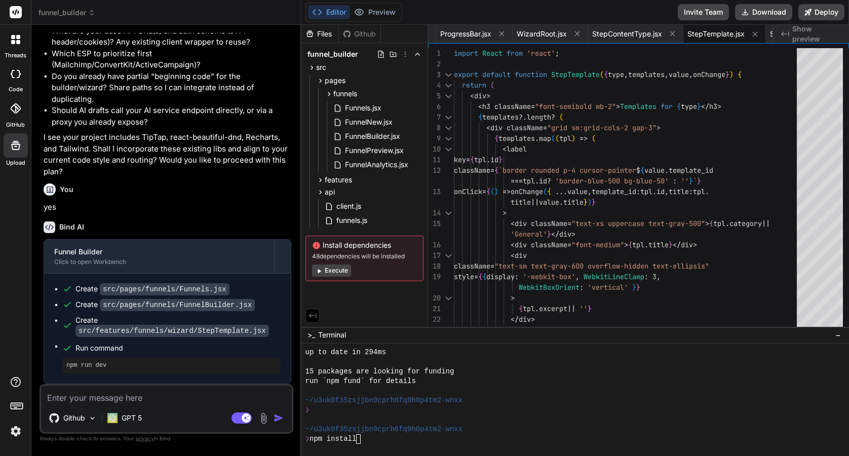
click at [16, 431] on img at bounding box center [15, 431] width 17 height 17
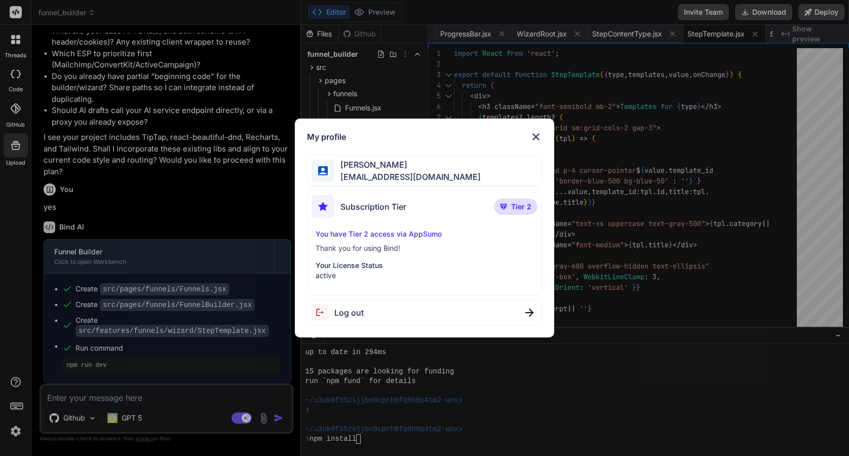
click at [517, 206] on span "Tier 2" at bounding box center [521, 207] width 20 height 10
click at [513, 210] on span "Tier 2" at bounding box center [521, 207] width 20 height 10
click at [396, 235] on p "You have Tier 2 access via AppSumo" at bounding box center [425, 234] width 218 height 10
click at [538, 138] on img at bounding box center [536, 137] width 12 height 12
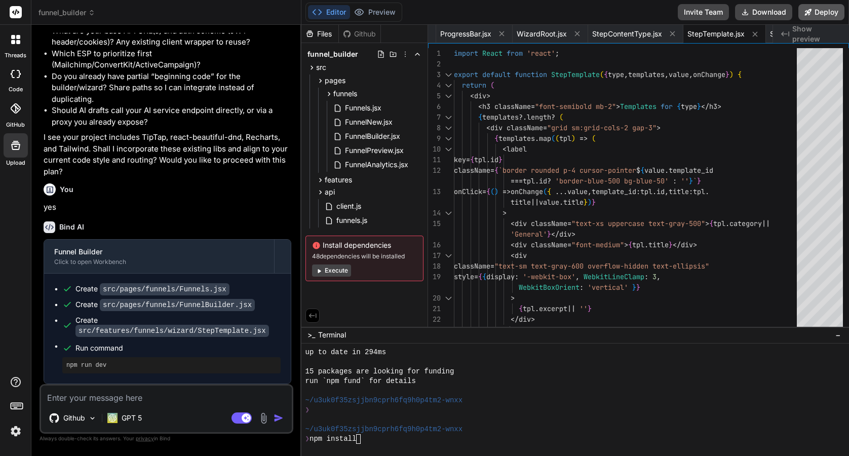
click at [823, 13] on button "Deploy" at bounding box center [822, 12] width 46 height 16
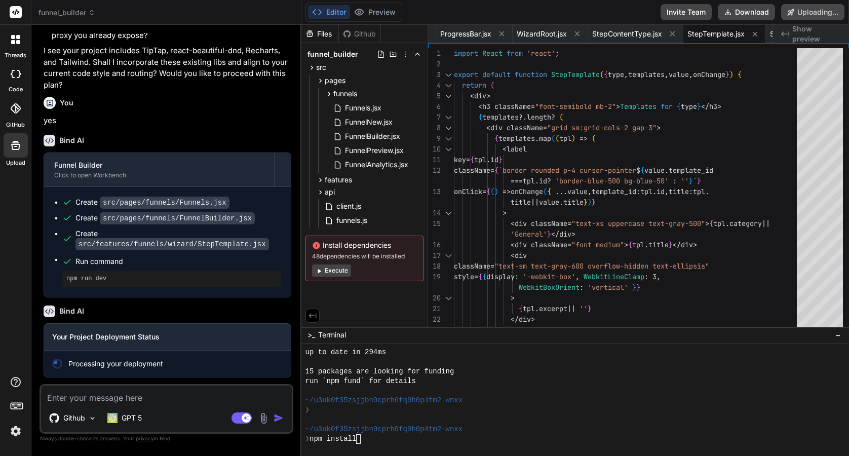
scroll to position [4613, 0]
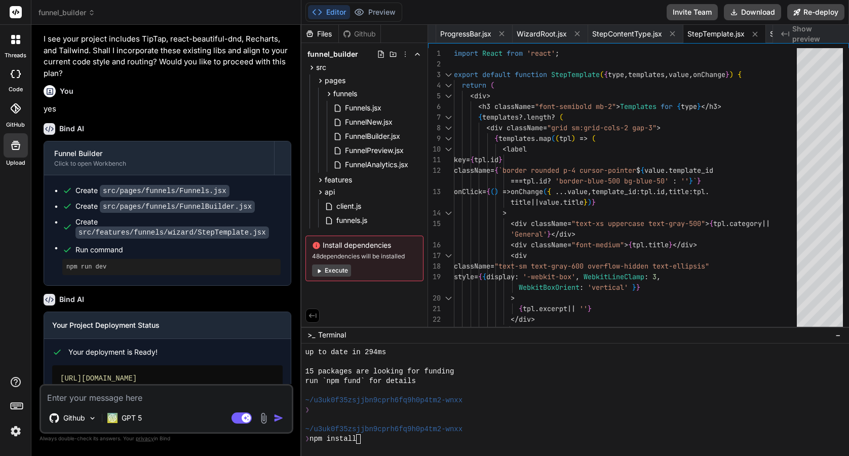
click at [136, 357] on span "Your deployment is Ready!" at bounding box center [112, 352] width 89 height 10
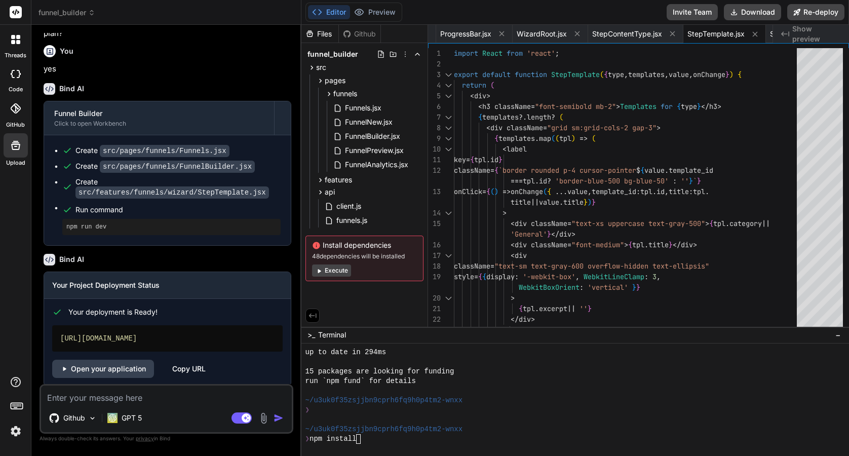
scroll to position [4674, 0]
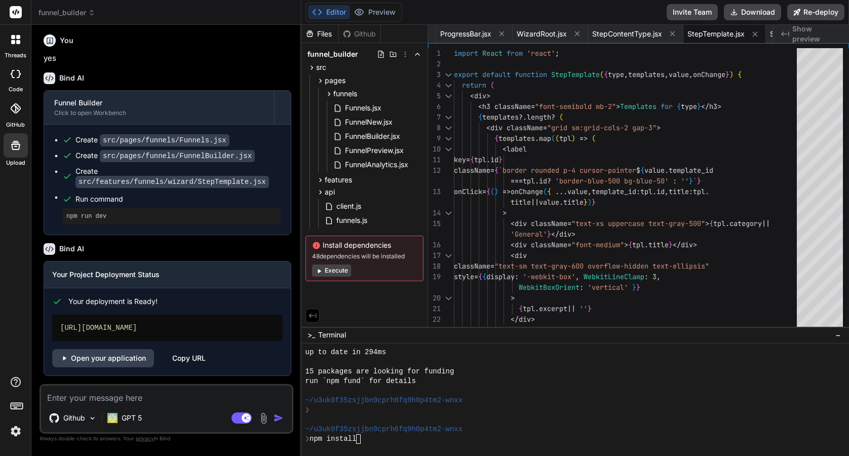
click at [222, 328] on div "https://funnelbuilder-beta.vercel.app" at bounding box center [167, 328] width 231 height 26
click at [105, 358] on link "Open your application" at bounding box center [103, 358] width 102 height 18
click at [154, 327] on div "https://funnelbuilder-beta.vercel.app" at bounding box center [167, 328] width 231 height 26
click at [108, 296] on span "Your deployment is Ready!" at bounding box center [112, 301] width 89 height 10
click at [80, 358] on link "Open your application" at bounding box center [103, 358] width 102 height 18
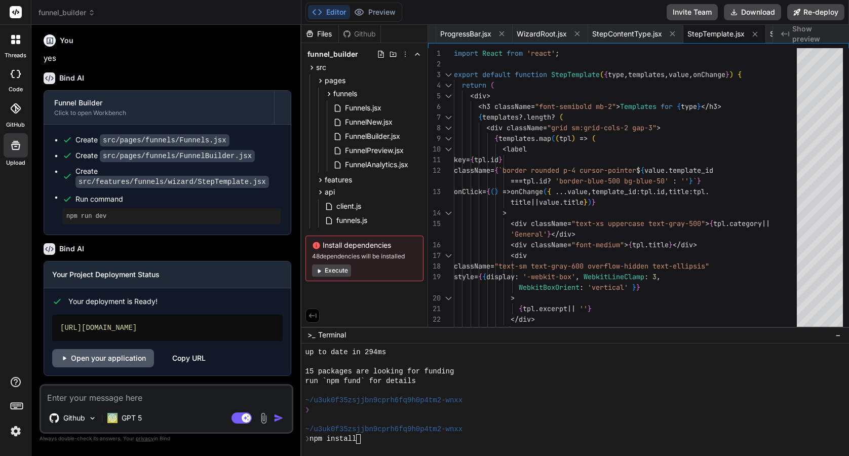
click at [111, 358] on link "Open your application" at bounding box center [103, 358] width 102 height 18
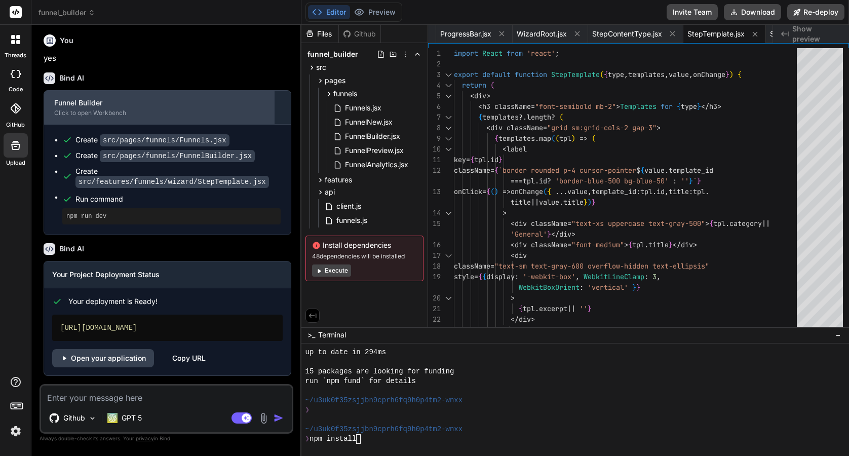
click at [90, 111] on div "Click to open Workbench" at bounding box center [159, 113] width 210 height 8
click at [97, 104] on div "Funnel Builder" at bounding box center [159, 103] width 210 height 10
click at [121, 109] on div "Click to open Workbench" at bounding box center [159, 113] width 210 height 8
click at [231, 108] on div "Funnel Builder" at bounding box center [159, 103] width 210 height 10
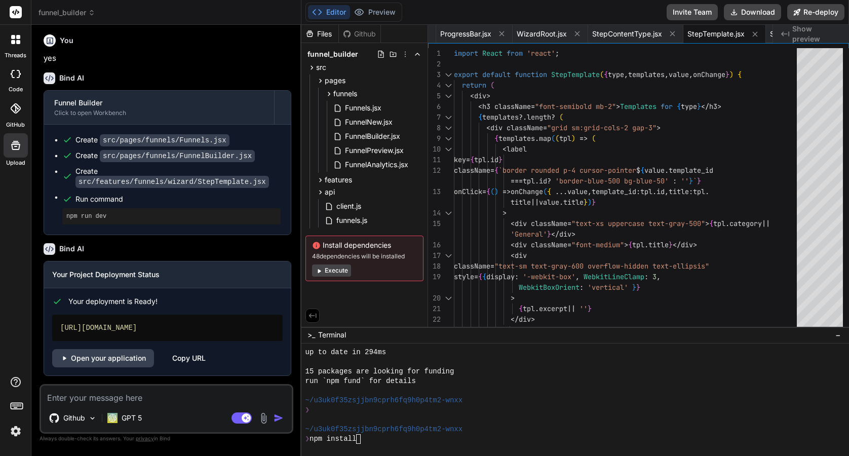
click at [320, 30] on div "Files" at bounding box center [320, 34] width 37 height 10
click at [330, 12] on button "Editor" at bounding box center [329, 12] width 42 height 14
click at [642, 71] on div "< label key = { tpl . id } className = { `border rounded p-4 cursor-pointer $ {…" at bounding box center [628, 239] width 349 height 383
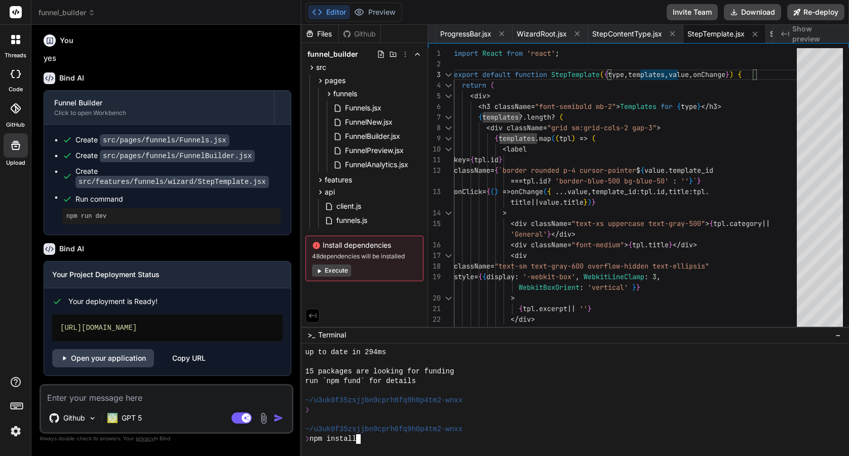
click at [511, 403] on div "~/u3uk0f35zsjjbn9cprh6fq9h0p4tm2-wnxx" at bounding box center [571, 401] width 530 height 10
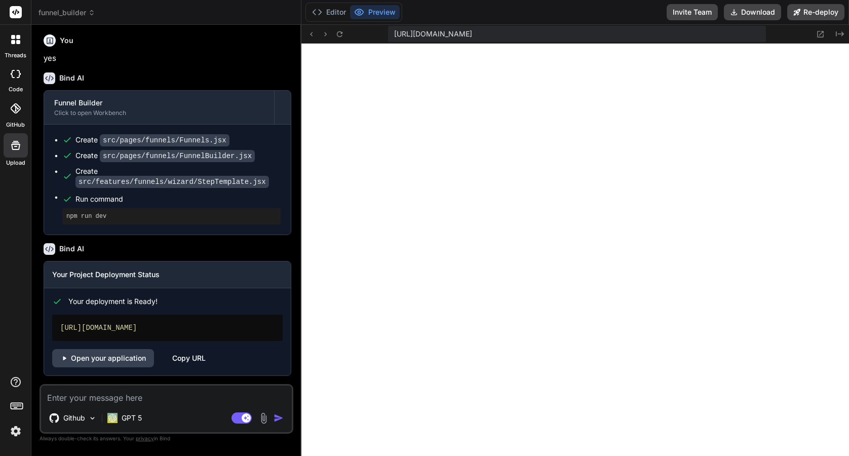
scroll to position [558, 0]
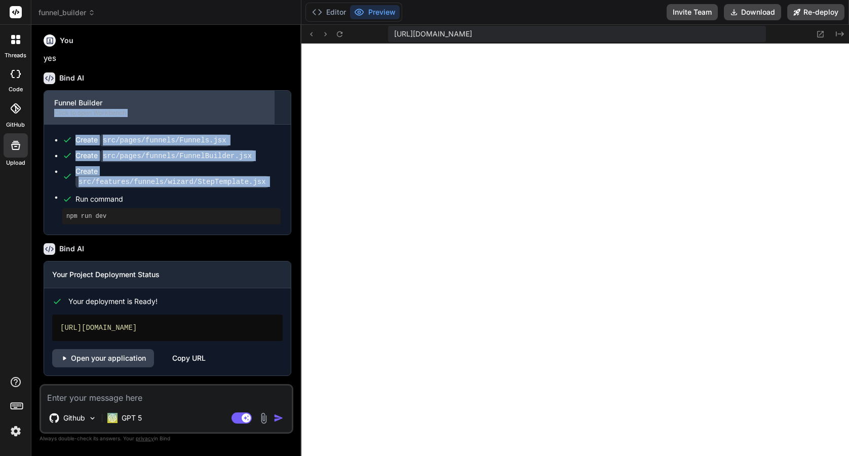
drag, startPoint x: 126, startPoint y: 191, endPoint x: 123, endPoint y: 98, distance: 92.8
click at [123, 98] on div "Funnel Builder Click to open Workbench Create src/pages/funnels/Funnels.jsx Cre…" at bounding box center [168, 162] width 248 height 145
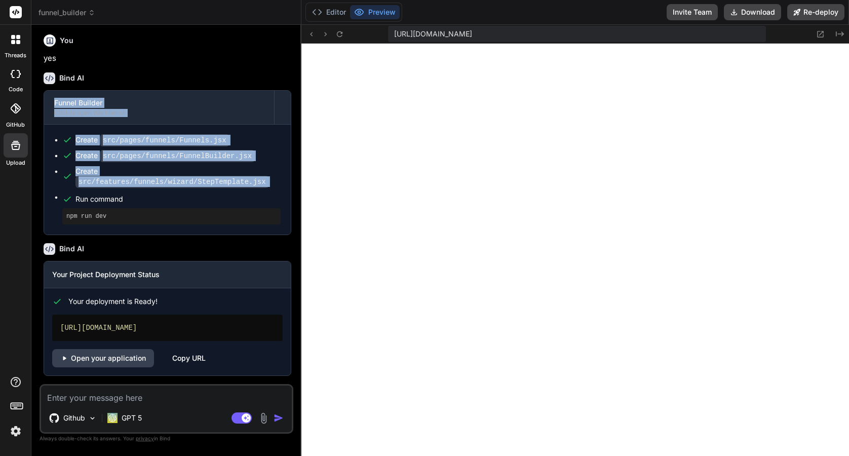
click at [472, 35] on span "https://u3uk0f35zsjjbn9cprh6fq9h0p4tm2-wnxx--3000--96435430.local-corp.webconta…" at bounding box center [433, 34] width 78 height 10
click at [839, 35] on icon "Created with Pixso." at bounding box center [840, 34] width 8 height 8
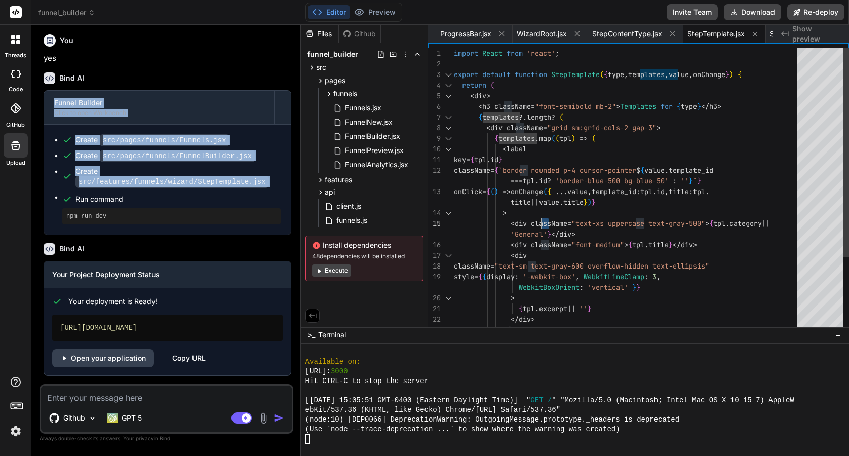
drag, startPoint x: 549, startPoint y: 217, endPoint x: 540, endPoint y: 217, distance: 9.6
click at [540, 217] on div "< label key = { tpl . id } className = { `border rounded p-4 cursor-pointer $ {…" at bounding box center [628, 239] width 349 height 383
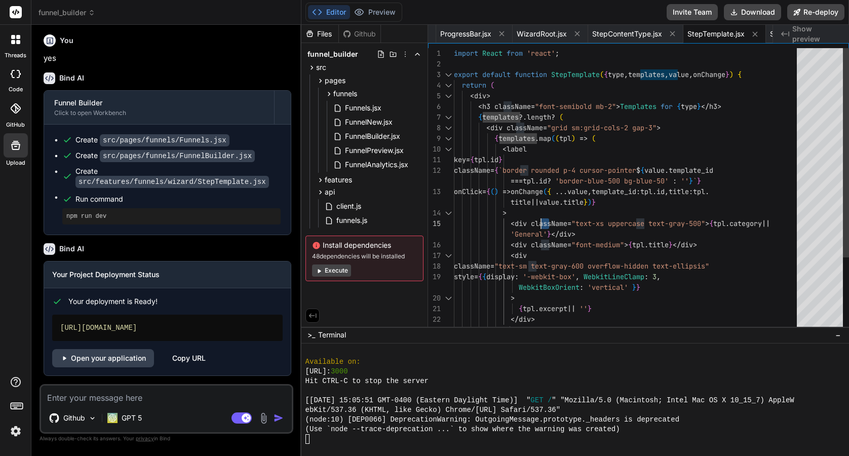
scroll to position [64, 0]
